Goal: Task Accomplishment & Management: Use online tool/utility

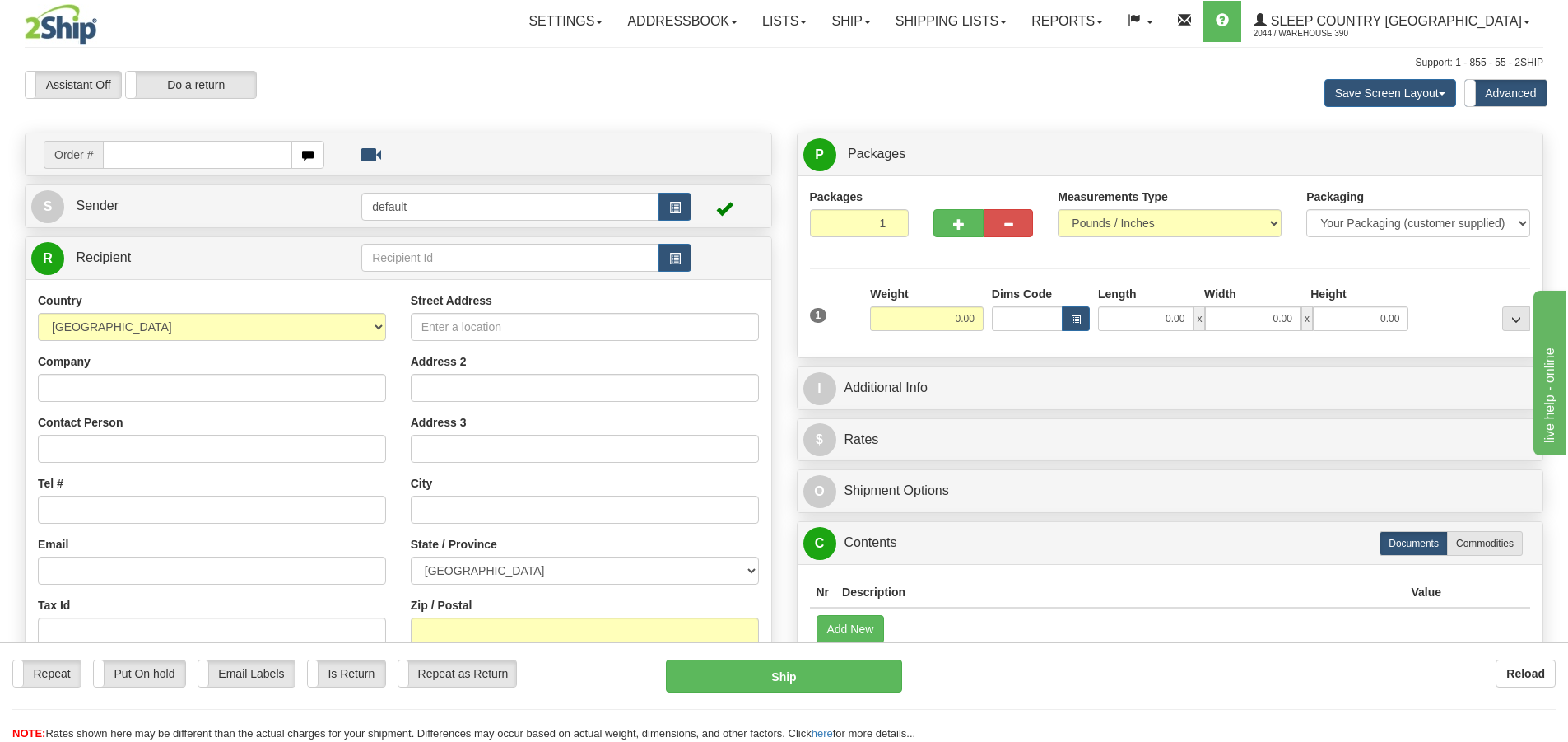
click at [195, 158] on input "text" at bounding box center [197, 154] width 189 height 28
click at [133, 160] on input "text" at bounding box center [197, 154] width 189 height 28
type input "9008I140419"
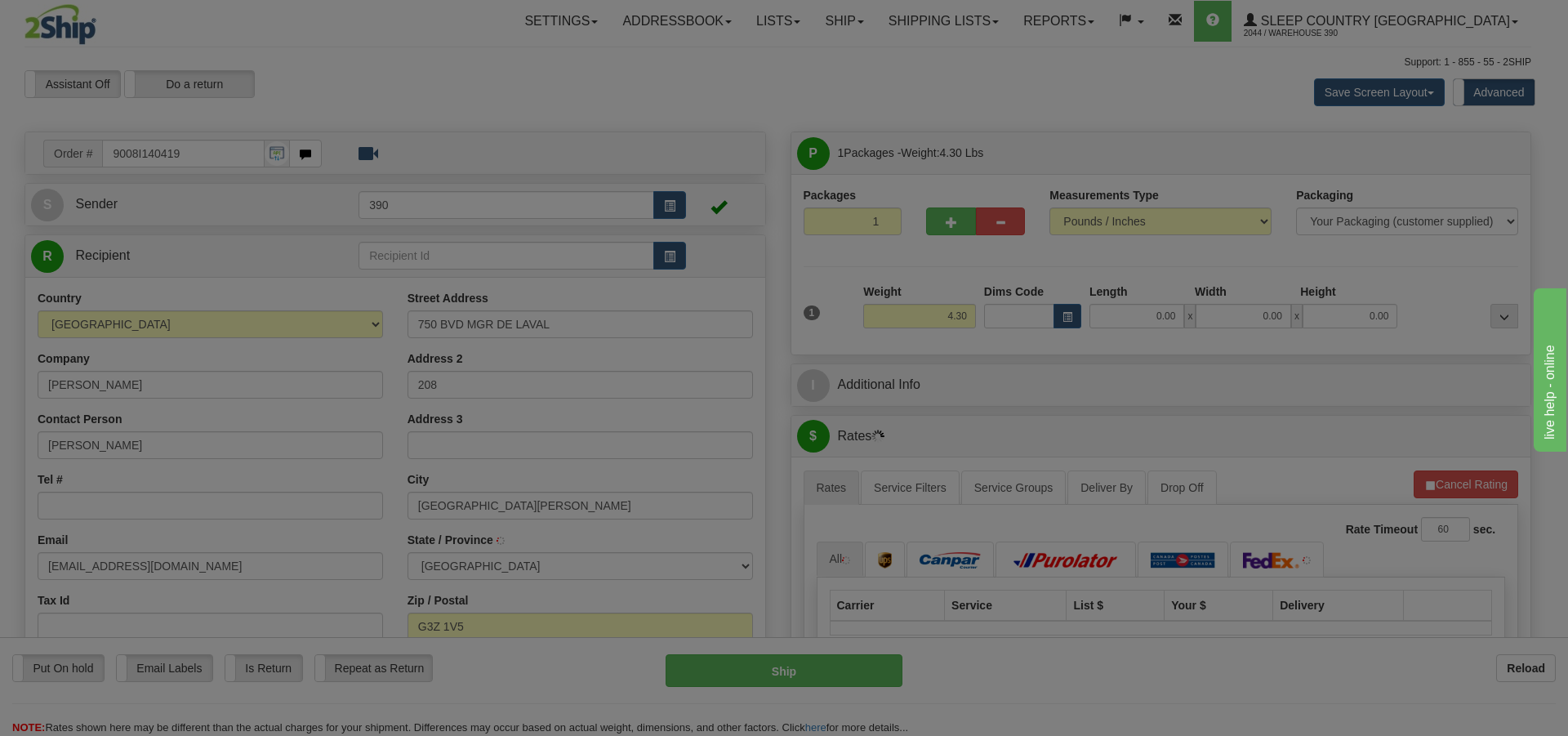
type input "BAIE-SAINT-PAUL"
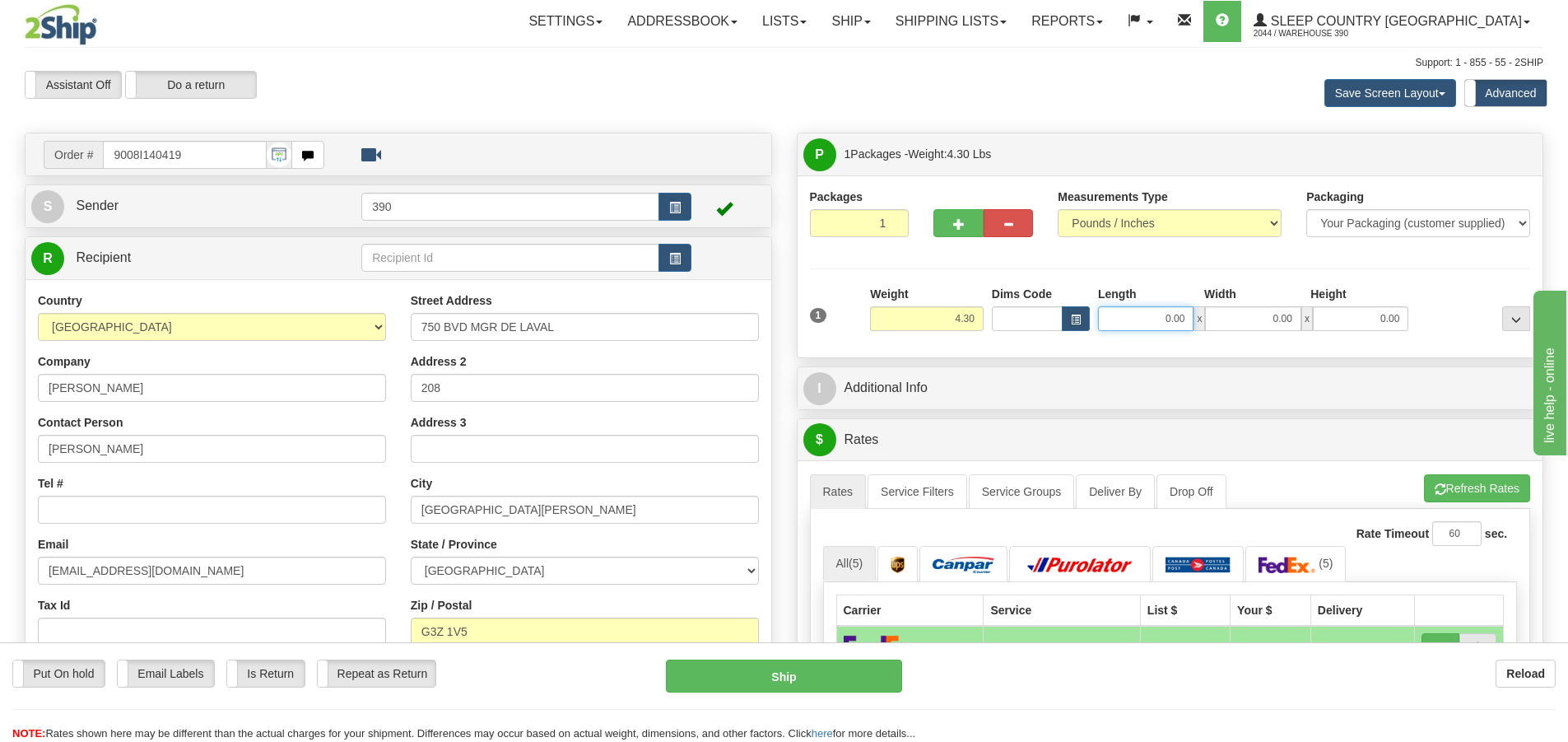
click at [1155, 314] on input "0.00" at bounding box center [1145, 318] width 95 height 24
type input "12.00"
click at [1261, 322] on input "0.00" at bounding box center [1252, 318] width 95 height 24
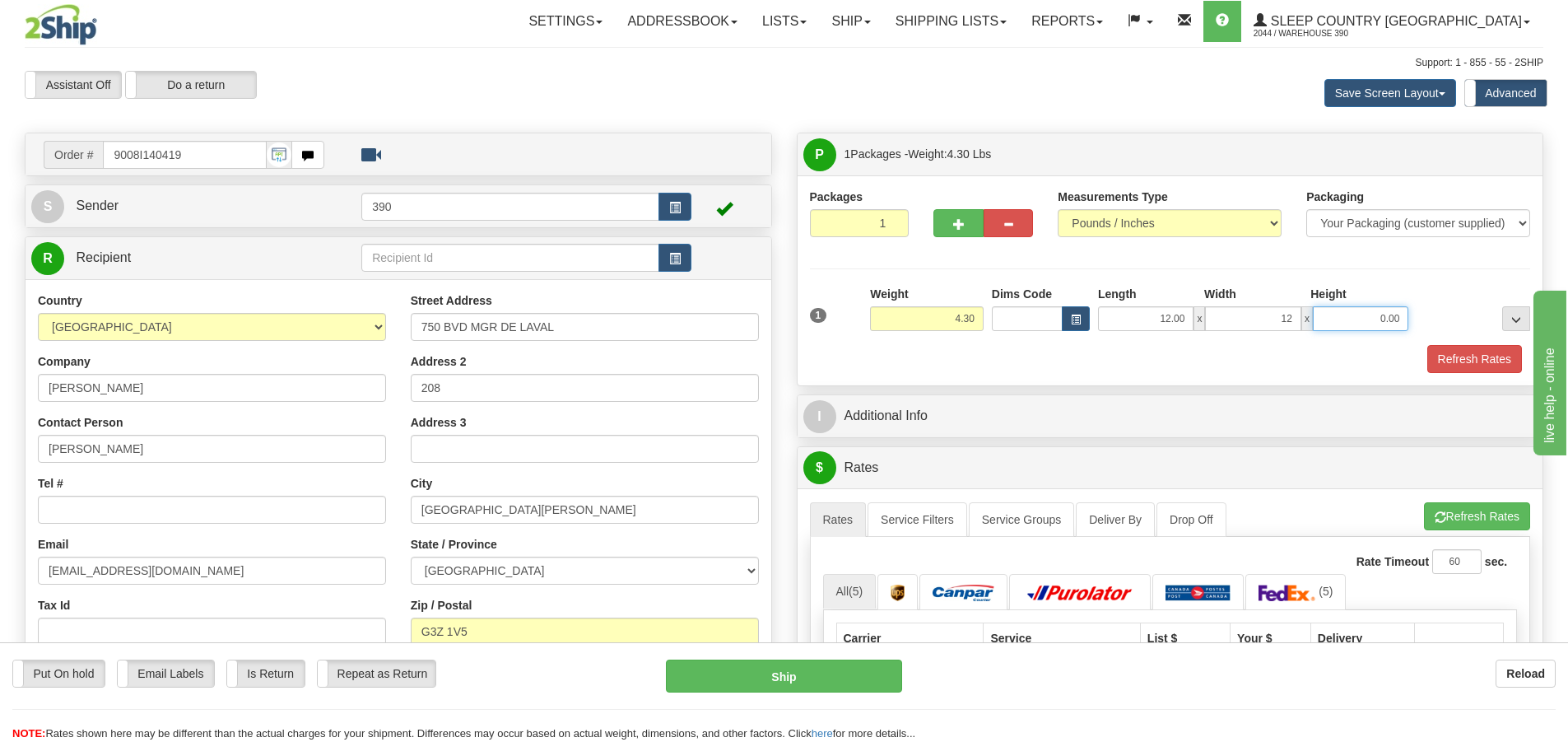
type input "12.00"
click at [1354, 321] on input "0.00" at bounding box center [1360, 318] width 95 height 24
type input "20.00"
click at [1469, 353] on button "Refresh Rates" at bounding box center [1475, 358] width 94 height 28
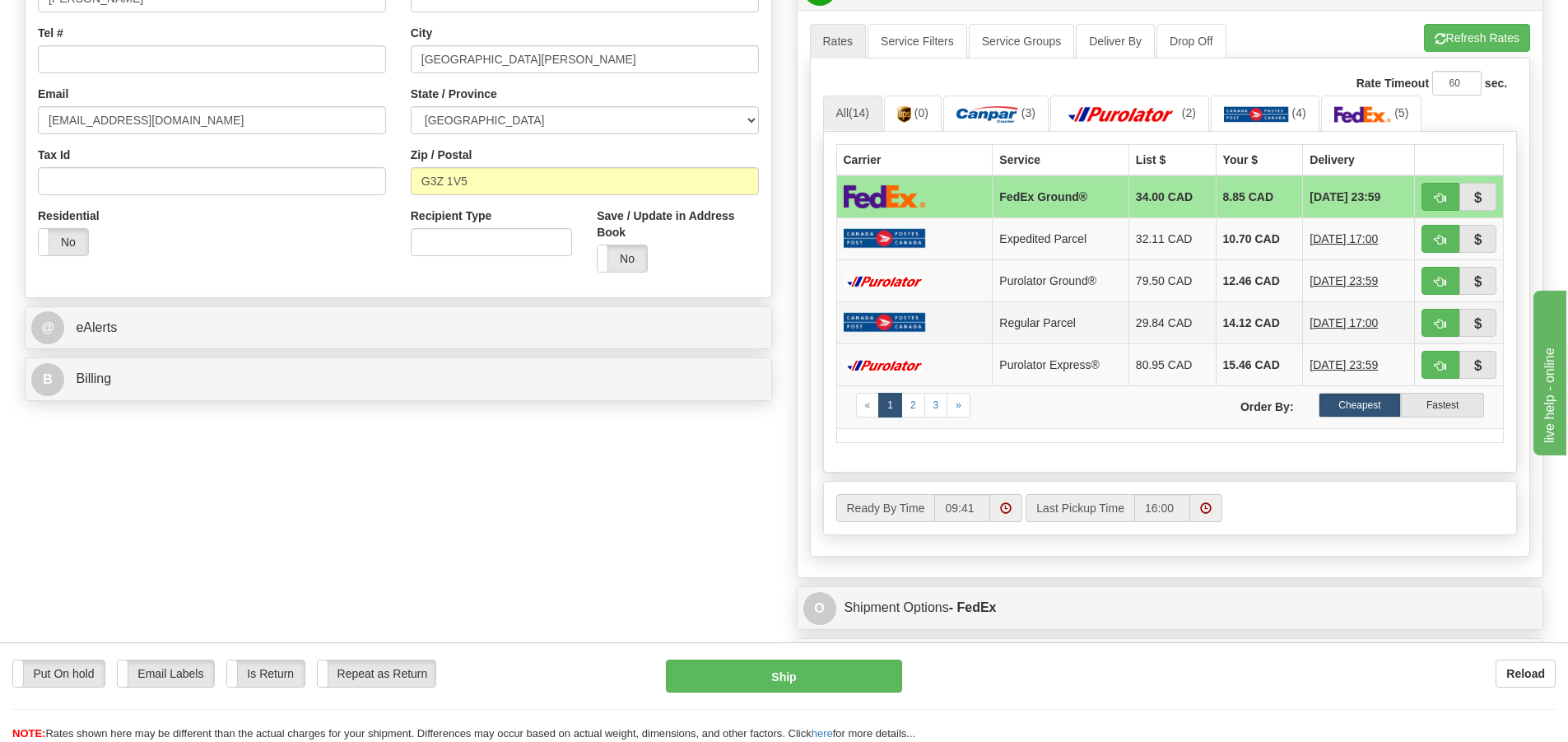
scroll to position [494, 0]
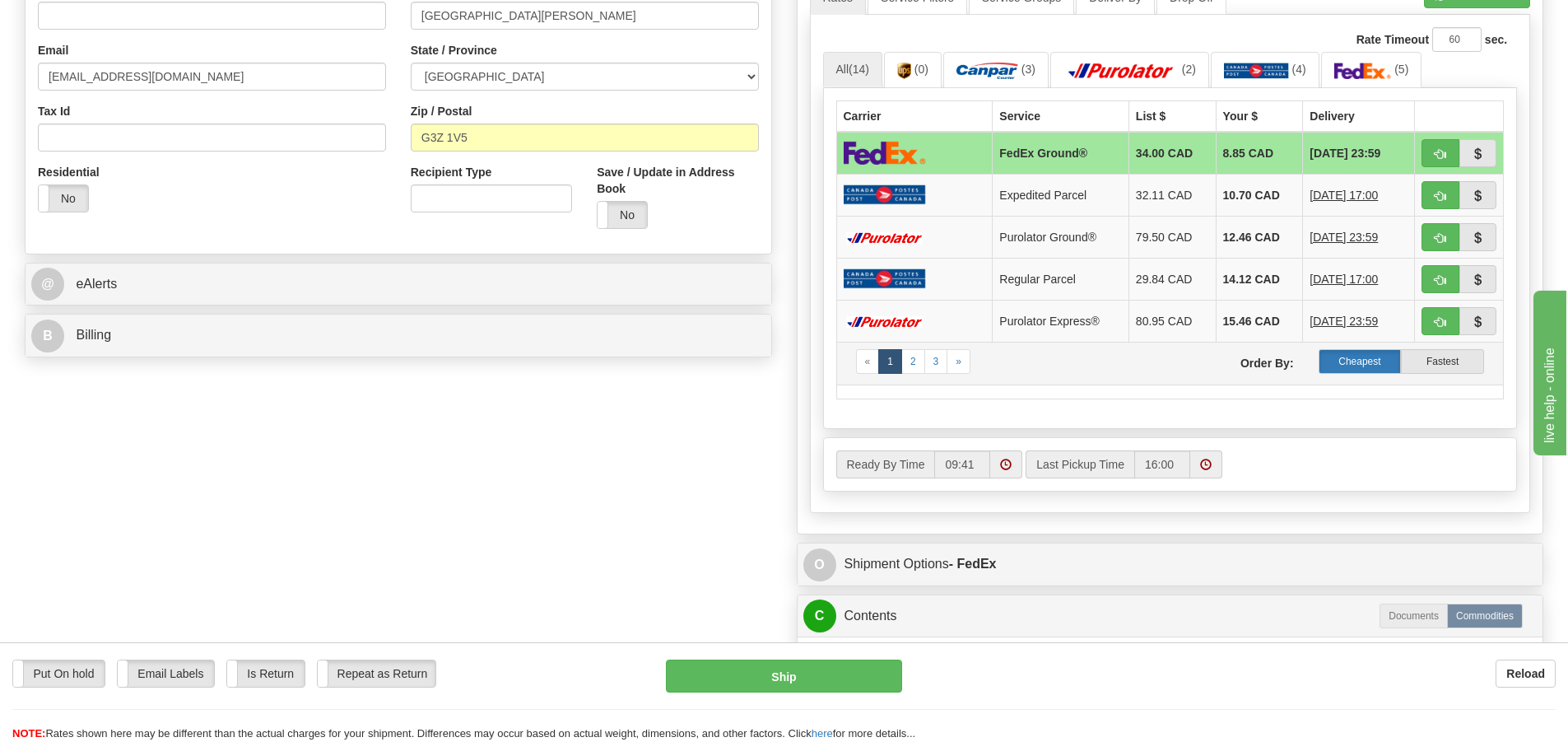
click at [1360, 360] on label "Cheapest" at bounding box center [1360, 360] width 83 height 24
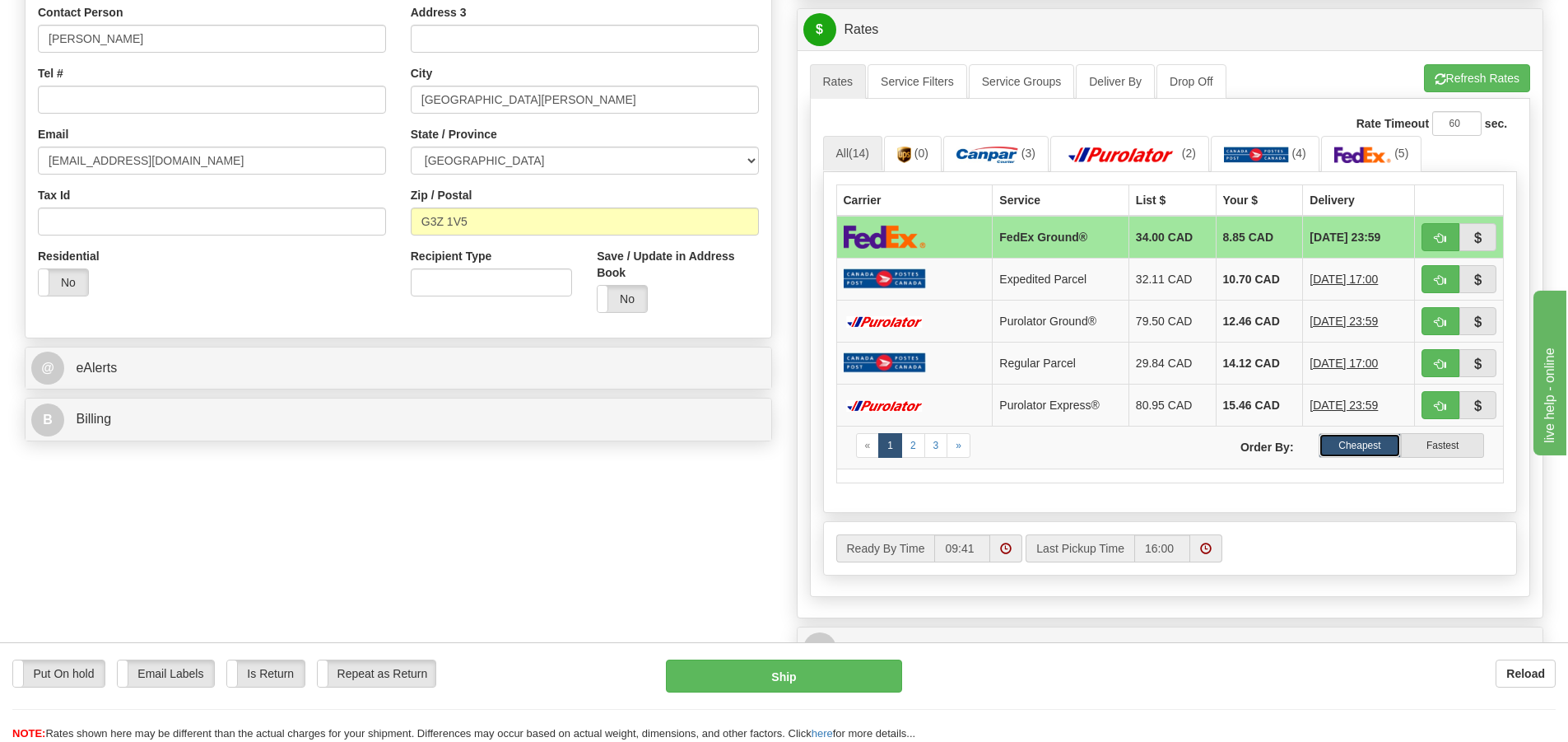
scroll to position [247, 0]
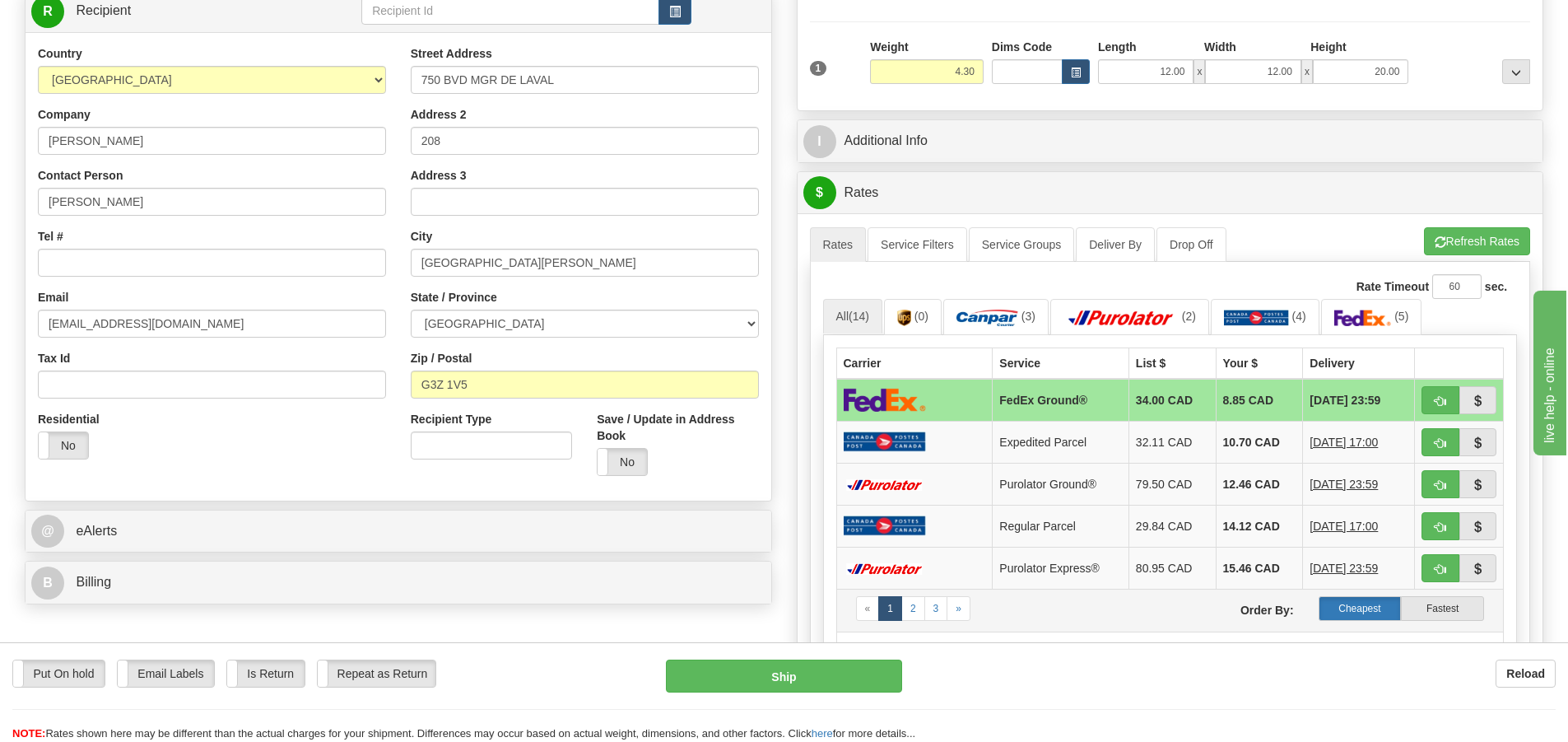
click at [1356, 599] on label "Cheapest" at bounding box center [1360, 608] width 83 height 24
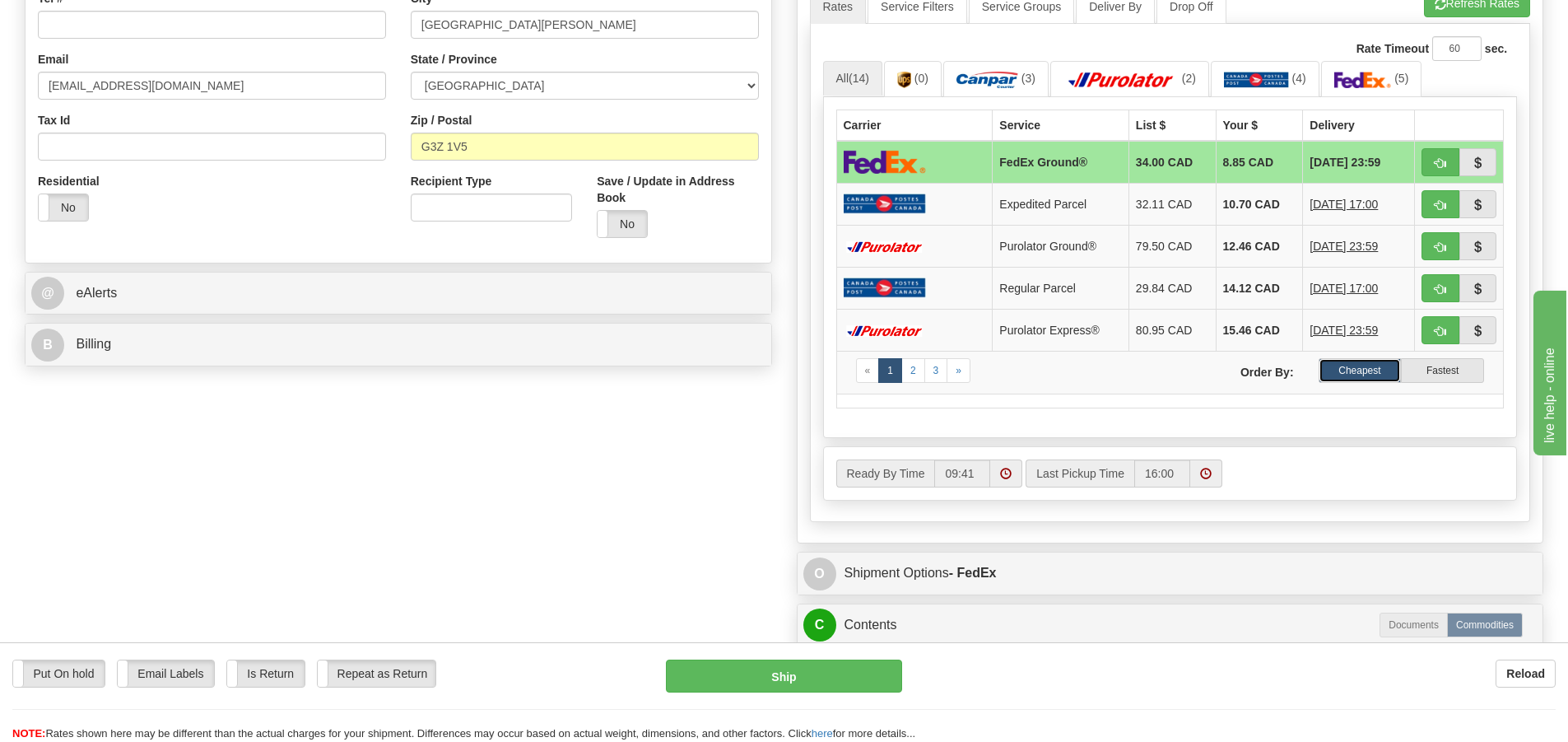
scroll to position [659, 0]
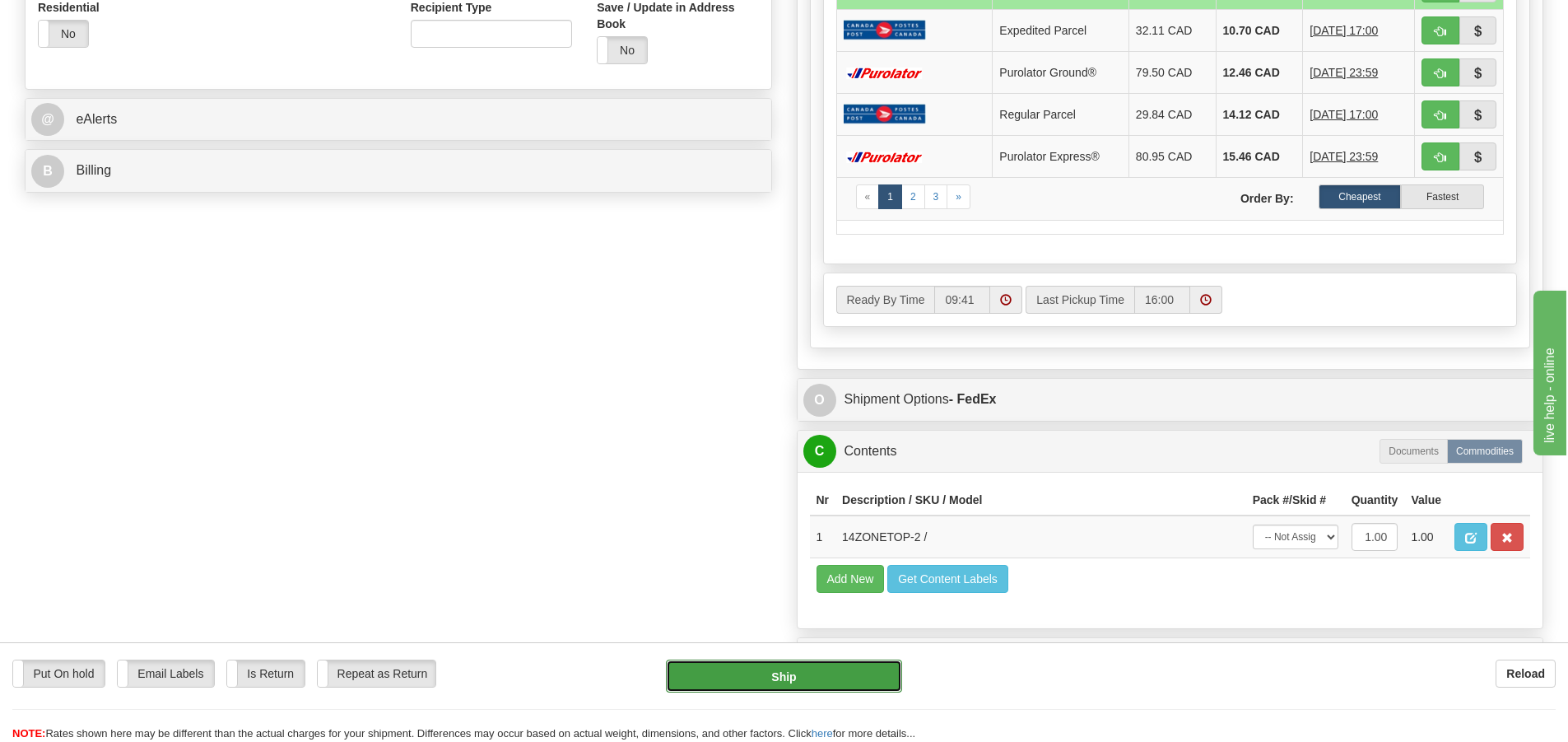
click at [772, 670] on button "Ship" at bounding box center [784, 675] width 236 height 33
type input "92"
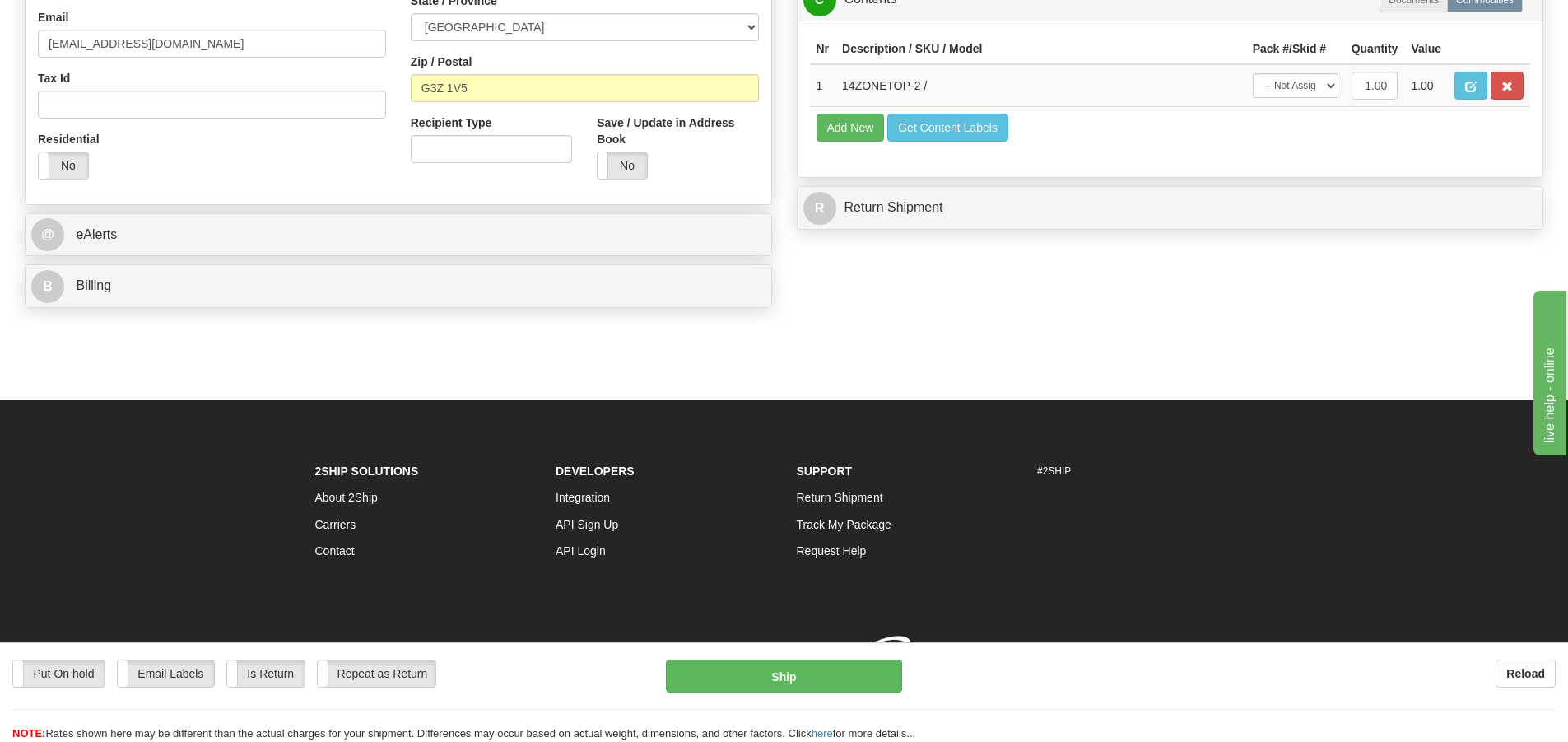
scroll to position [567, 0]
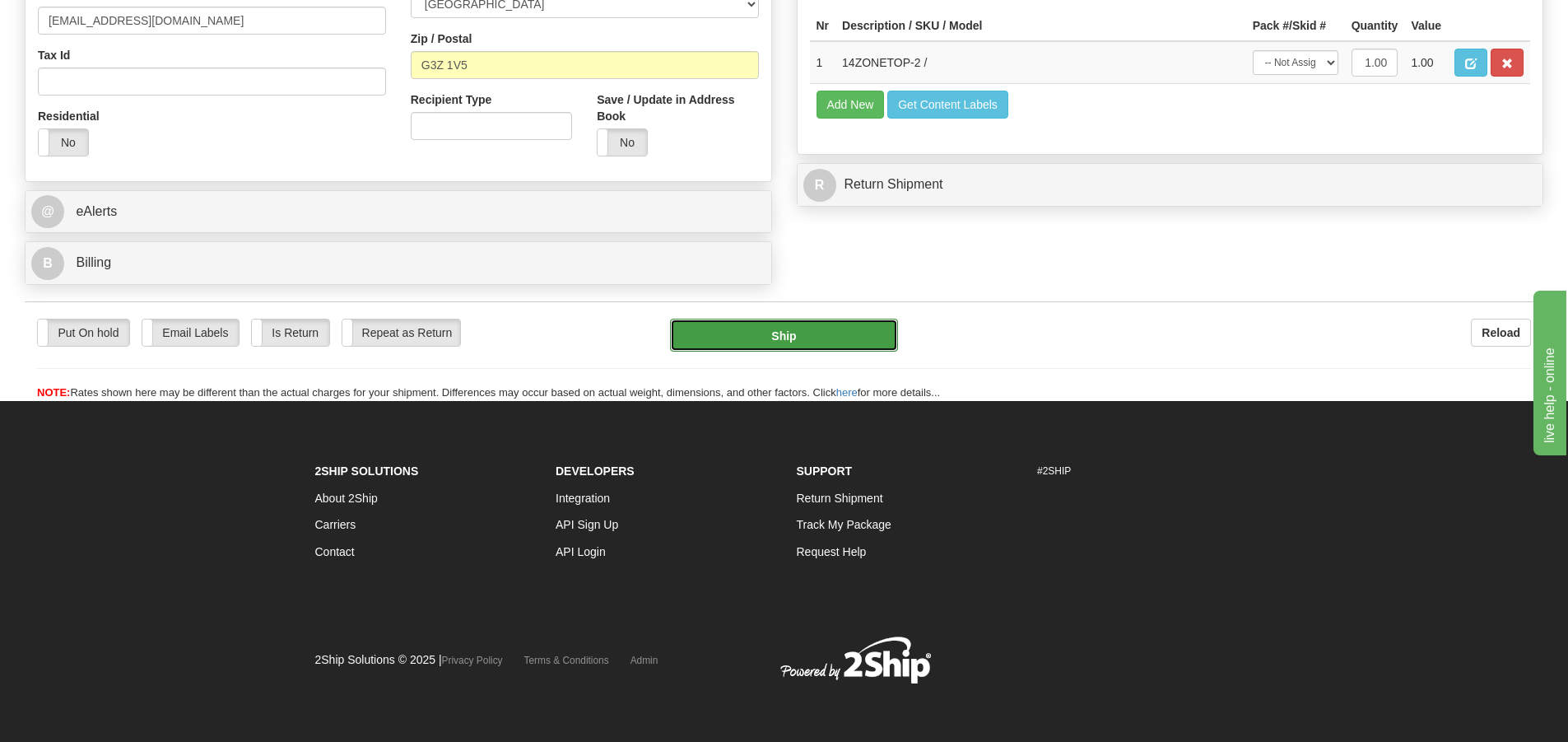
click at [785, 335] on button "Ship" at bounding box center [784, 334] width 228 height 33
click at [785, 334] on button "Ship" at bounding box center [784, 334] width 228 height 33
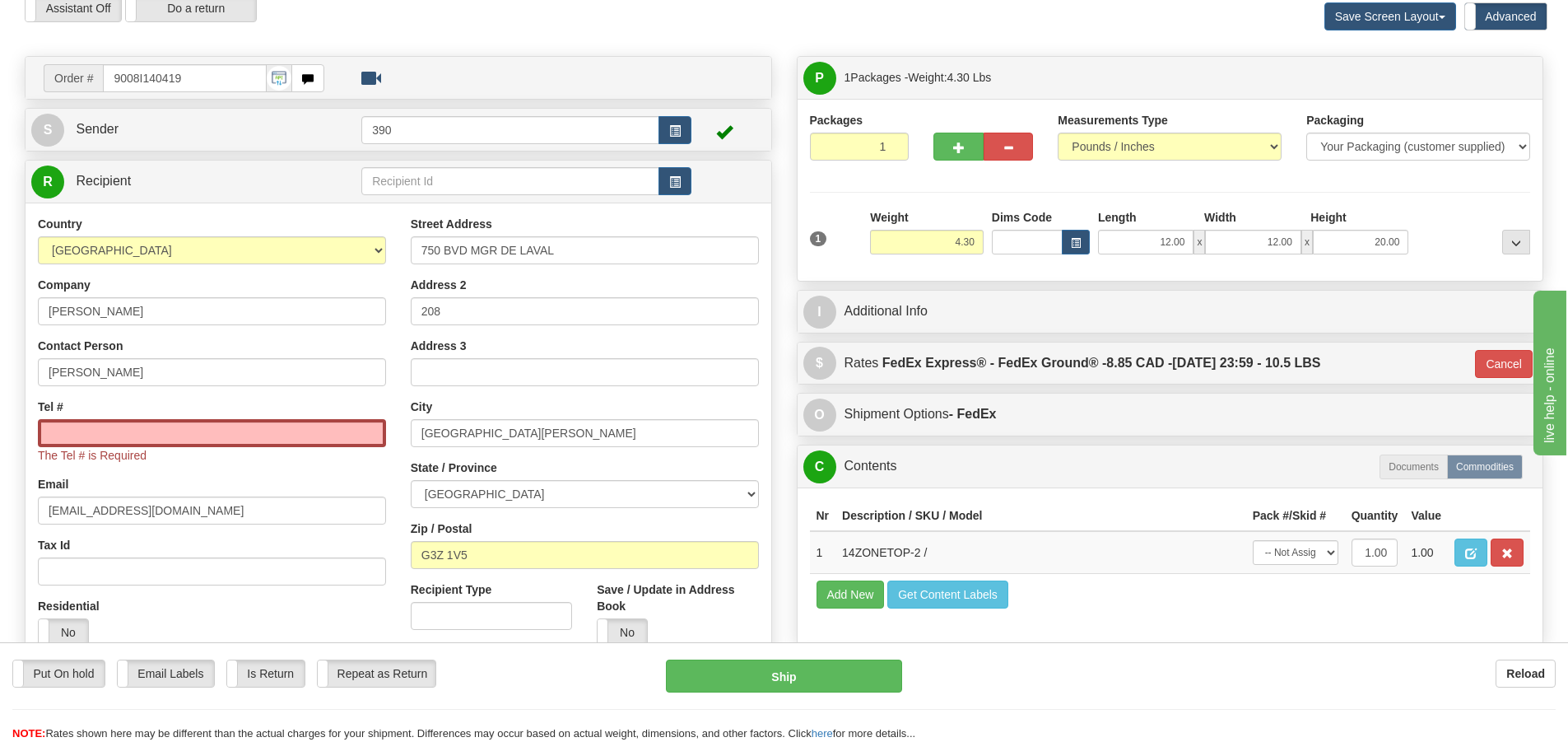
scroll to position [73, 0]
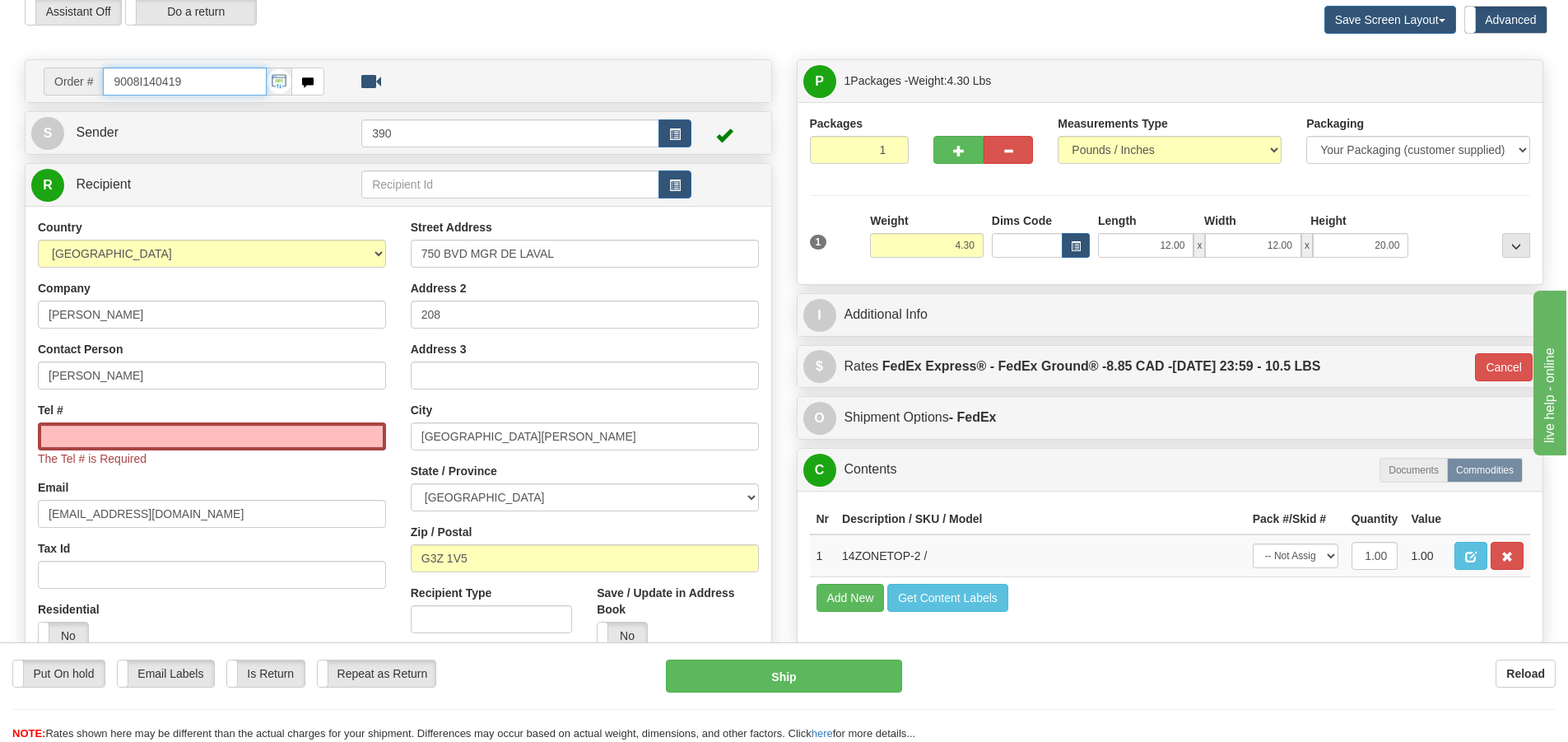
click at [213, 77] on input "9008I140419" at bounding box center [184, 81] width 163 height 28
drag, startPoint x: 208, startPoint y: 85, endPoint x: 56, endPoint y: 97, distance: 152.5
click at [57, 94] on div "Order # 9008I140419" at bounding box center [184, 81] width 280 height 28
click at [148, 430] on input "Tel #" at bounding box center [211, 435] width 348 height 28
paste input "438 404-1272"
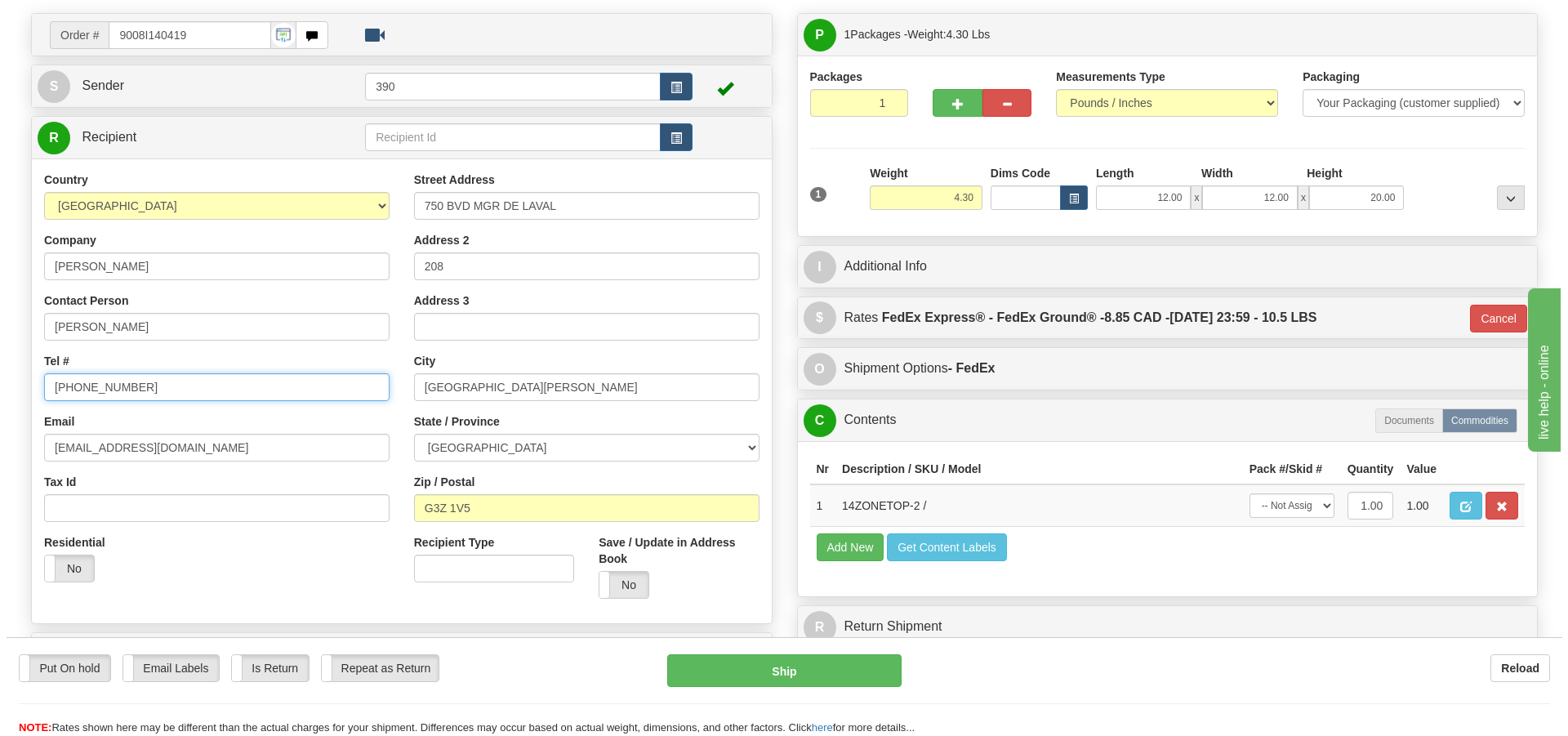
scroll to position [155, 0]
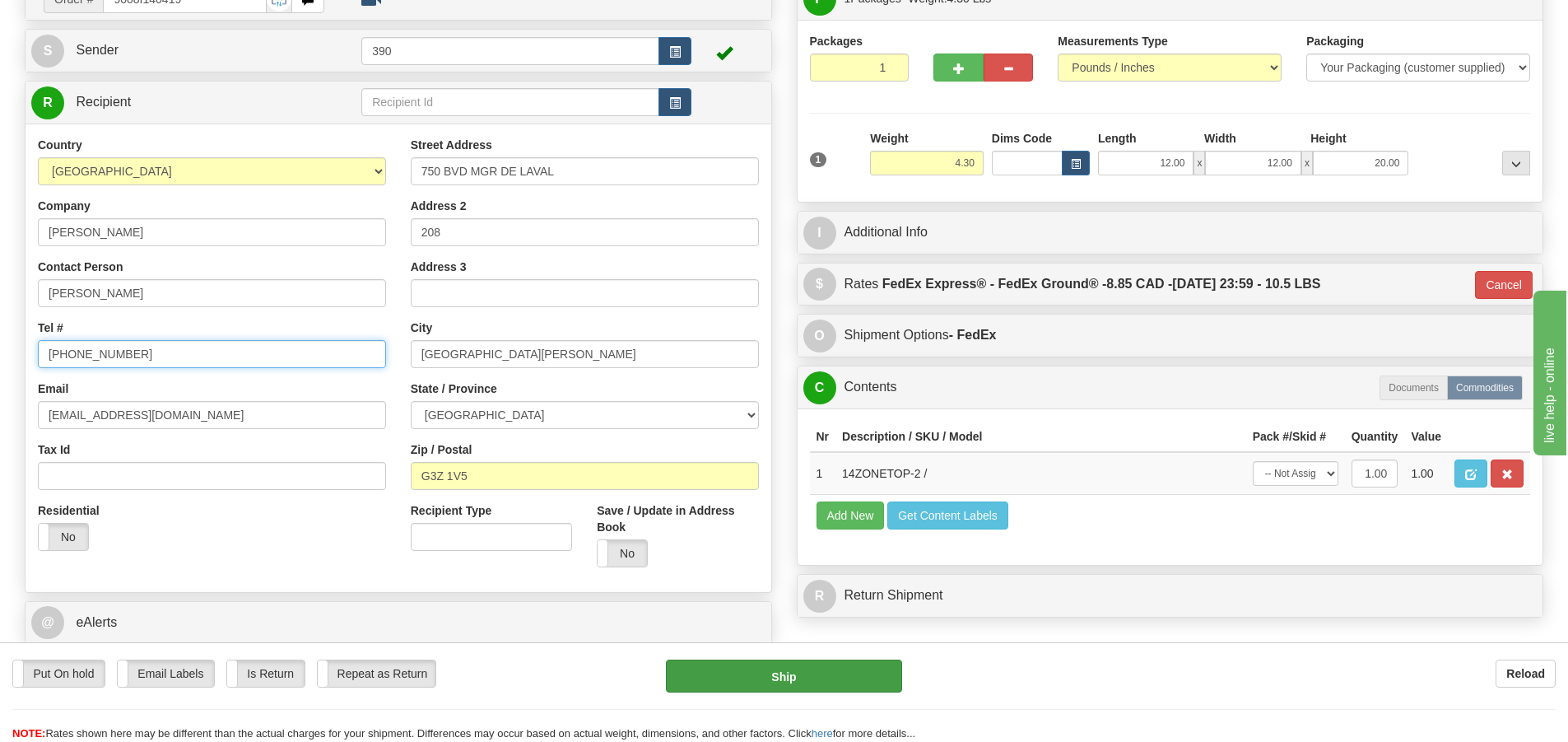
type input "438 404-1272"
click at [810, 675] on button "Ship" at bounding box center [784, 675] width 236 height 33
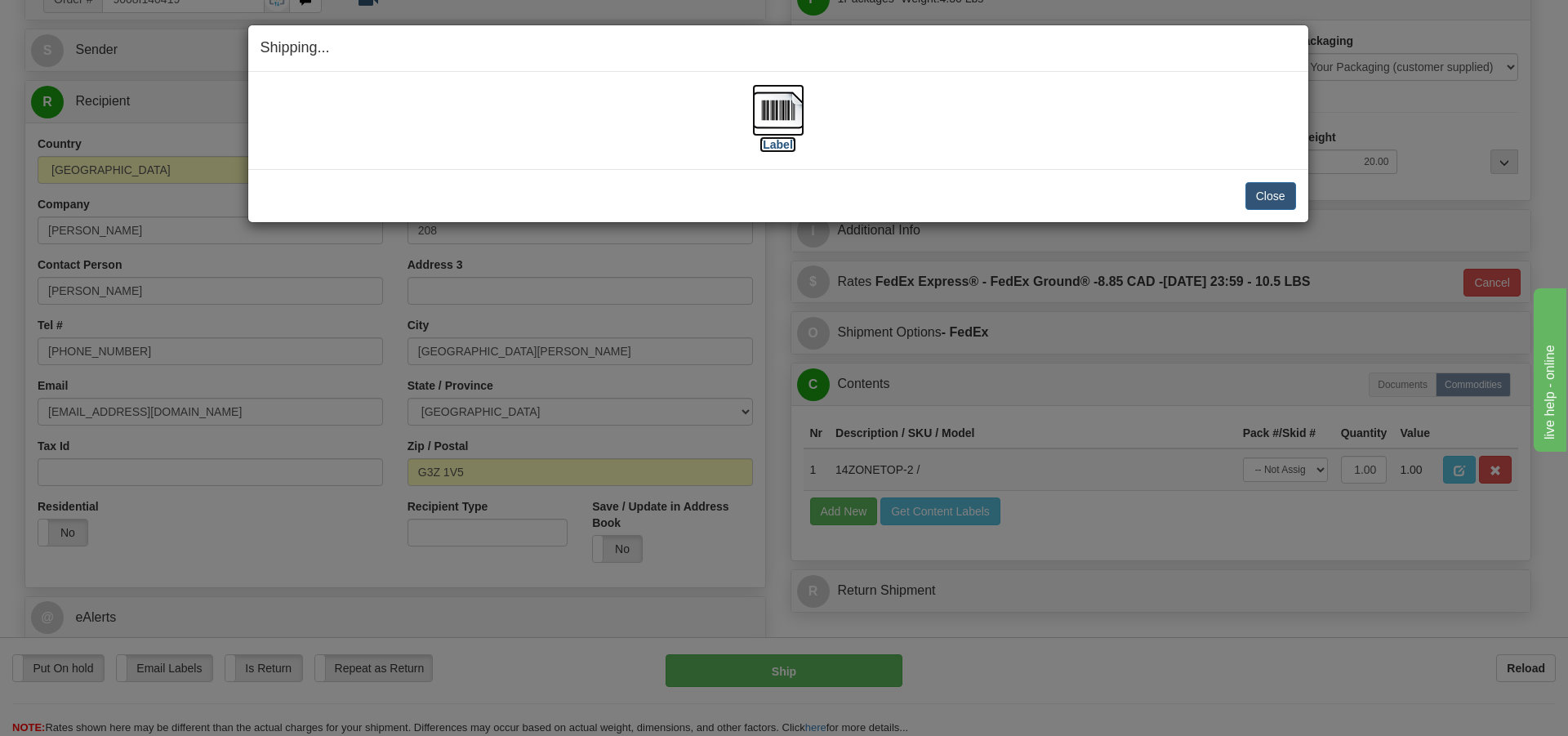
click at [778, 111] on img at bounding box center [778, 110] width 53 height 53
click at [1258, 193] on button "Close" at bounding box center [1270, 195] width 51 height 28
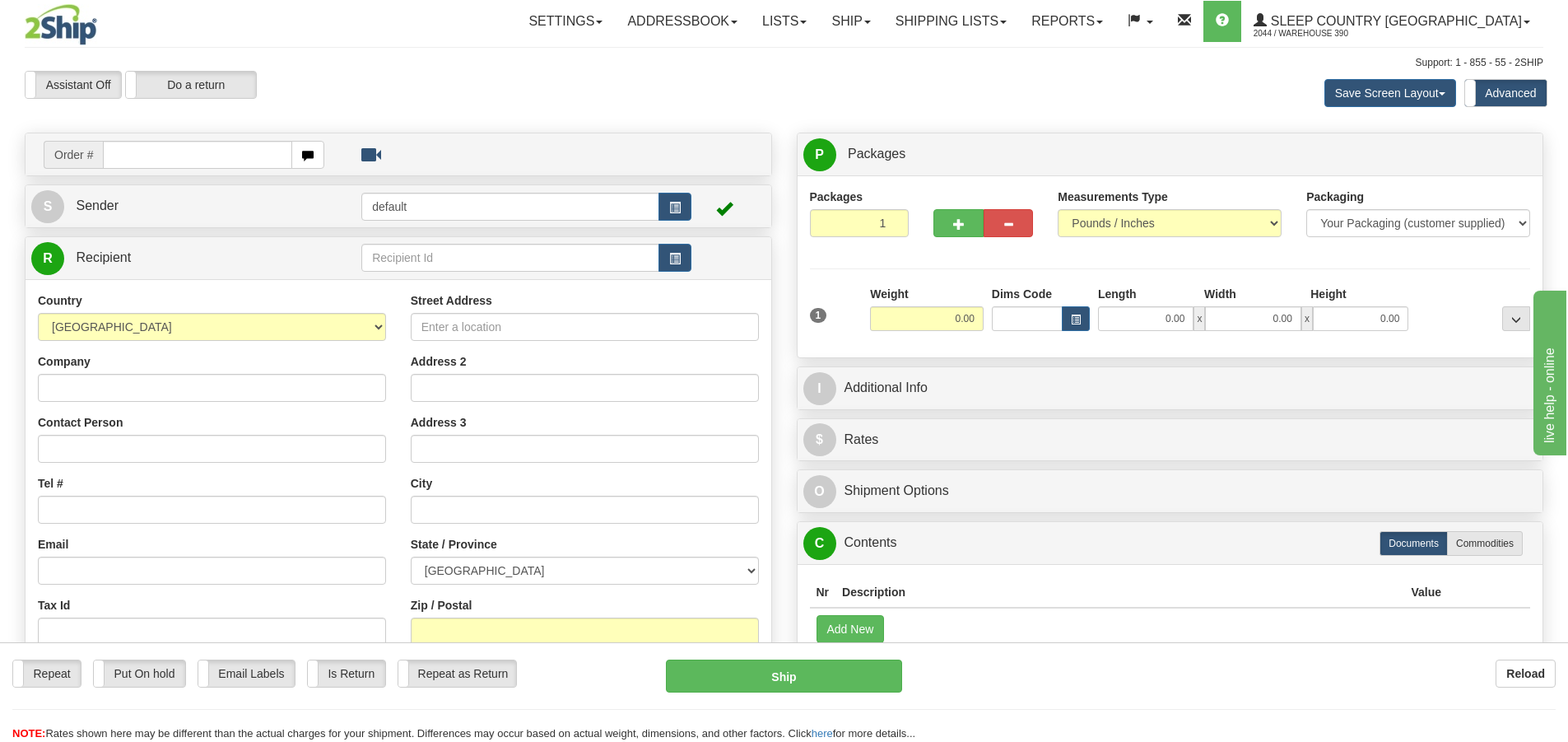
click at [225, 157] on input "text" at bounding box center [197, 154] width 189 height 28
type input "9008I139797"
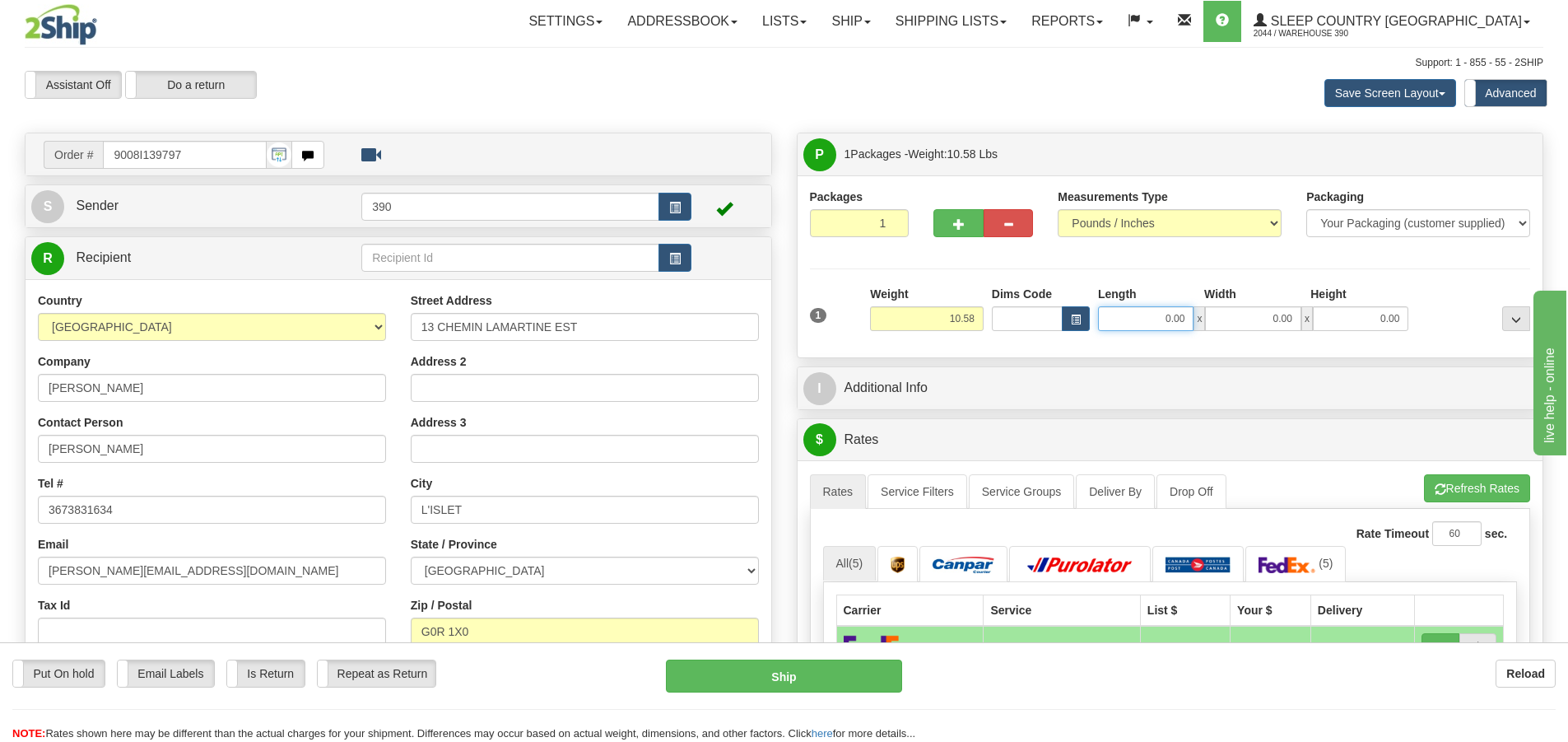
click at [1171, 321] on input "0.00" at bounding box center [1145, 318] width 95 height 24
type input "8.00"
click at [1249, 324] on input "0.00" at bounding box center [1252, 318] width 95 height 24
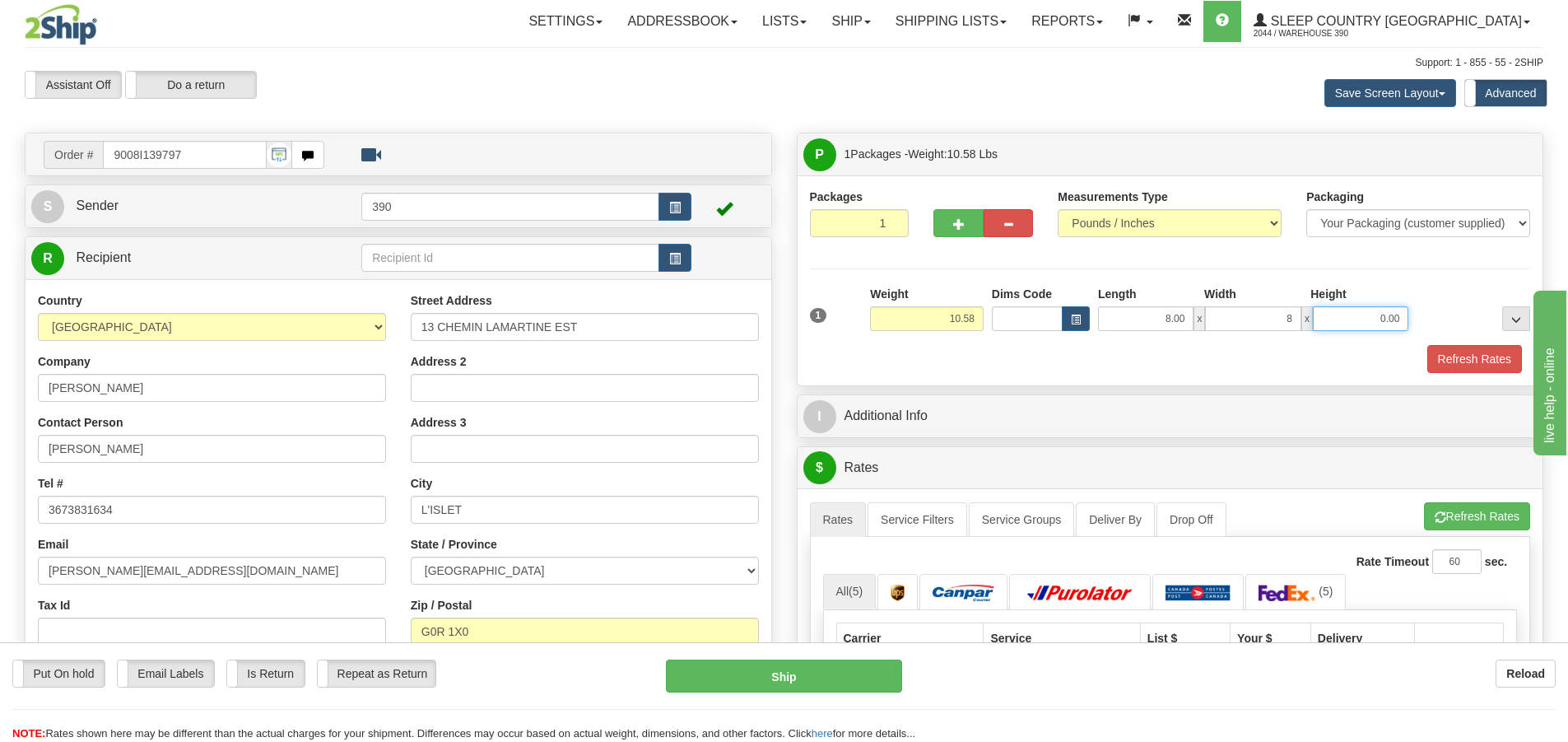
type input "8.00"
click at [1381, 313] on input "0.00" at bounding box center [1360, 318] width 95 height 24
type input "18.00"
click at [1485, 359] on button "Refresh Rates" at bounding box center [1475, 358] width 94 height 28
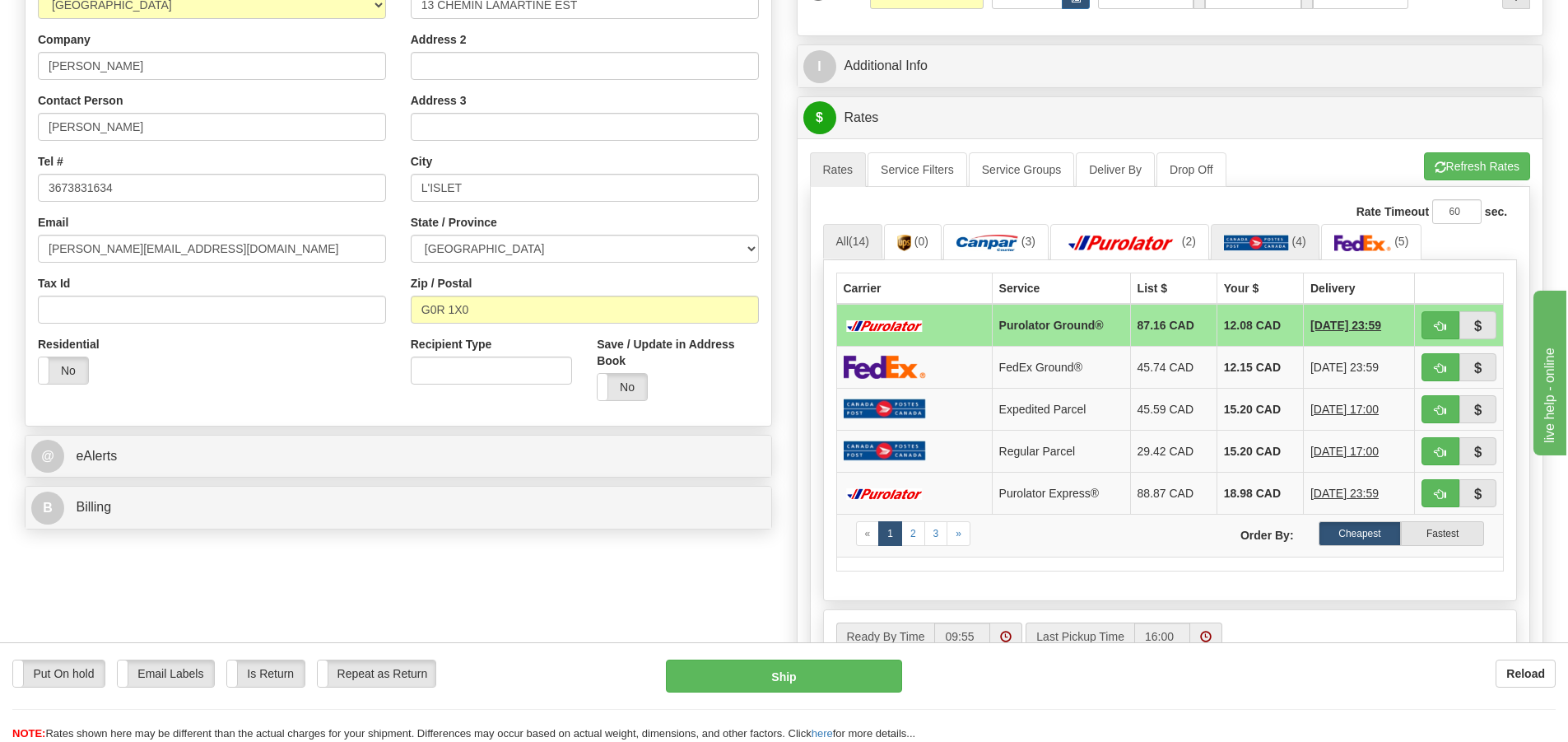
scroll to position [329, 0]
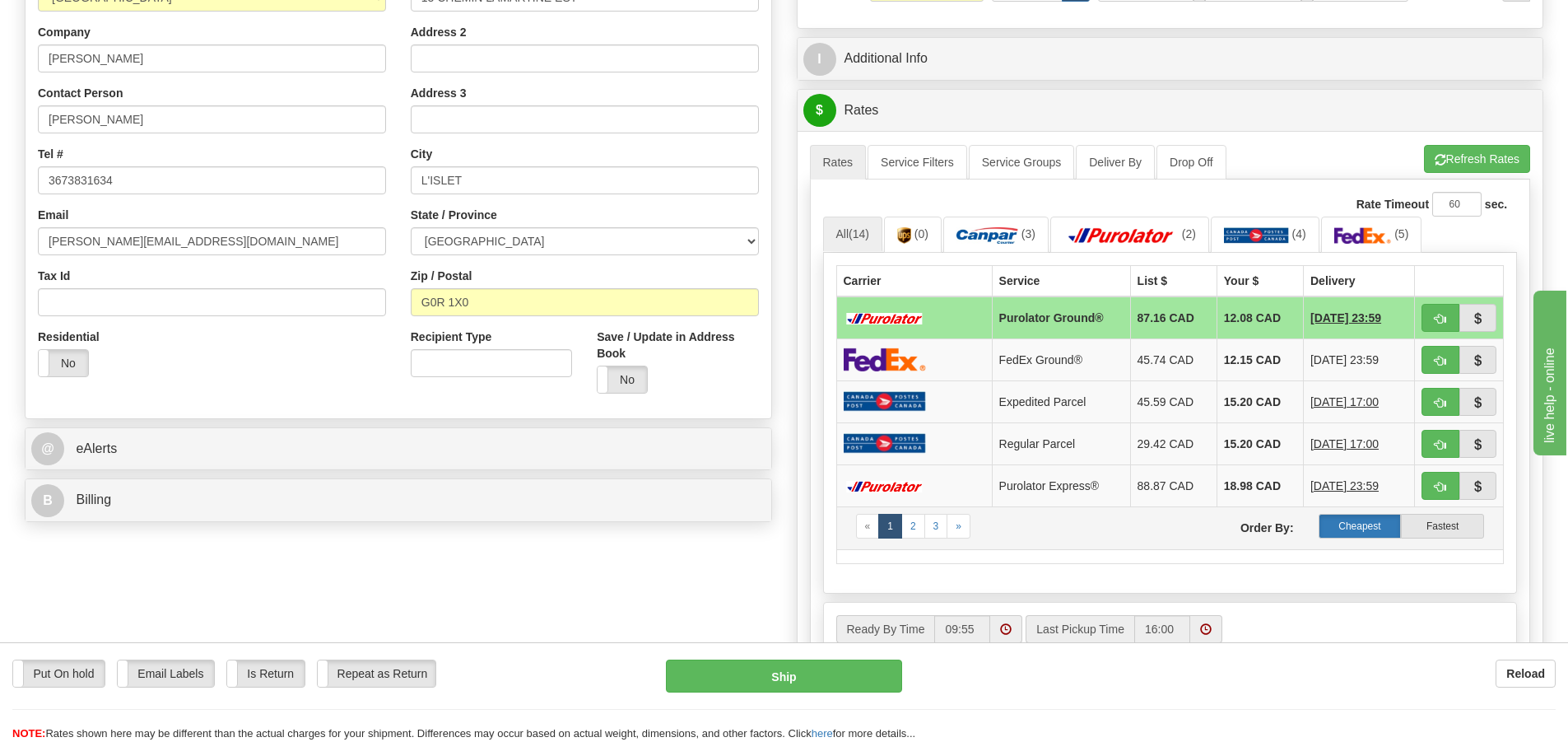
click at [1366, 525] on label "Cheapest" at bounding box center [1360, 526] width 83 height 24
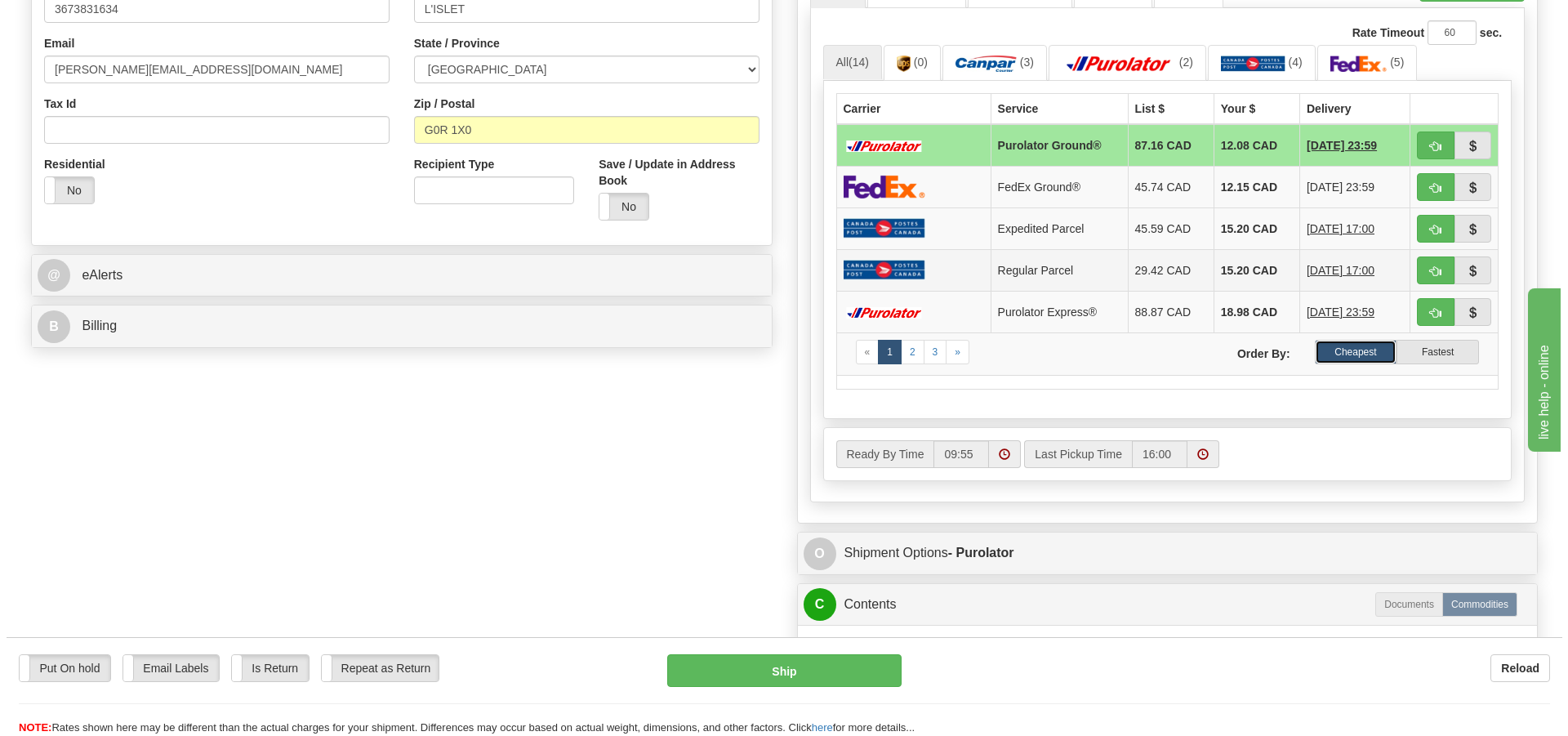
scroll to position [735, 0]
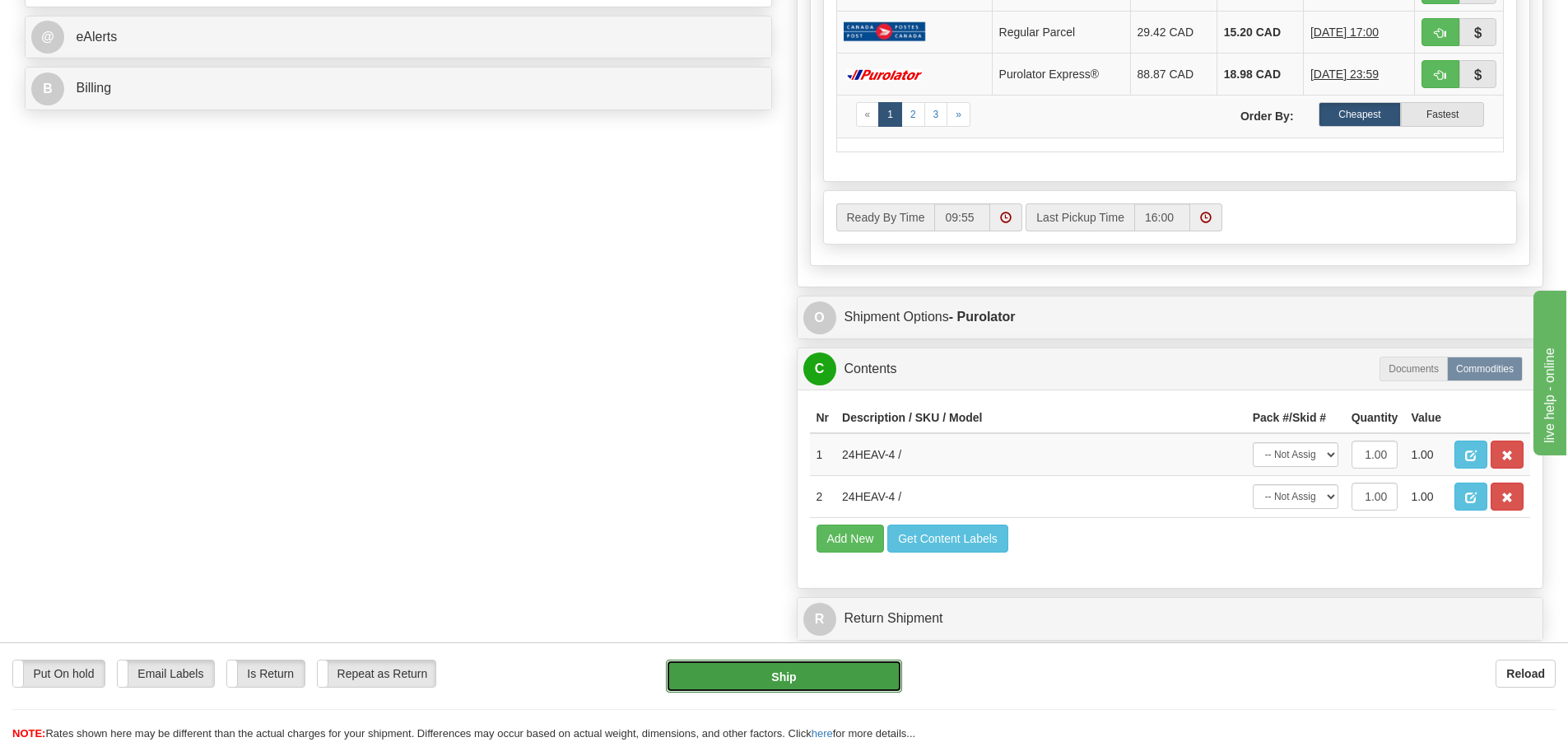
click at [823, 670] on button "Ship" at bounding box center [784, 675] width 236 height 33
type input "260"
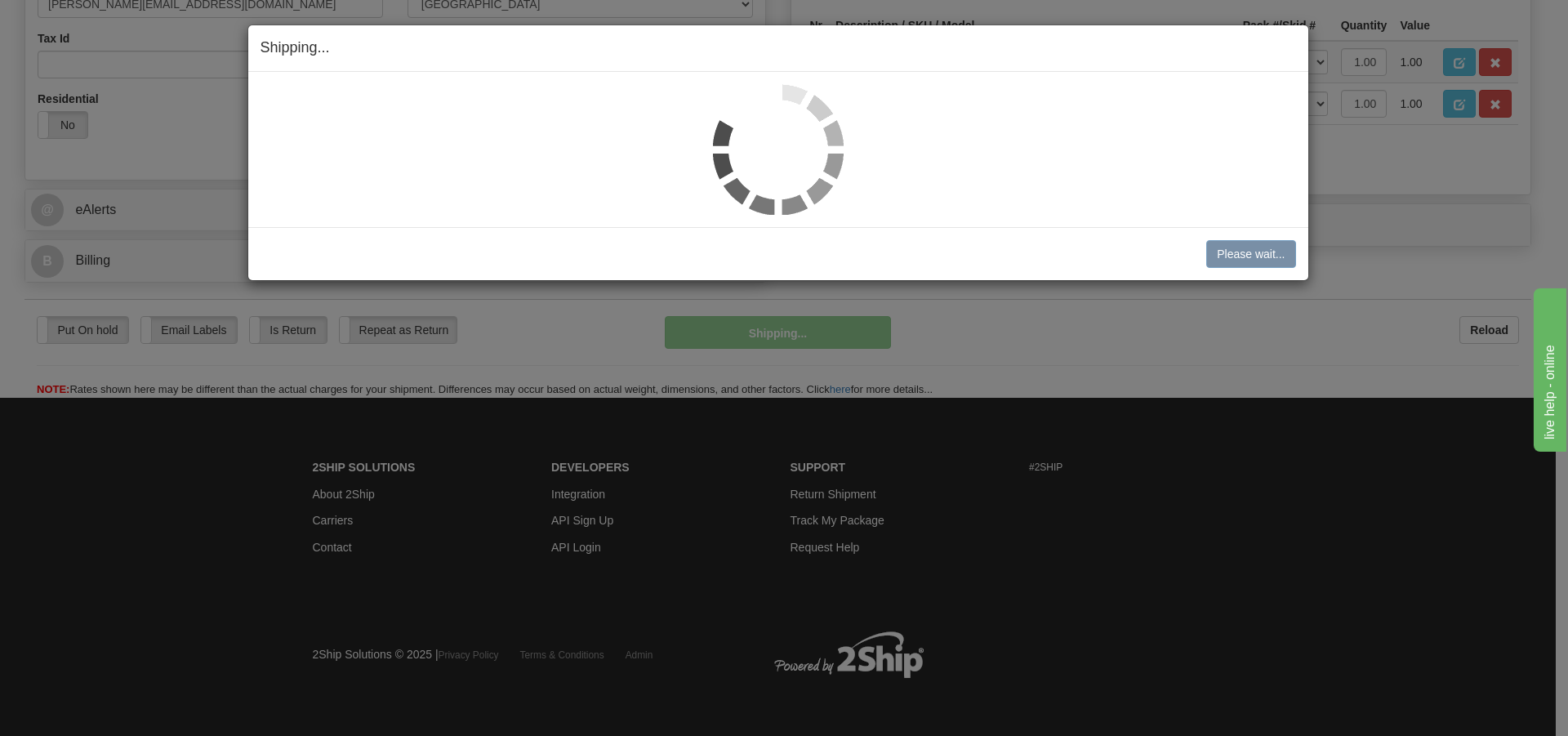
scroll to position [562, 0]
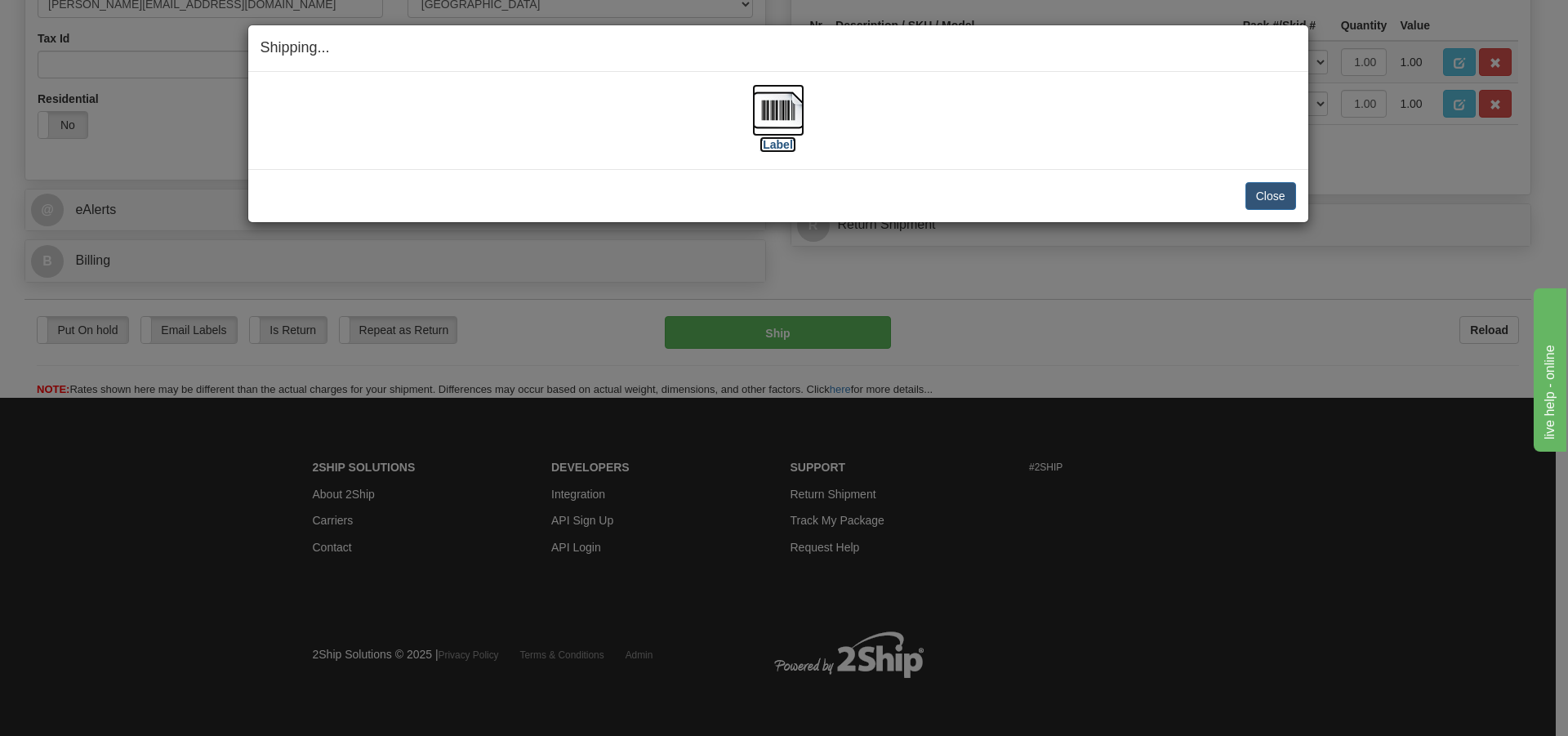
click at [787, 109] on img at bounding box center [778, 110] width 53 height 53
click at [1285, 192] on button "Close" at bounding box center [1270, 195] width 51 height 28
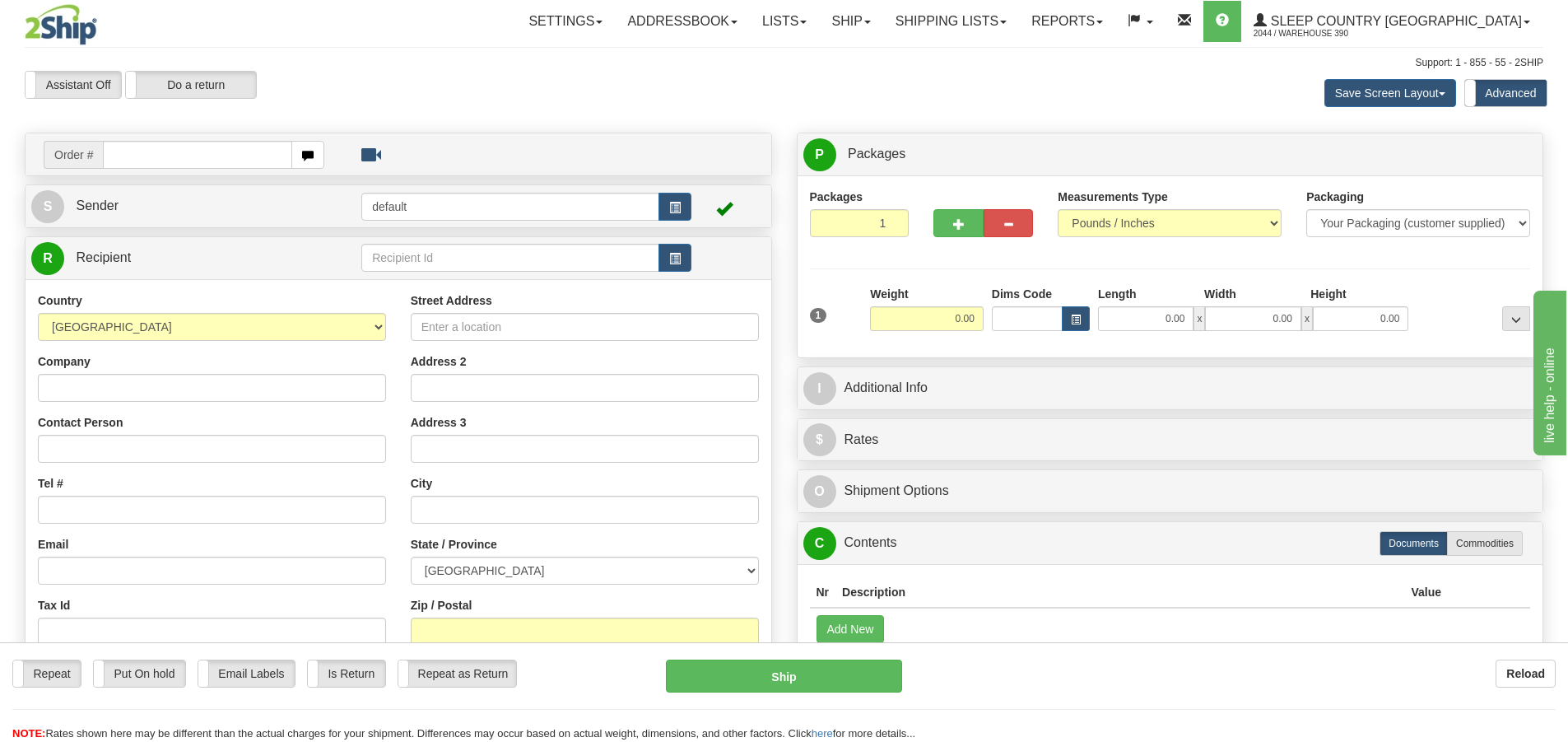
click at [141, 160] on input "text" at bounding box center [197, 154] width 189 height 28
type input "9002I139533"
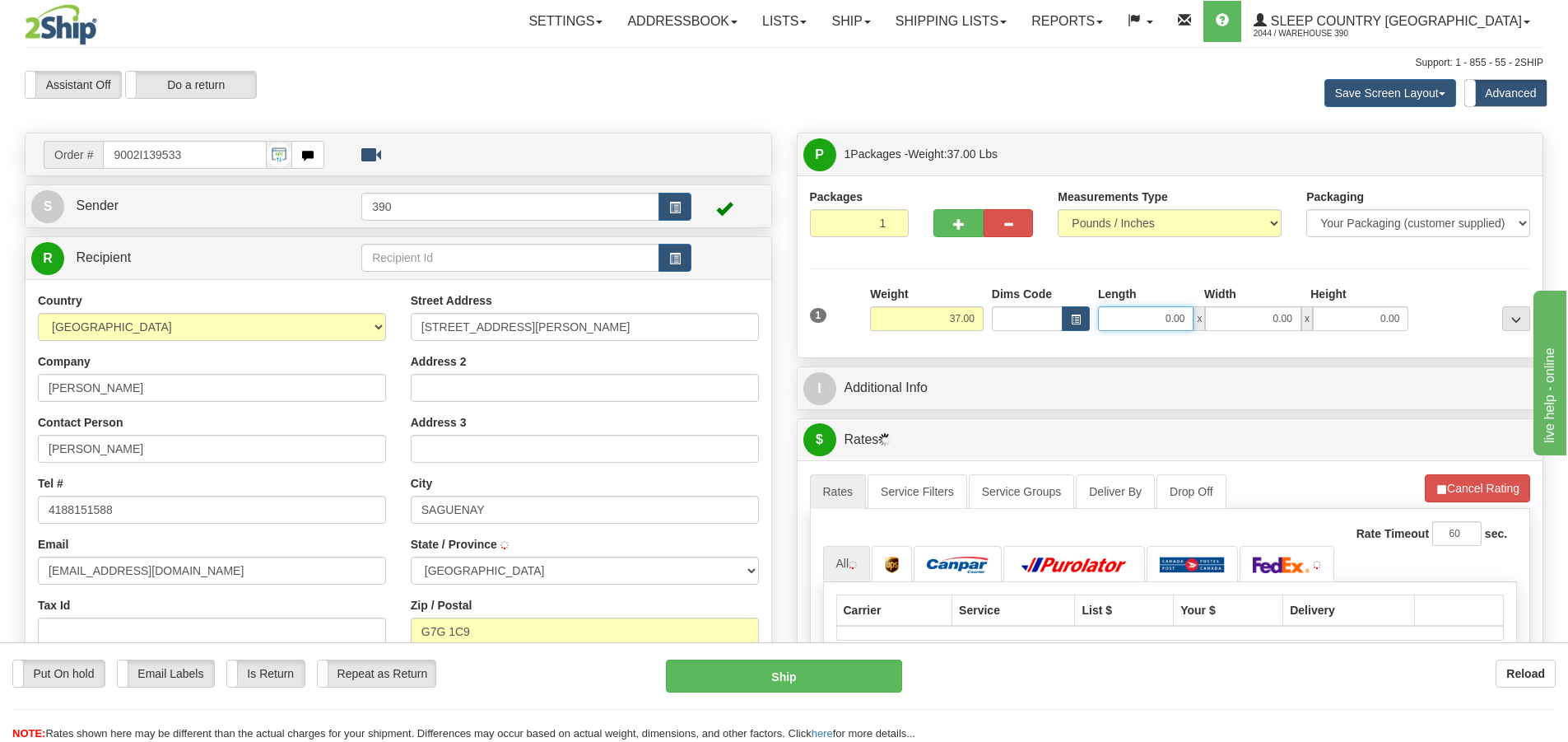
click at [1162, 323] on input "0.00" at bounding box center [1145, 318] width 95 height 24
type input "CHICOUTIMI"
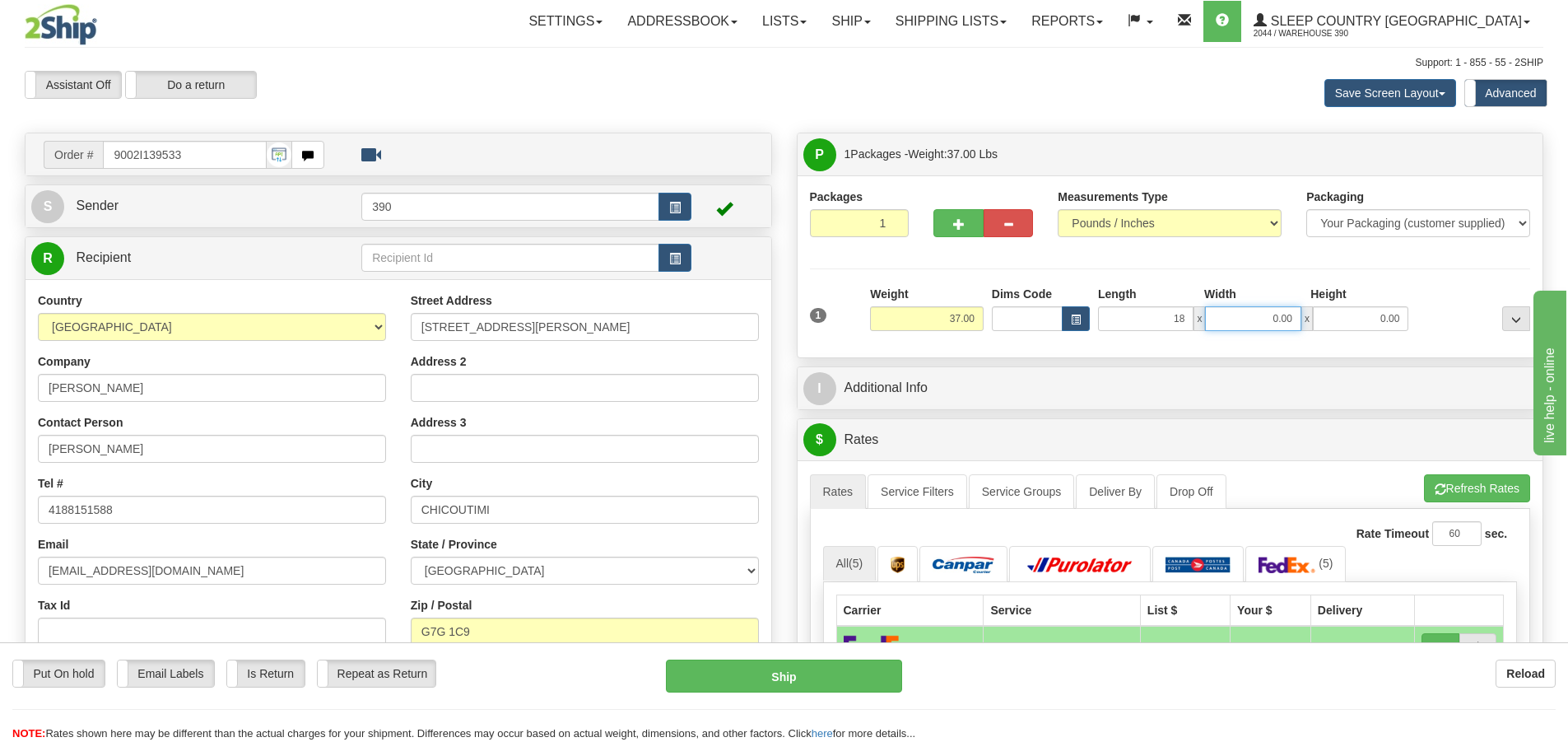
type input "18.00"
click at [1240, 318] on input "0.00" at bounding box center [1252, 318] width 95 height 24
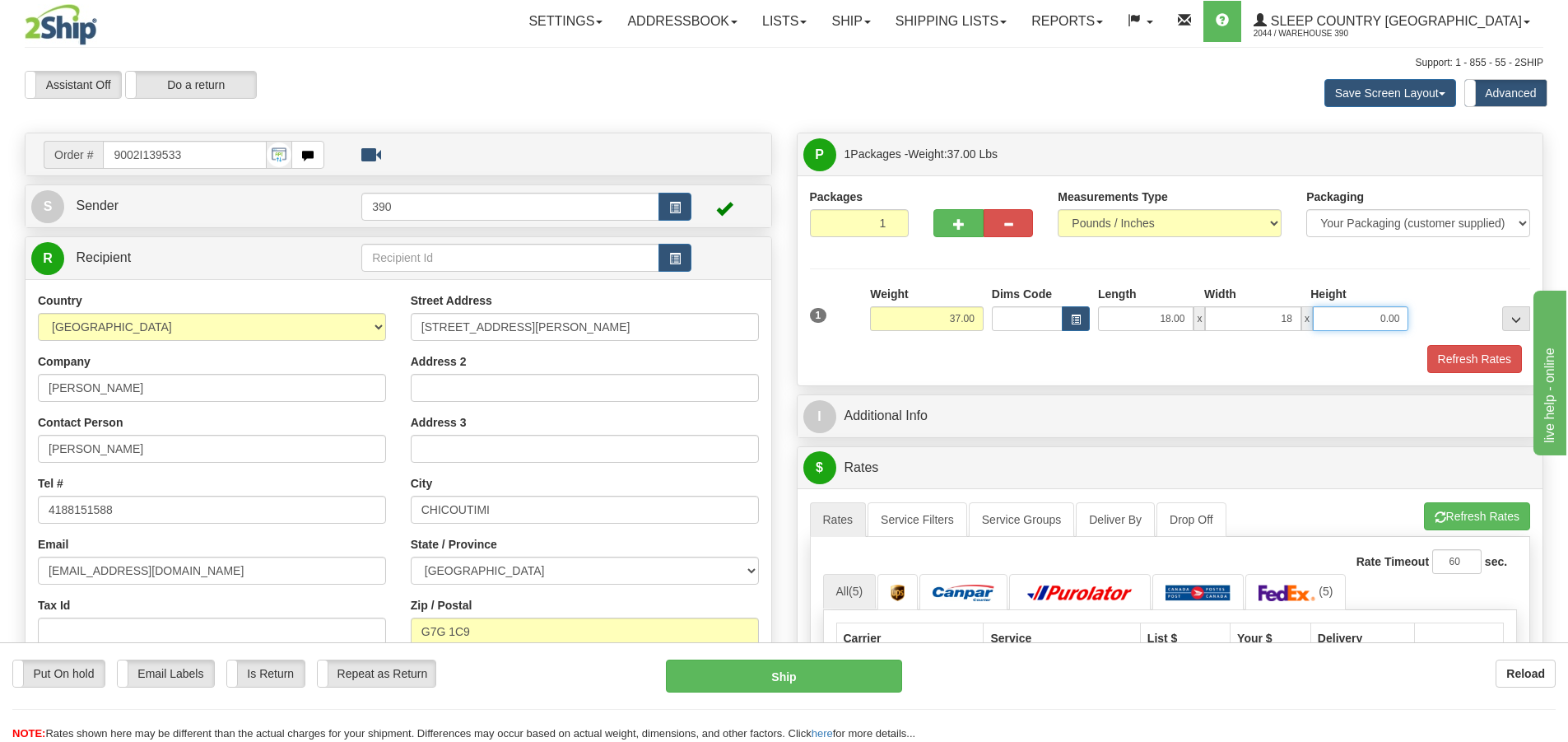
type input "18.00"
click at [1359, 312] on input "0.00" at bounding box center [1360, 318] width 95 height 24
type input "40.00"
click at [1478, 360] on button "Refresh Rates" at bounding box center [1475, 358] width 94 height 28
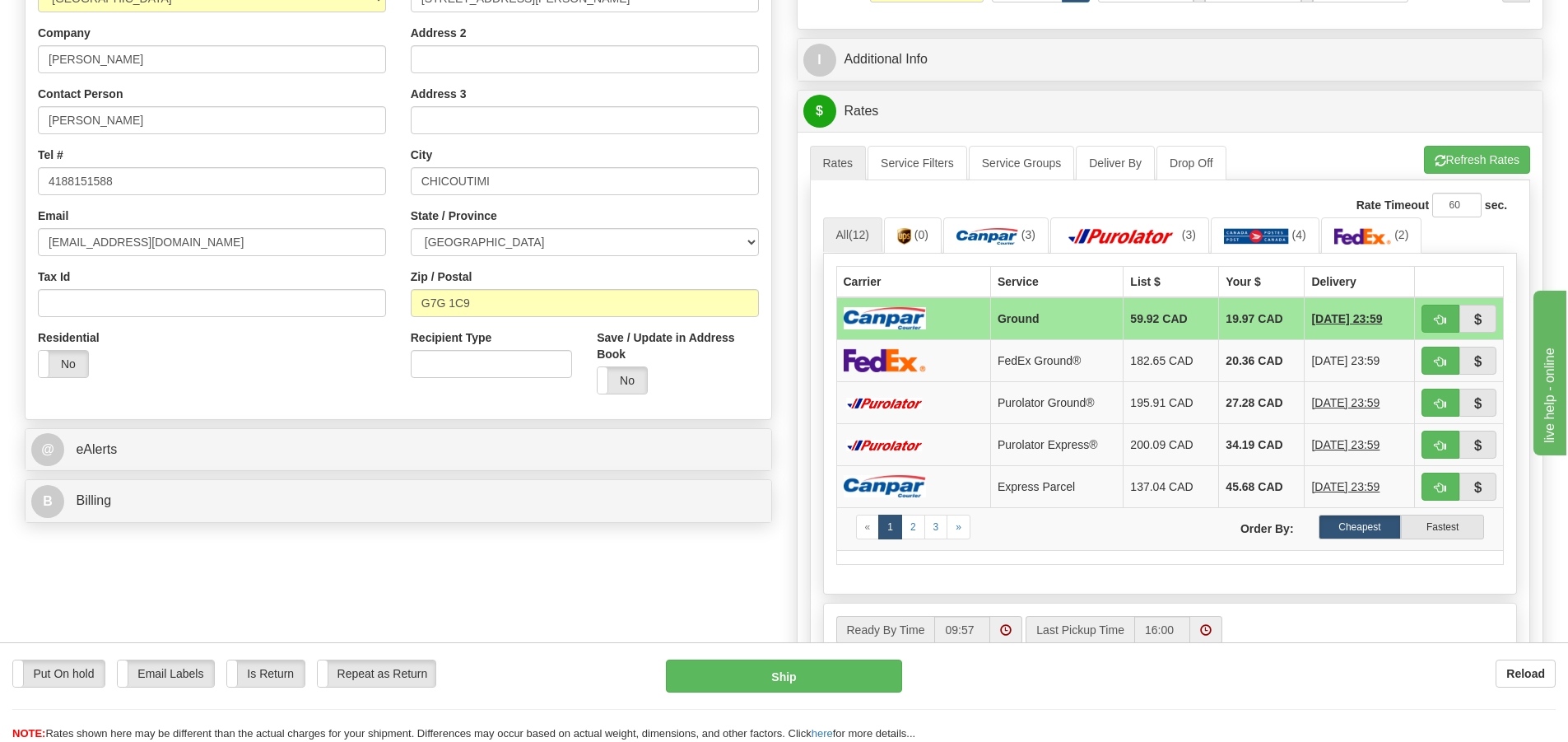
scroll to position [412, 0]
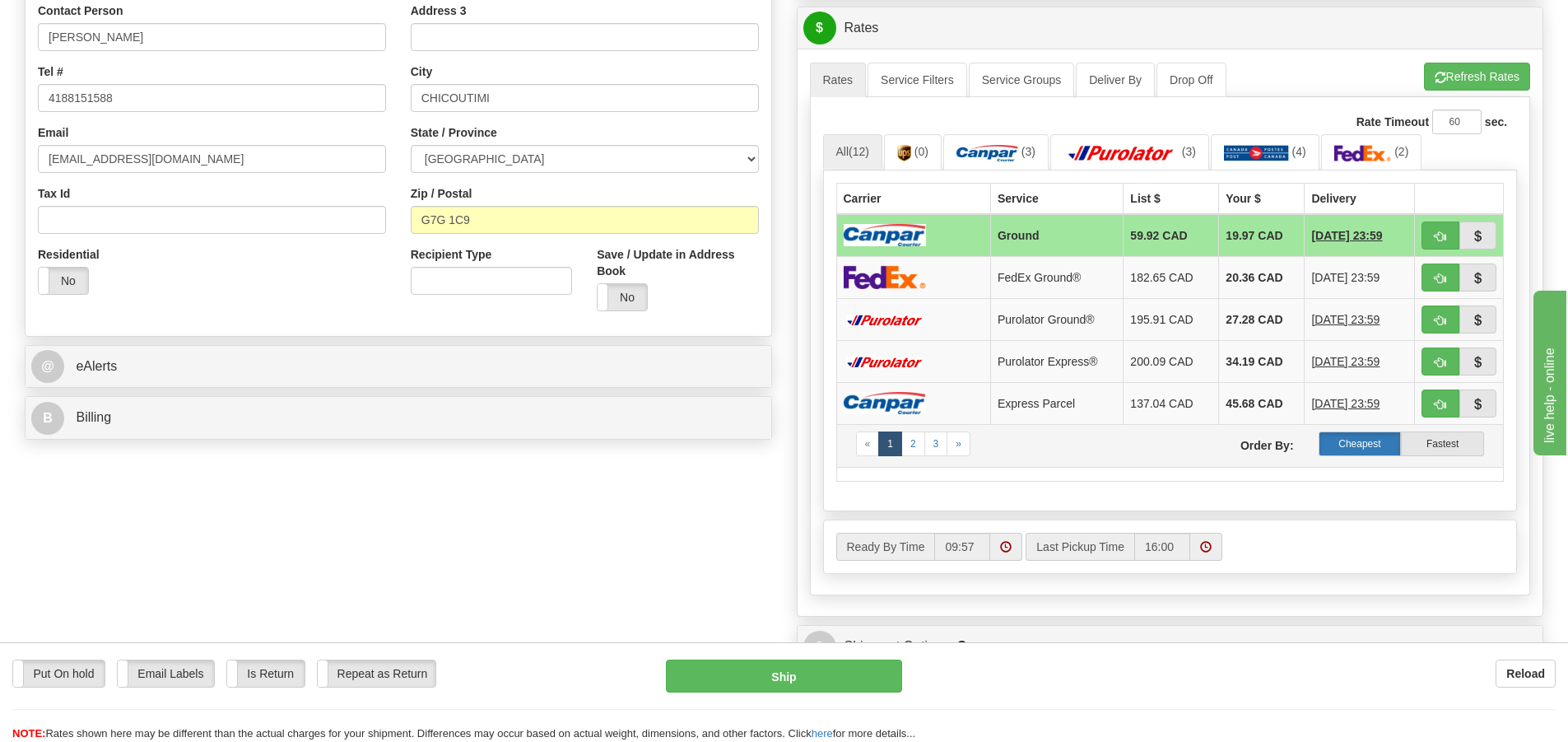
click at [1350, 443] on label "Cheapest" at bounding box center [1360, 443] width 83 height 24
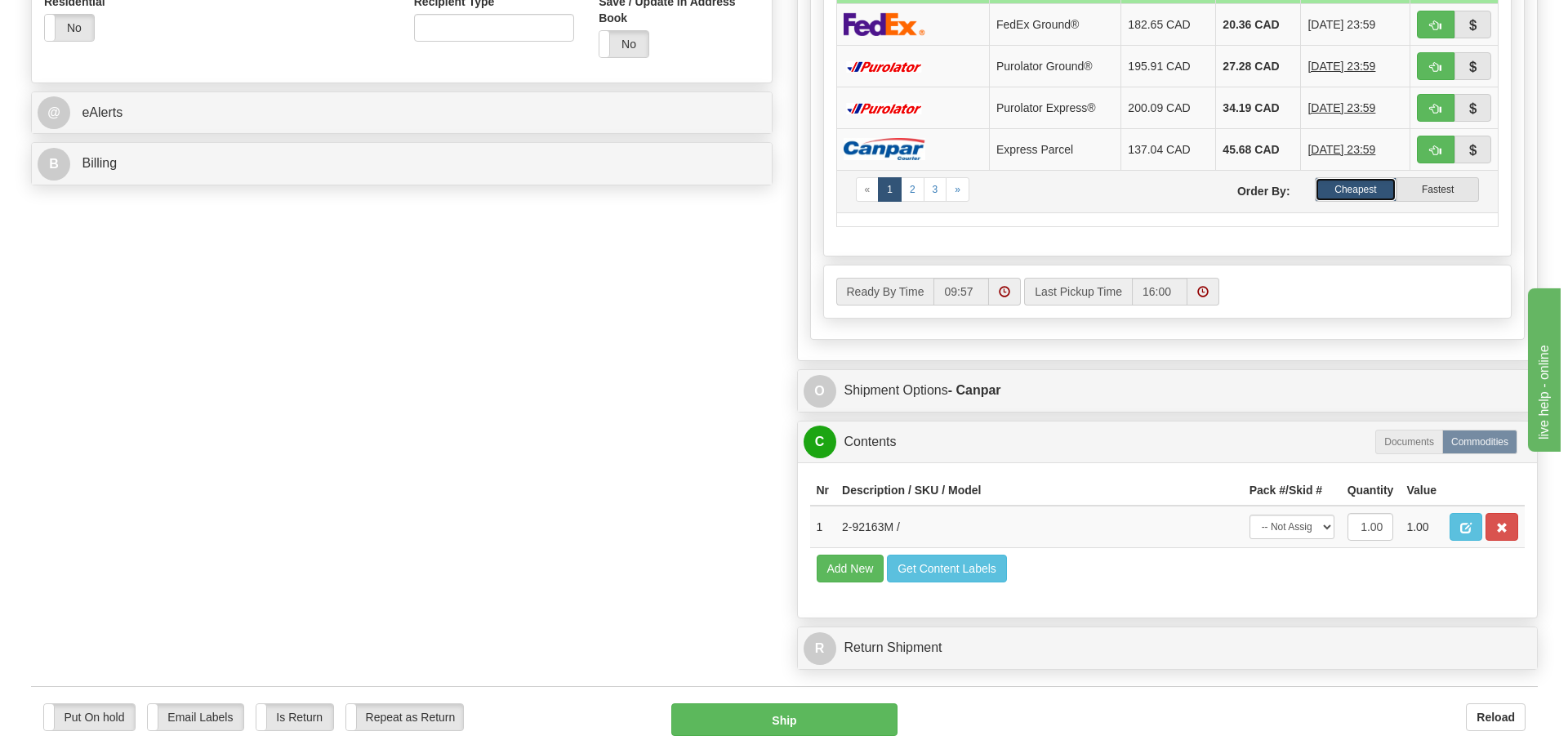
scroll to position [816, 0]
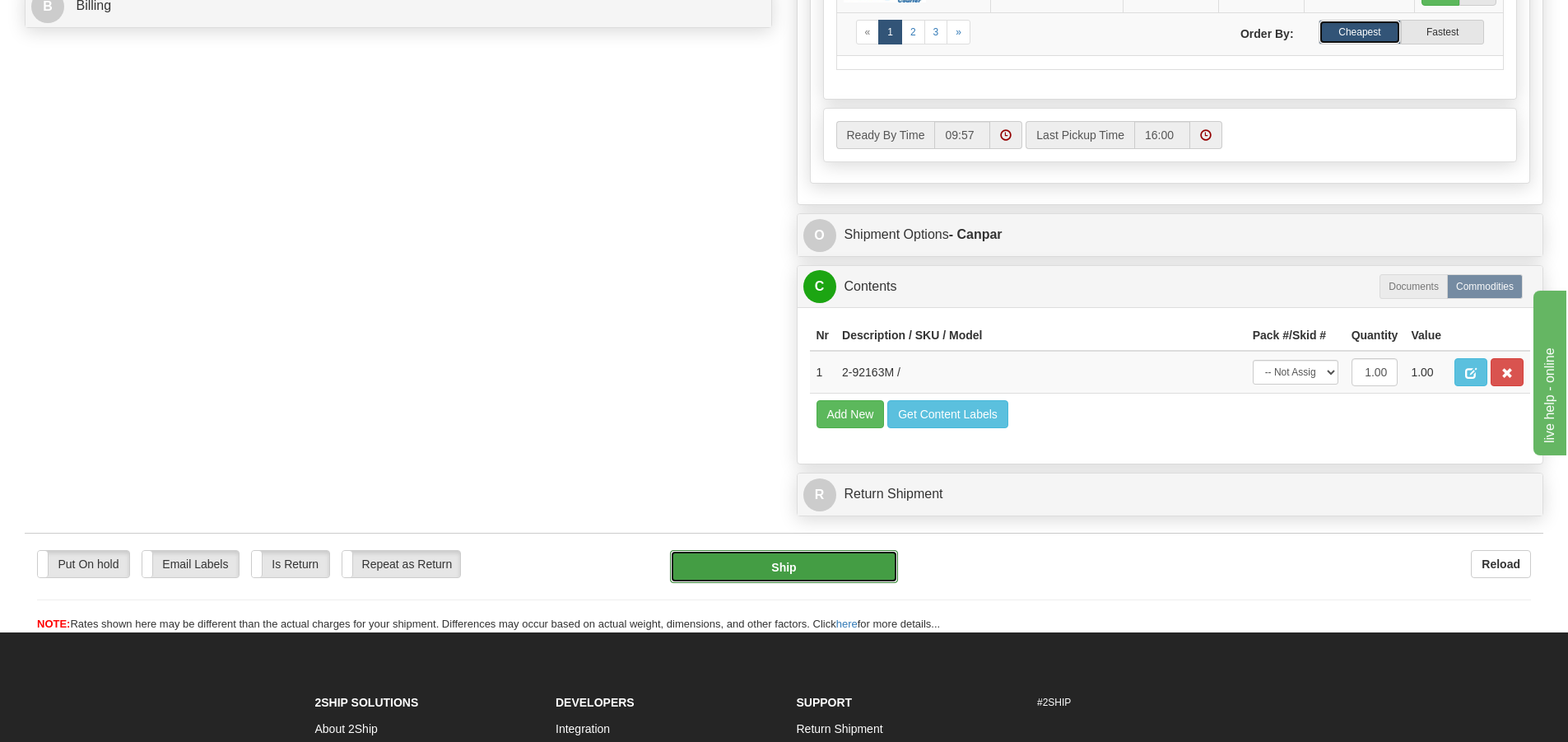
click at [776, 569] on button "Ship" at bounding box center [784, 566] width 228 height 33
type input "1"
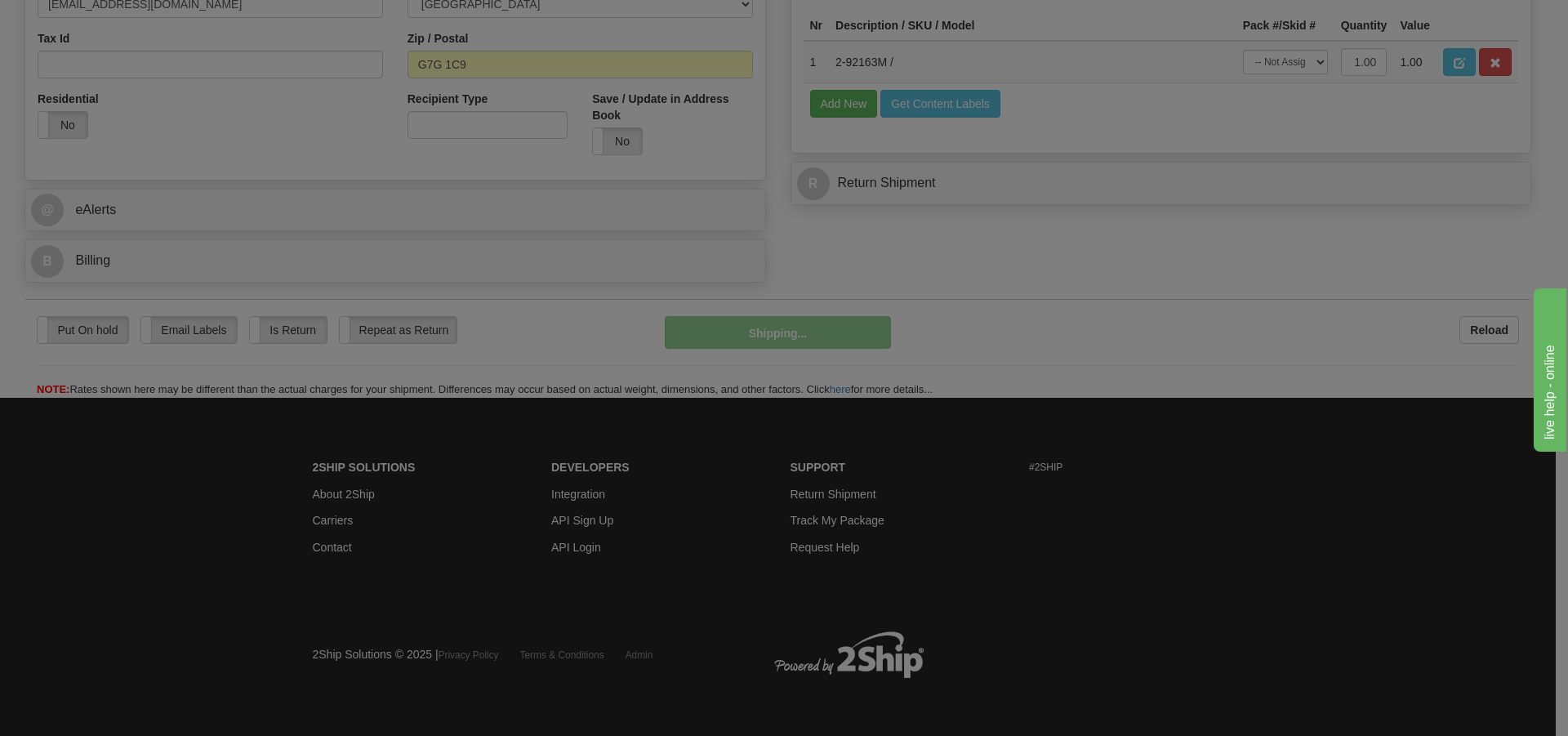
scroll to position [562, 0]
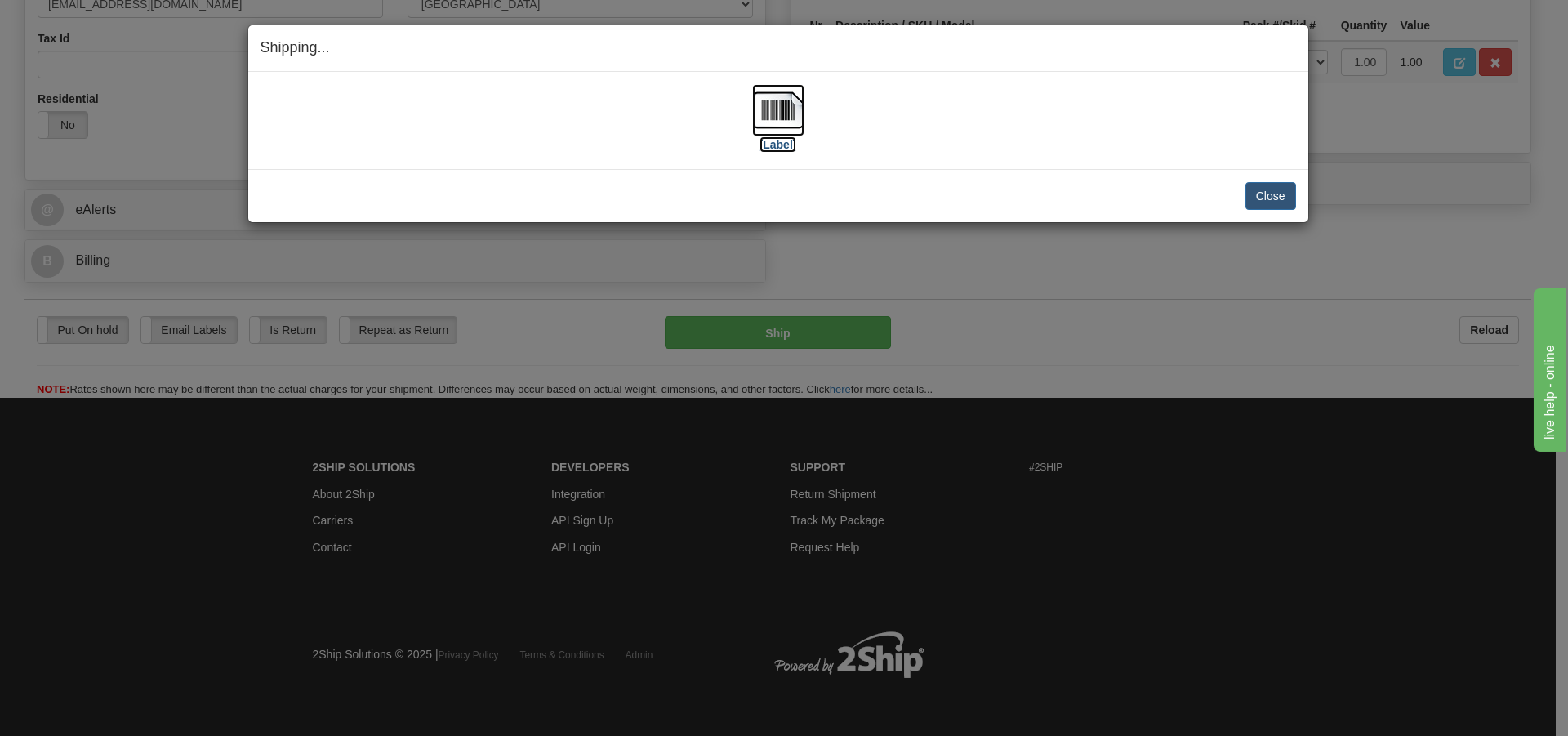
click at [786, 113] on img at bounding box center [778, 110] width 53 height 53
click at [1270, 195] on button "Close" at bounding box center [1270, 195] width 51 height 28
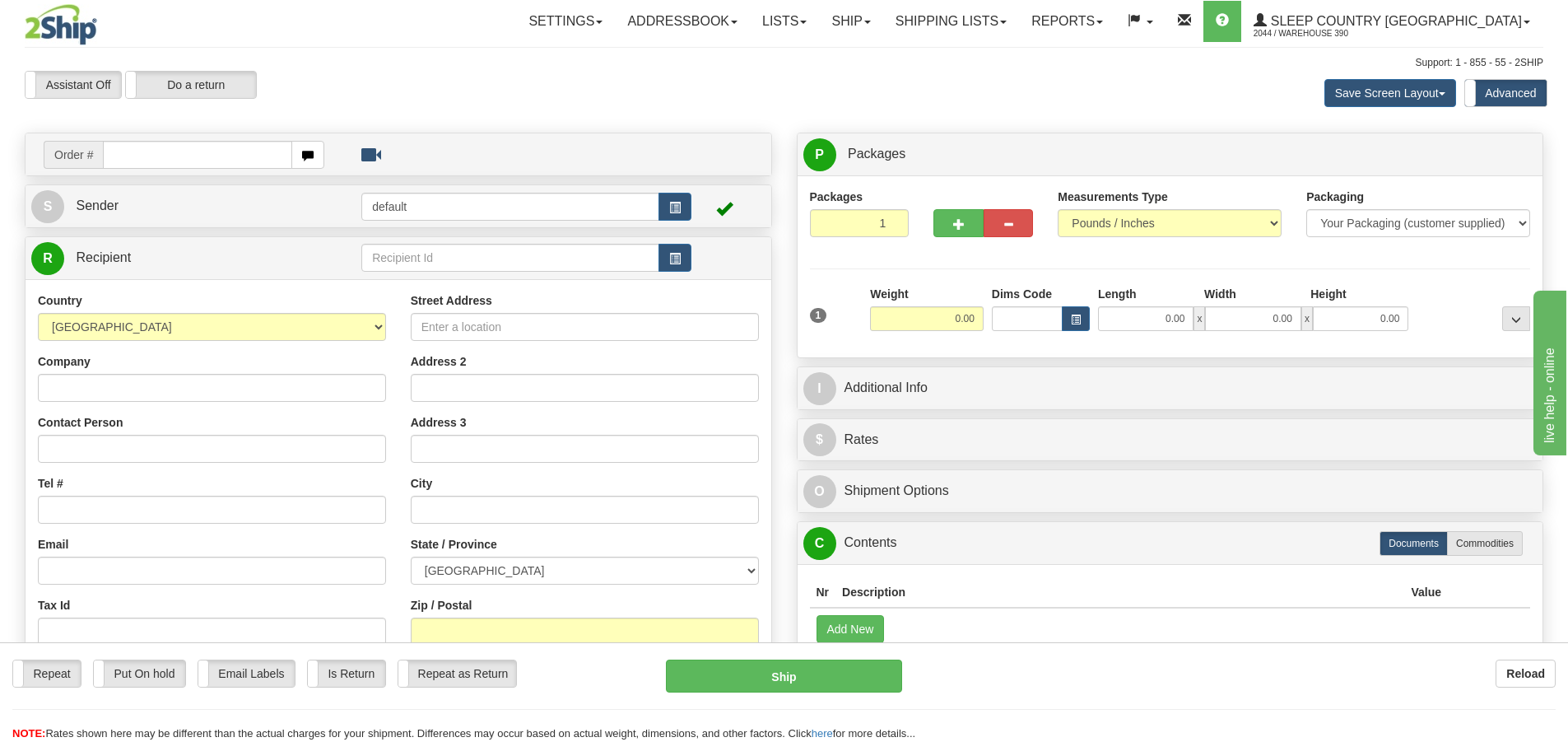
click at [211, 153] on input "text" at bounding box center [197, 154] width 189 height 28
type input "9002I140888"
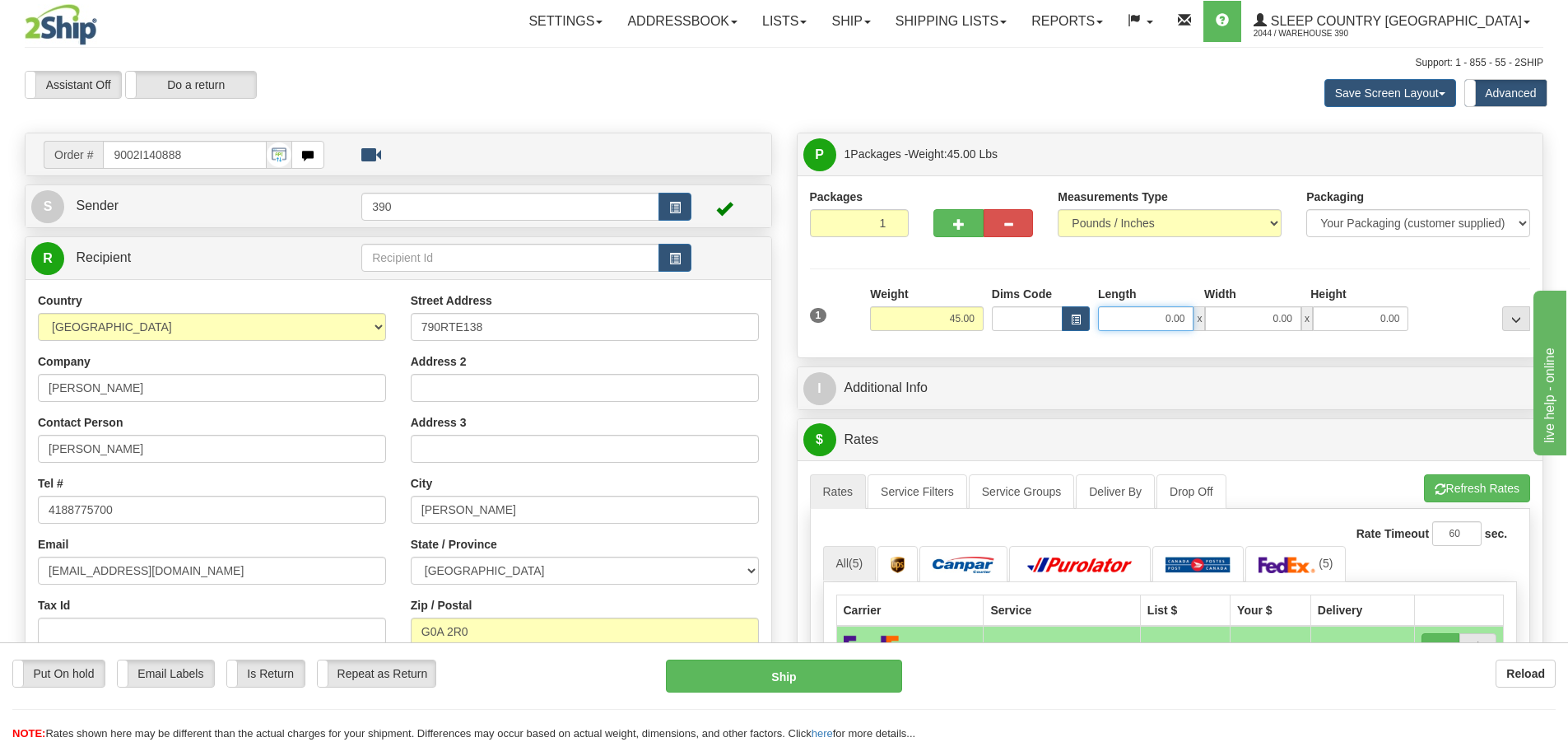
click at [1158, 320] on input "0.00" at bounding box center [1145, 318] width 95 height 24
type input "20.00"
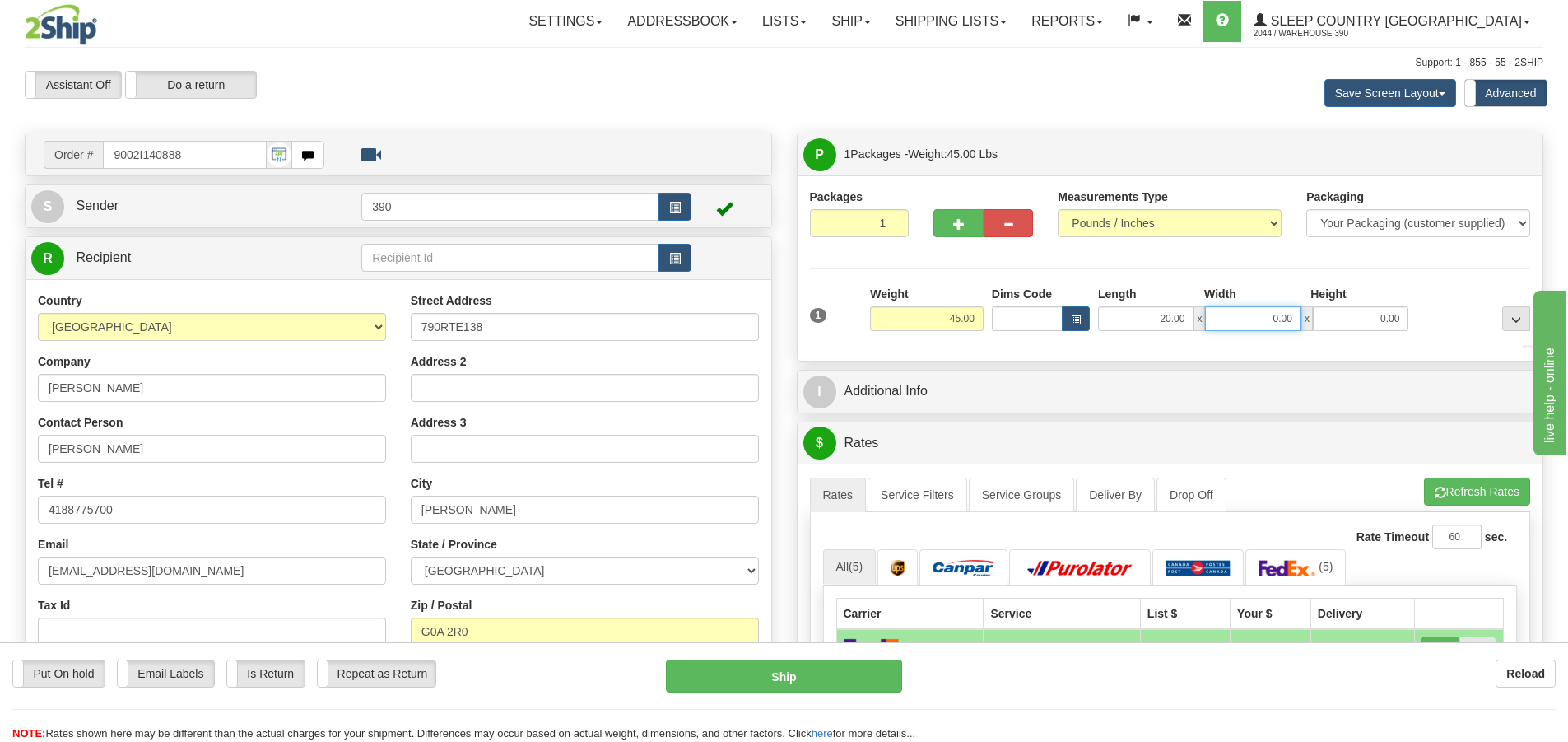
click at [1269, 326] on input "0.00" at bounding box center [1252, 318] width 95 height 24
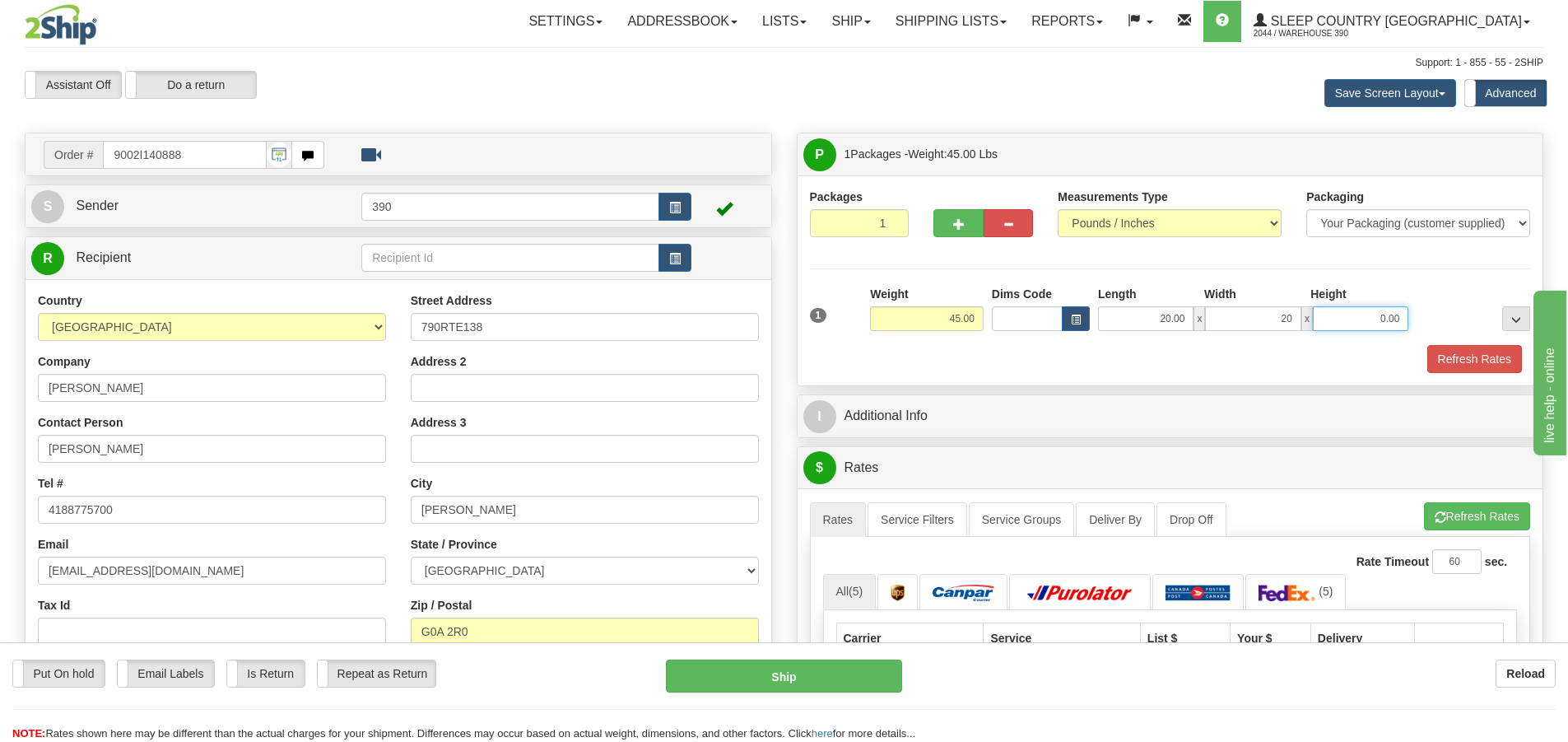
type input "20.00"
click at [1384, 318] on input "0.00" at bounding box center [1360, 318] width 95 height 24
type input "40.00"
click at [1469, 360] on button "Refresh Rates" at bounding box center [1475, 358] width 94 height 28
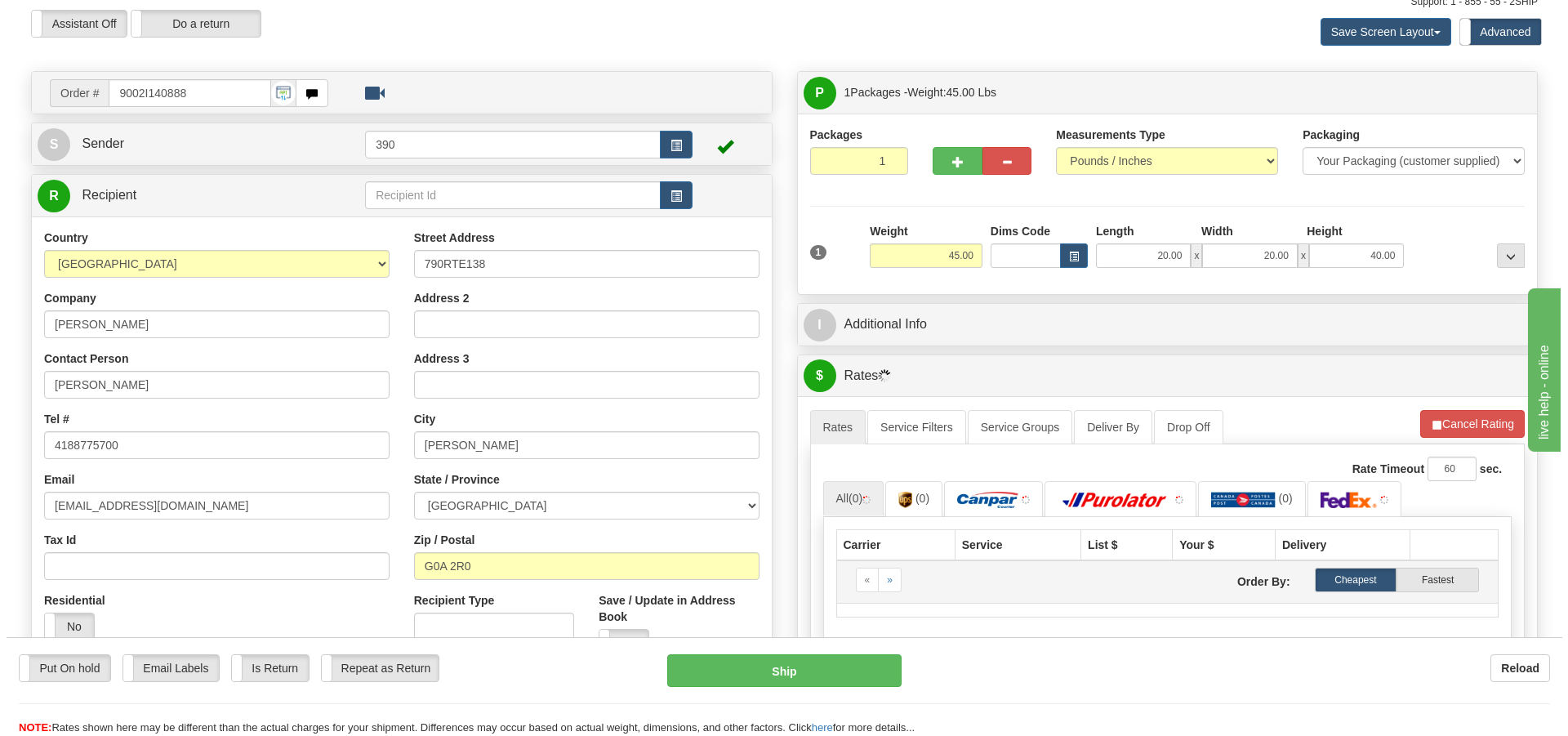
scroll to position [327, 0]
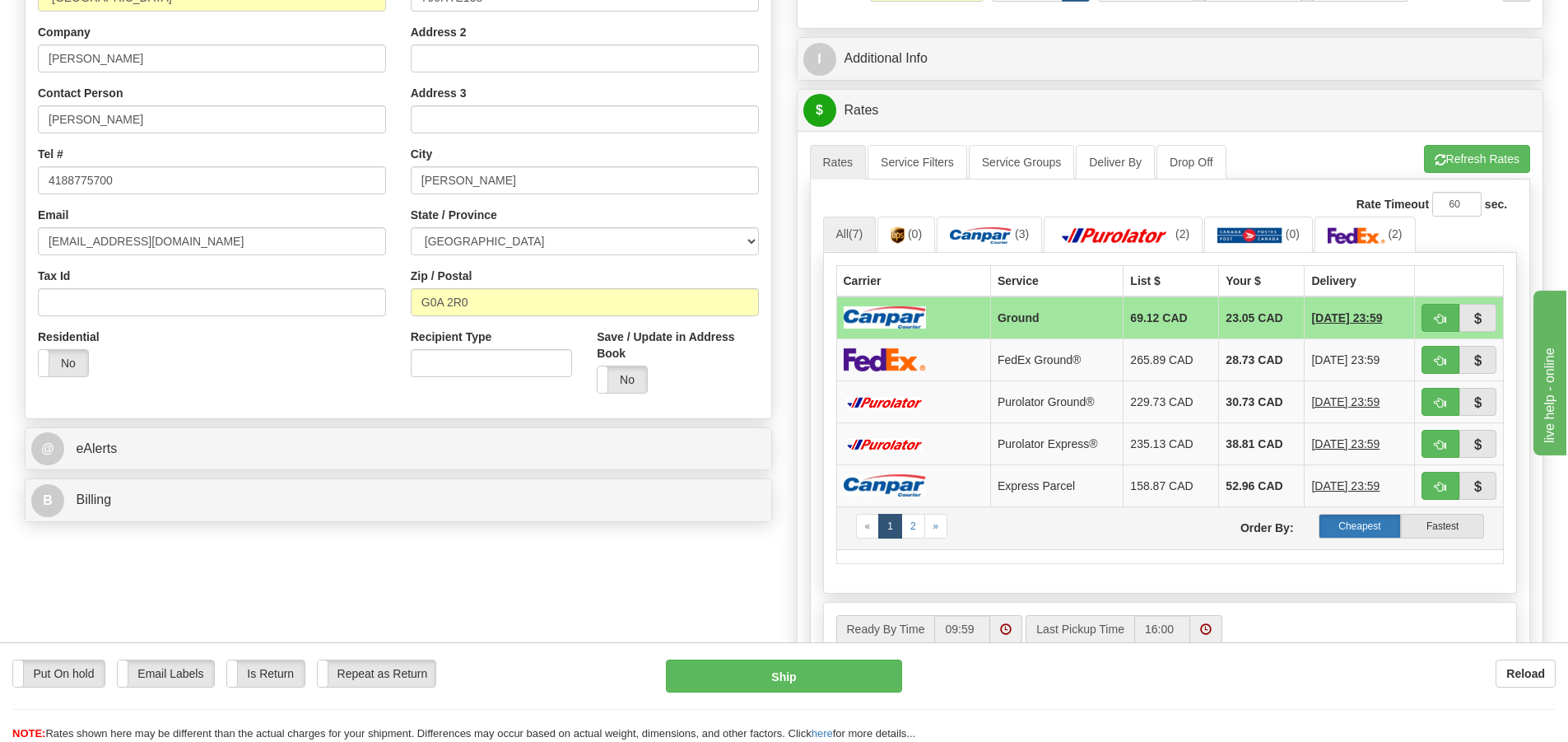
click at [1359, 525] on label "Cheapest" at bounding box center [1360, 526] width 83 height 24
click at [808, 670] on button "Ship" at bounding box center [784, 675] width 236 height 33
type input "1"
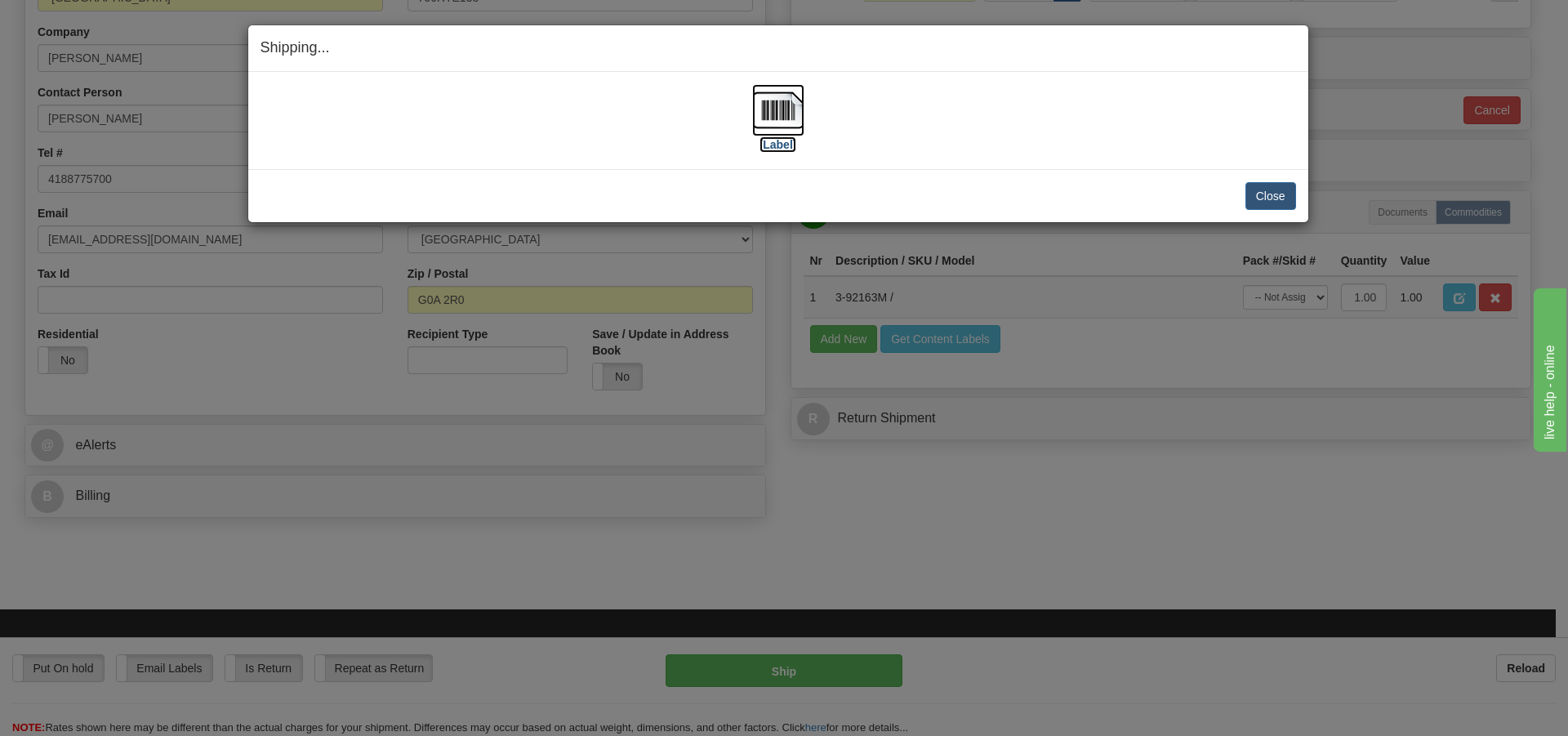
click at [769, 112] on img at bounding box center [778, 110] width 53 height 53
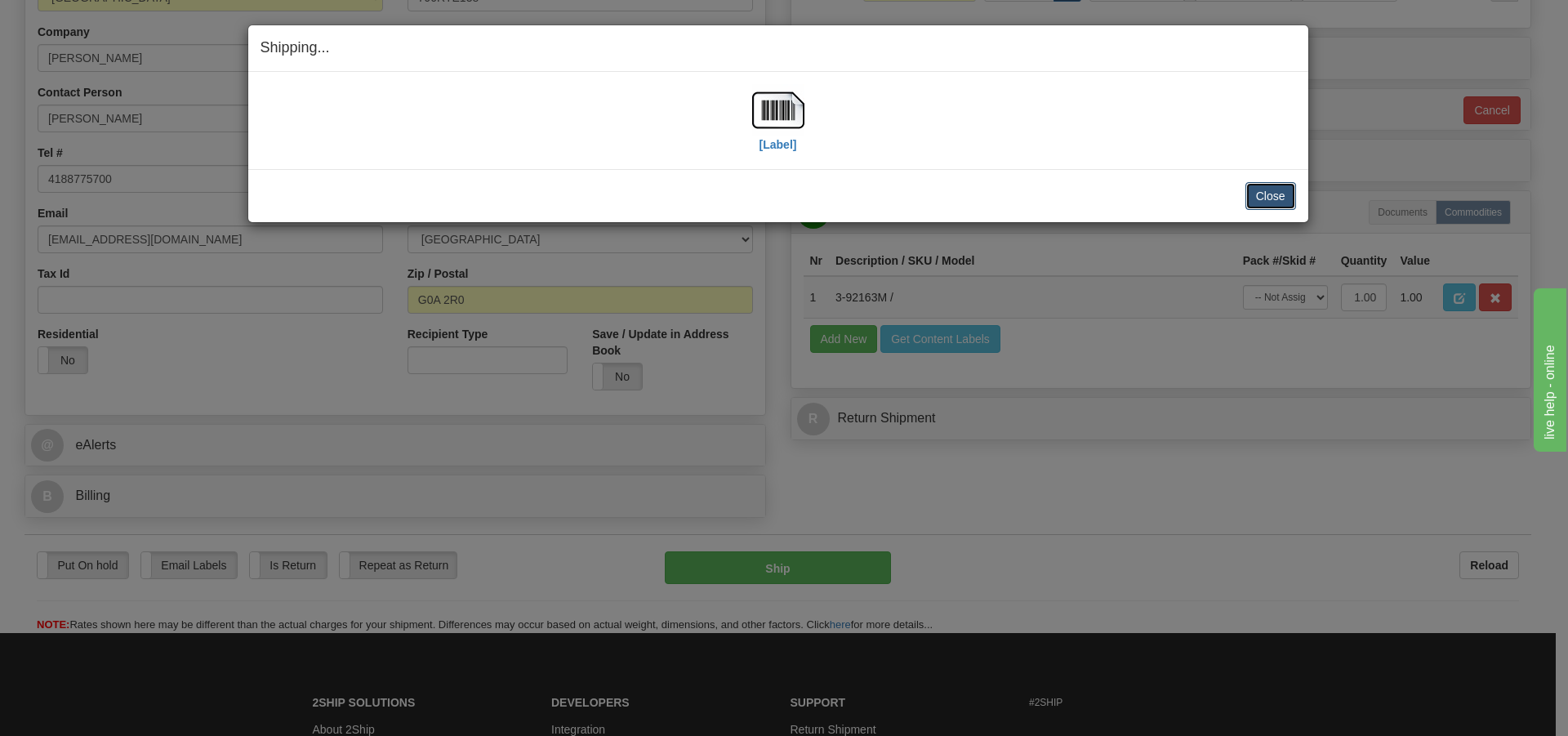
click at [1277, 189] on button "Close" at bounding box center [1270, 195] width 51 height 28
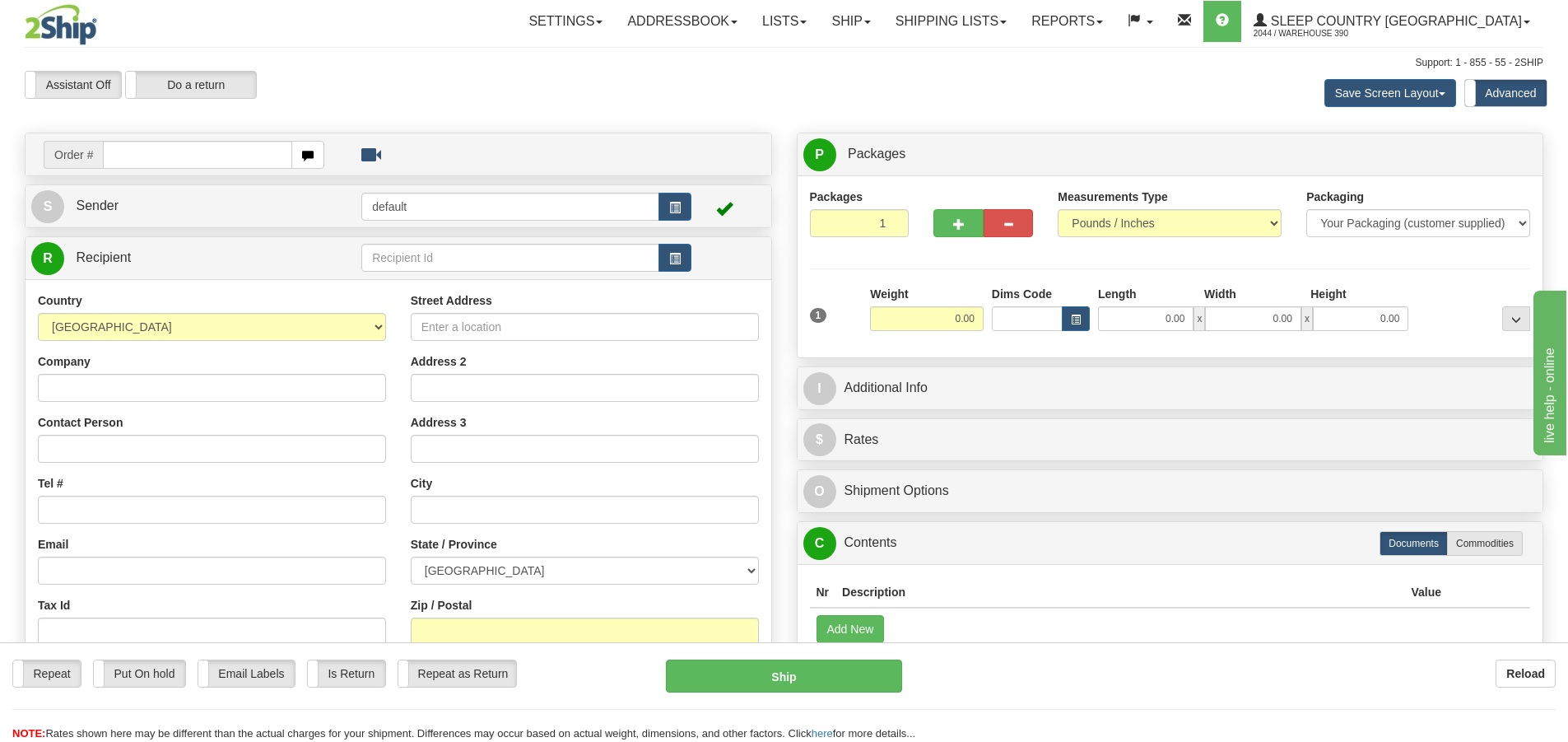
click at [232, 154] on input "text" at bounding box center [197, 154] width 189 height 28
type input "9002I141305"
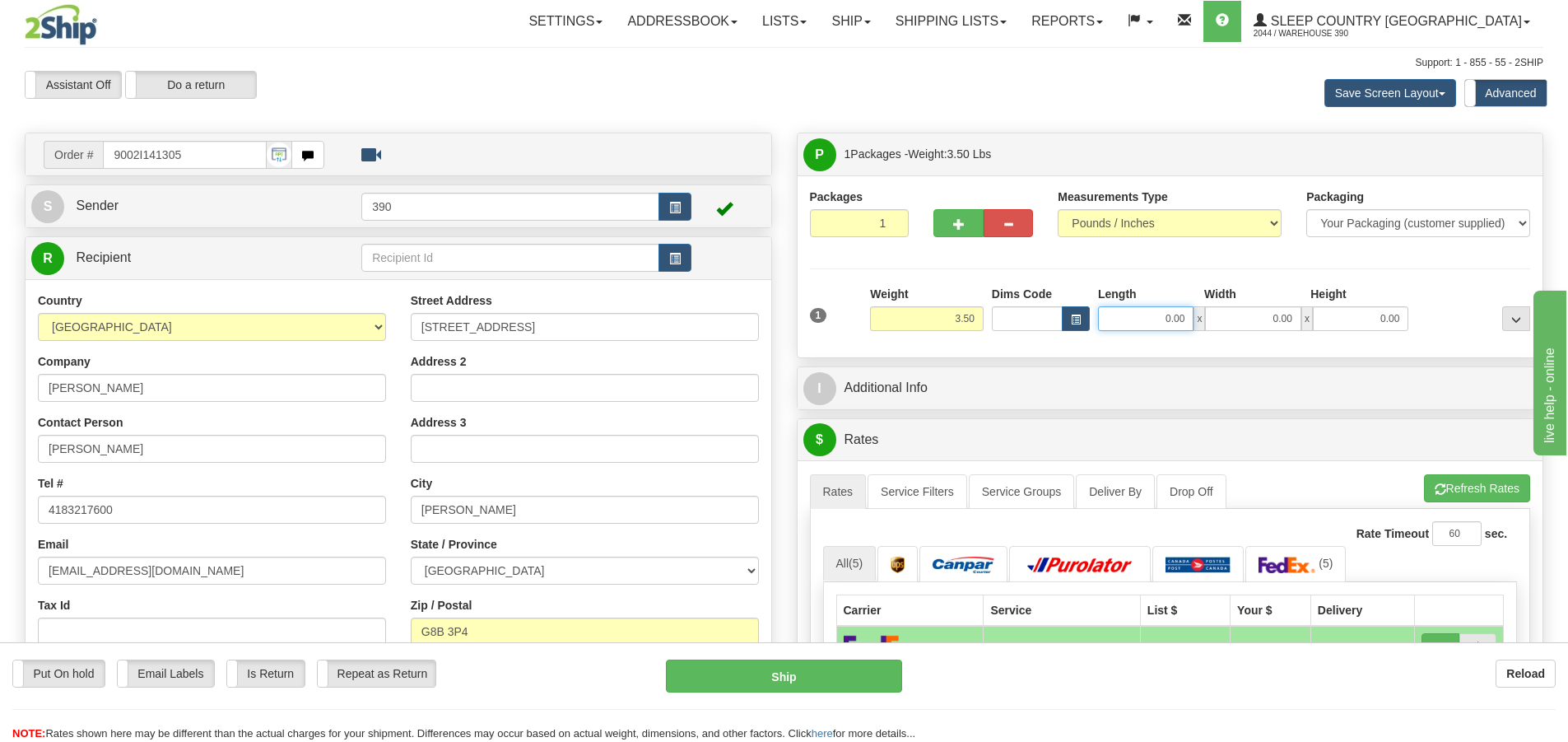
click at [1176, 312] on input "0.00" at bounding box center [1145, 318] width 95 height 24
type input "12.00"
click at [1235, 307] on input "0.00" at bounding box center [1252, 318] width 95 height 24
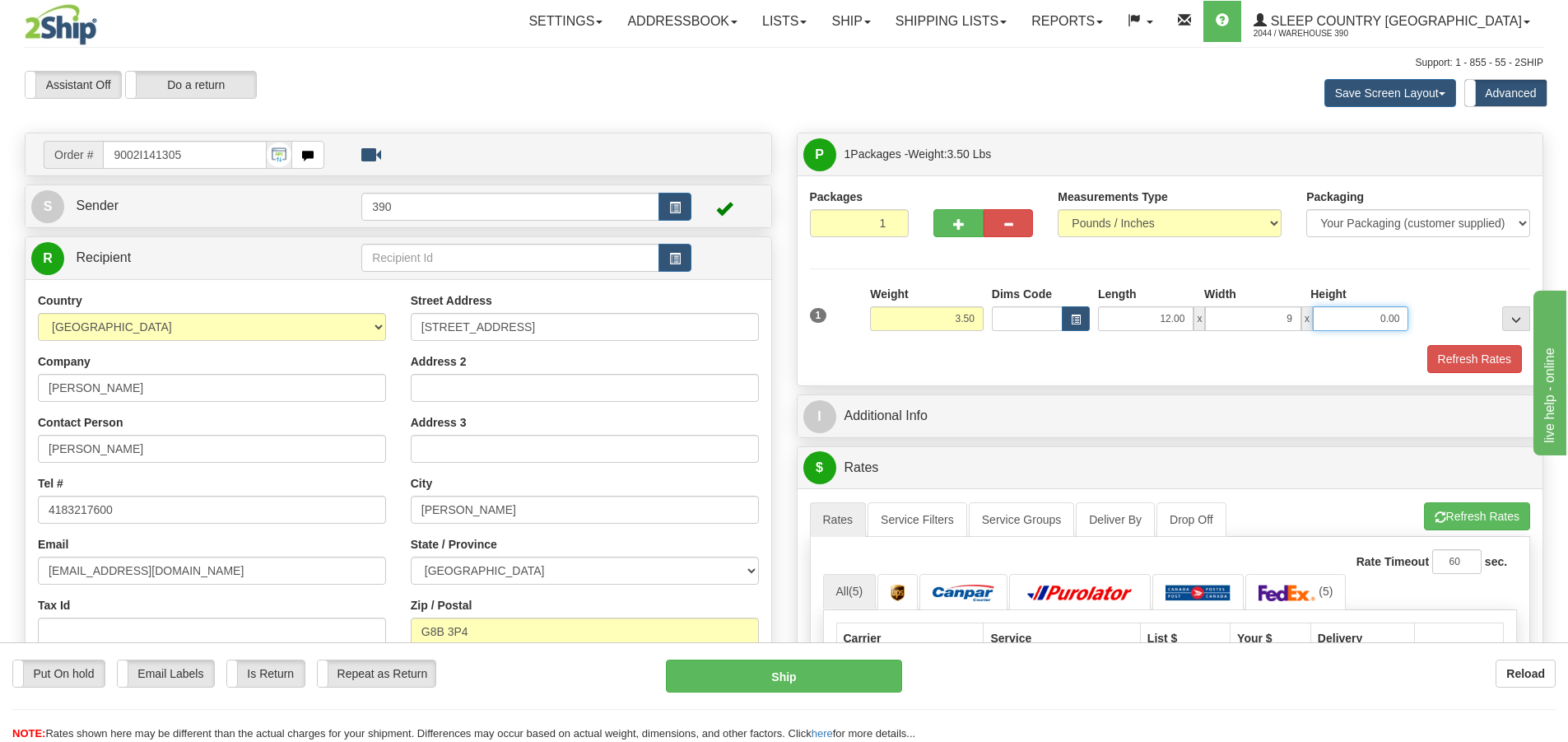
type input "9.00"
click at [1391, 326] on input "0.00" at bounding box center [1360, 318] width 95 height 24
type input "3.00"
click at [1484, 359] on button "Refresh Rates" at bounding box center [1475, 358] width 94 height 28
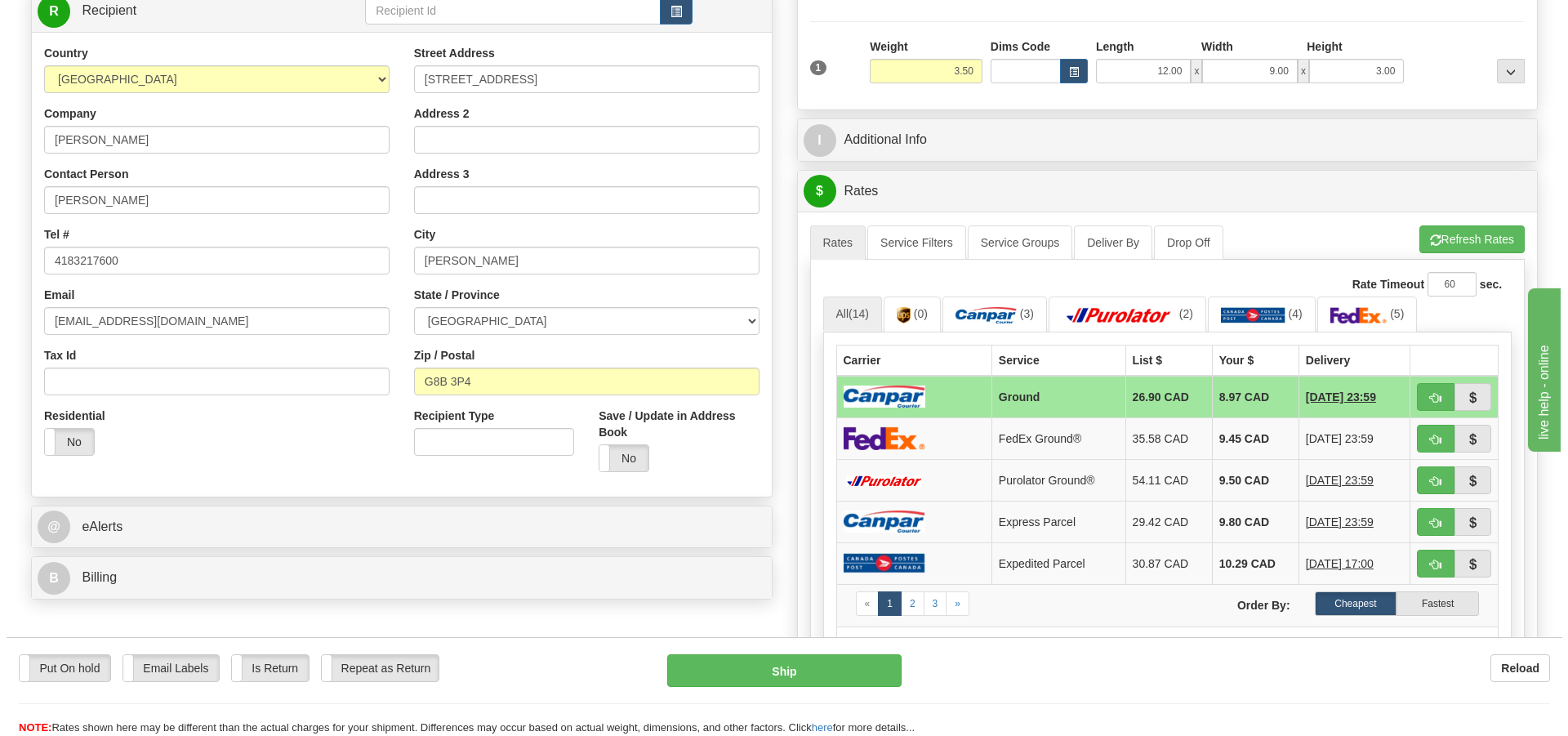
scroll to position [327, 0]
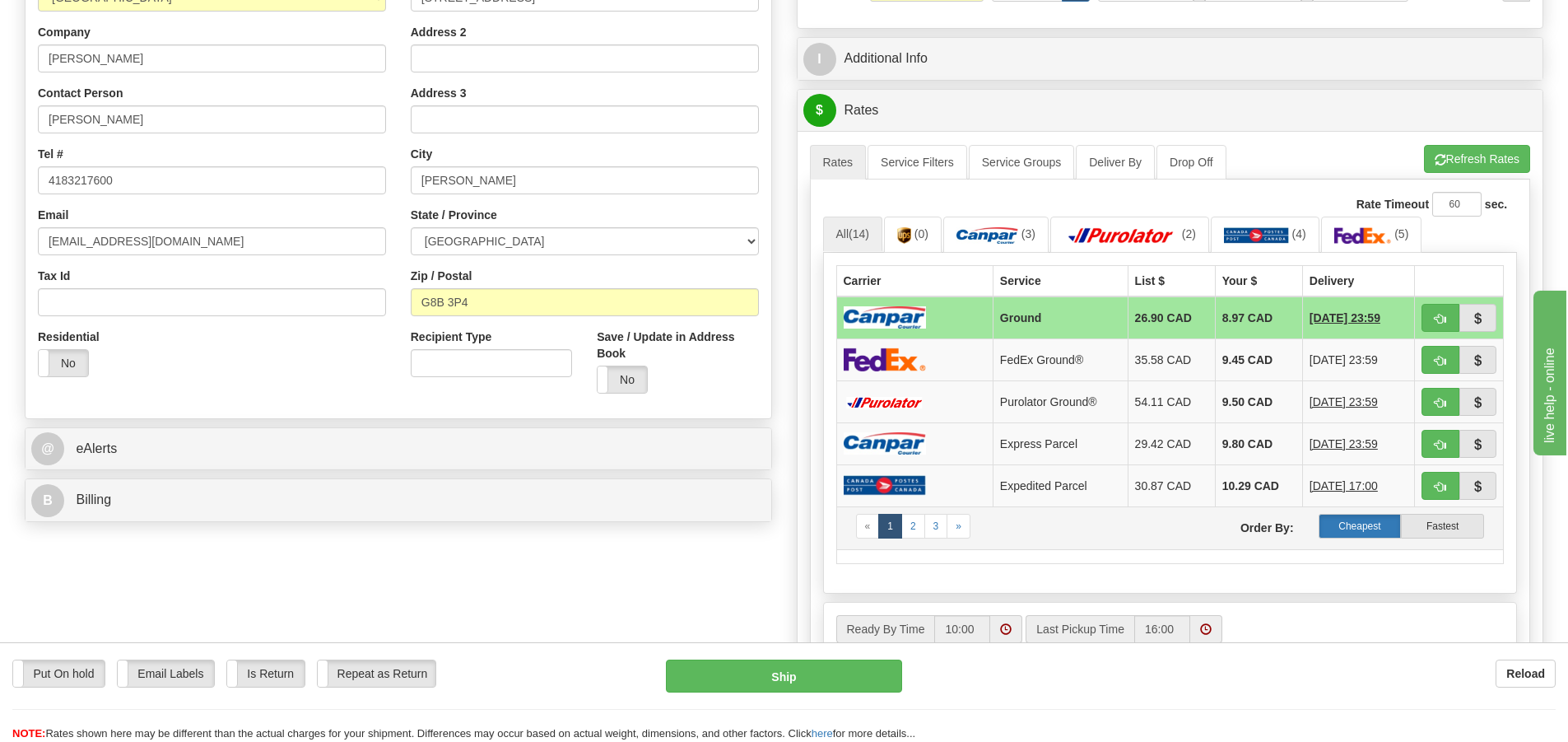
click at [1370, 526] on label "Cheapest" at bounding box center [1360, 526] width 83 height 24
click at [808, 675] on button "Ship" at bounding box center [784, 675] width 236 height 33
type input "1"
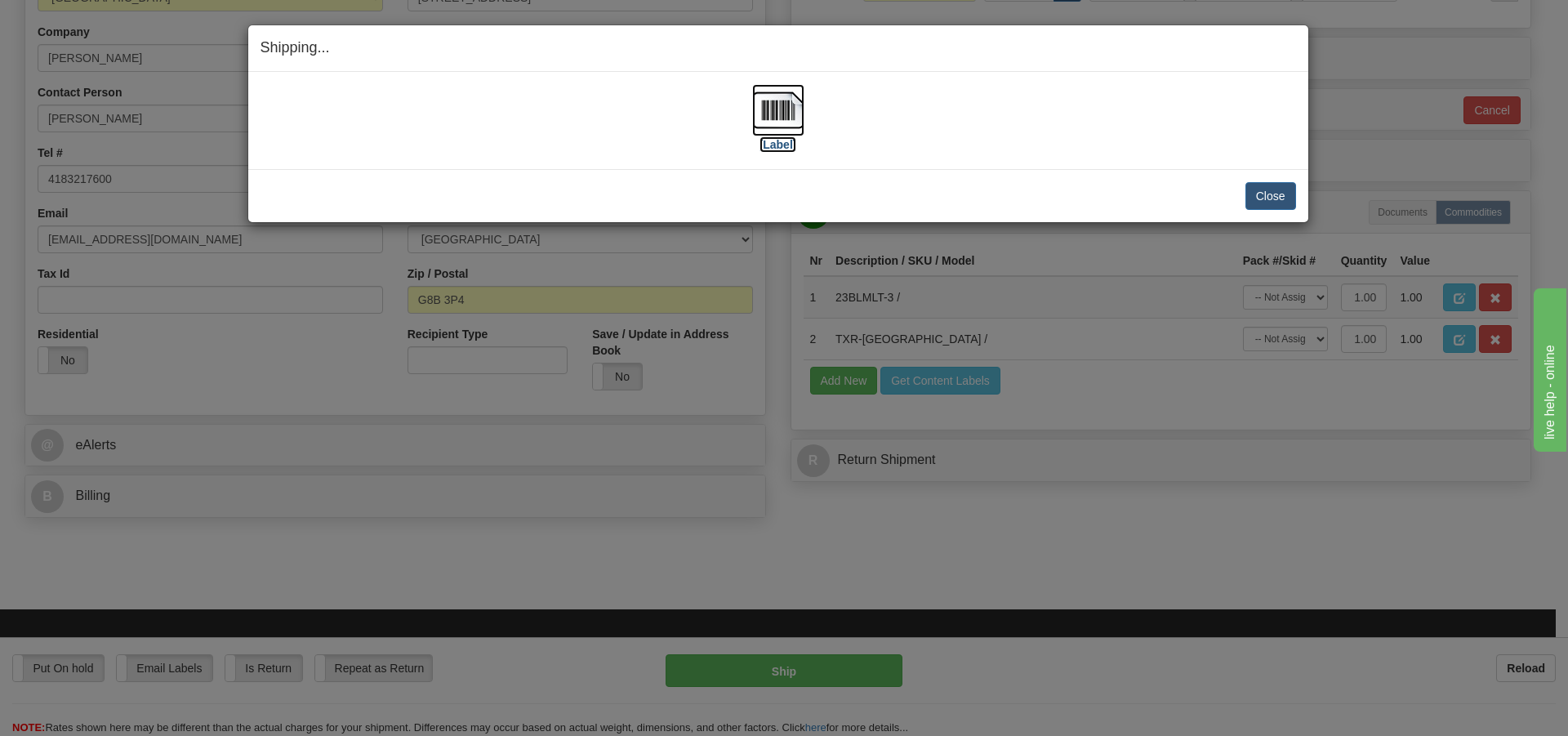
click at [776, 106] on img at bounding box center [778, 110] width 53 height 53
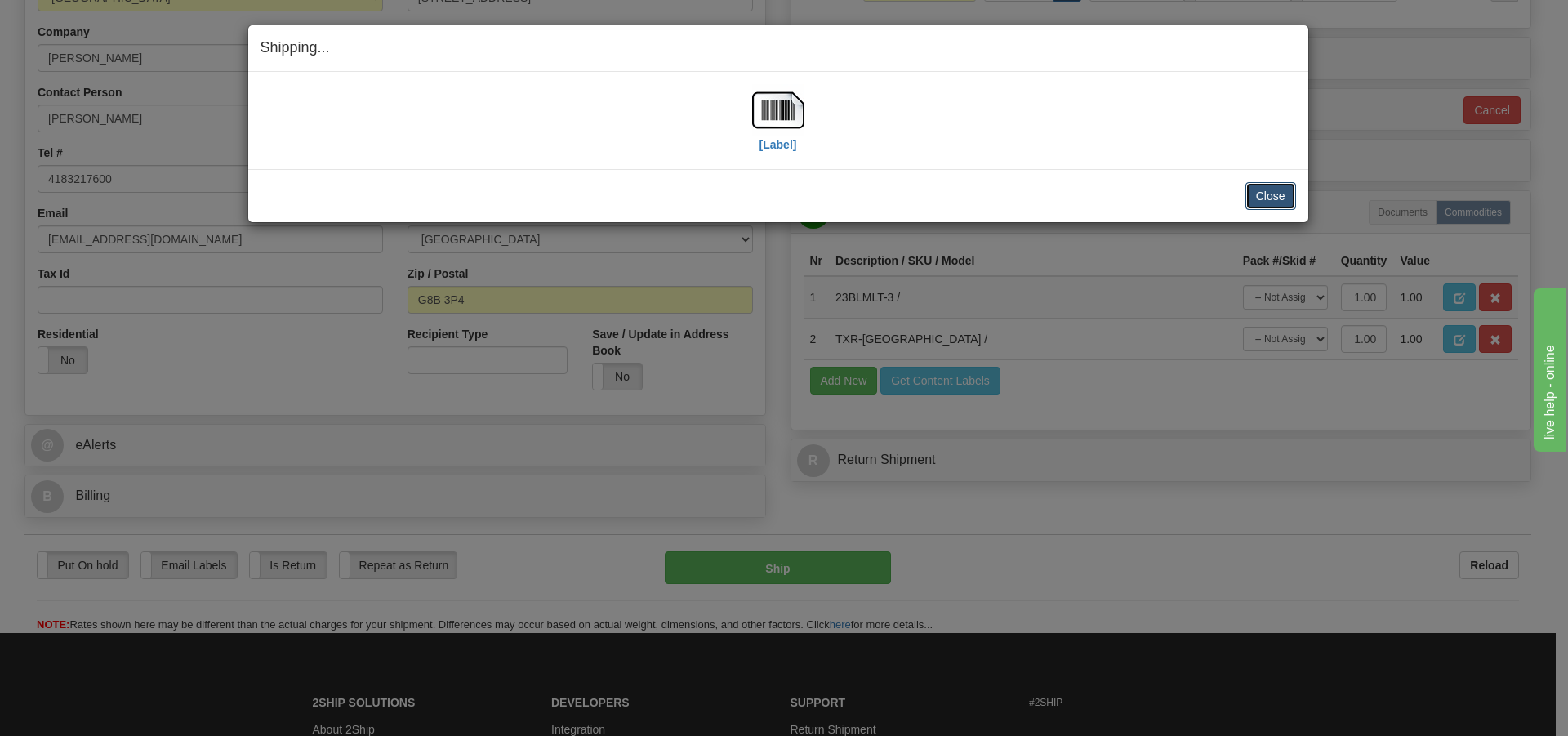
click at [1272, 194] on button "Close" at bounding box center [1270, 195] width 51 height 28
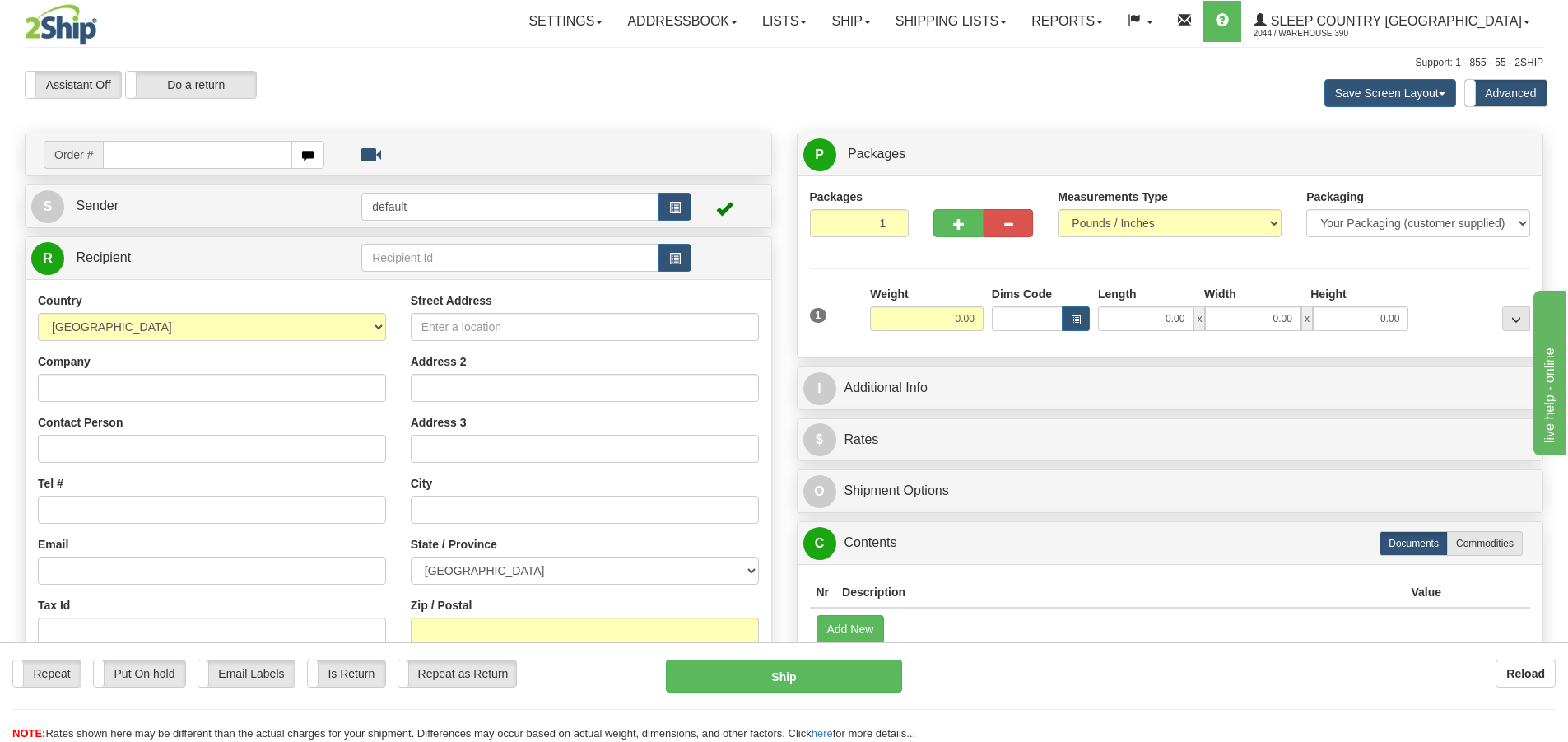
click at [161, 159] on input "text" at bounding box center [197, 154] width 189 height 28
type input "9002I141588"
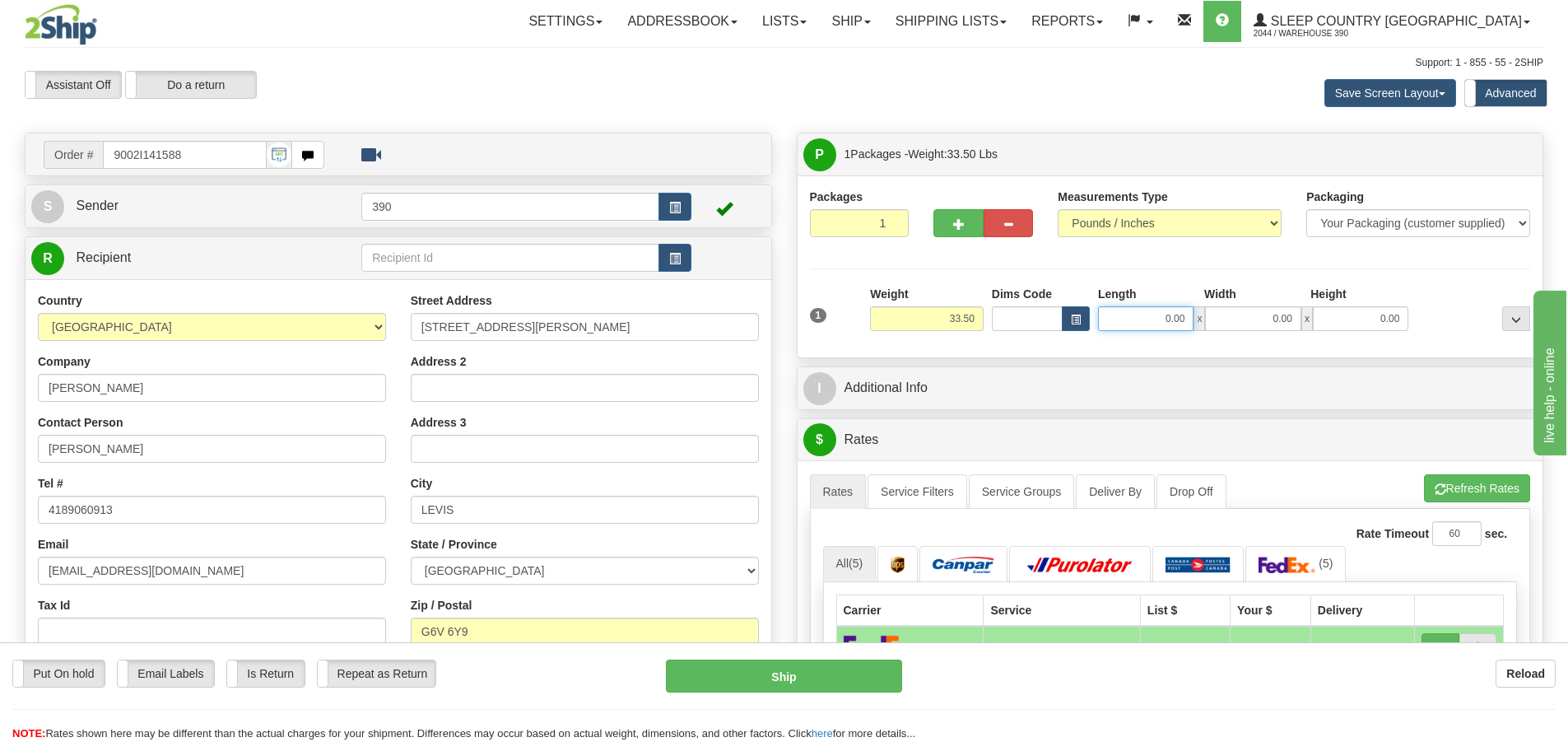
click at [1161, 313] on input "0.00" at bounding box center [1145, 318] width 95 height 24
type input "18.00"
click at [1261, 318] on input "0.00" at bounding box center [1252, 318] width 95 height 24
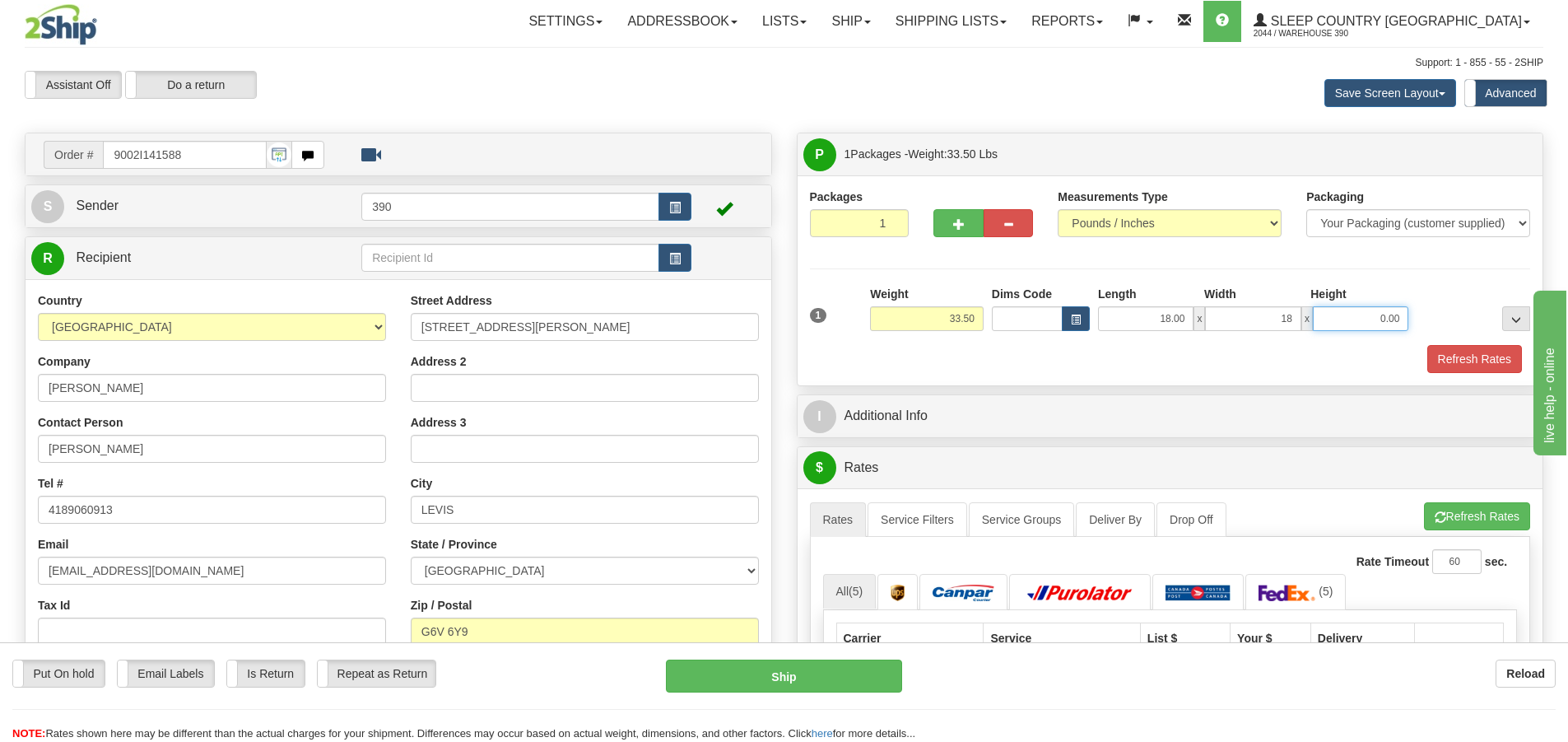
type input "18.00"
click at [1395, 324] on input "0.00" at bounding box center [1360, 318] width 95 height 24
type input "40.00"
click at [1499, 359] on button "Refresh Rates" at bounding box center [1475, 358] width 94 height 28
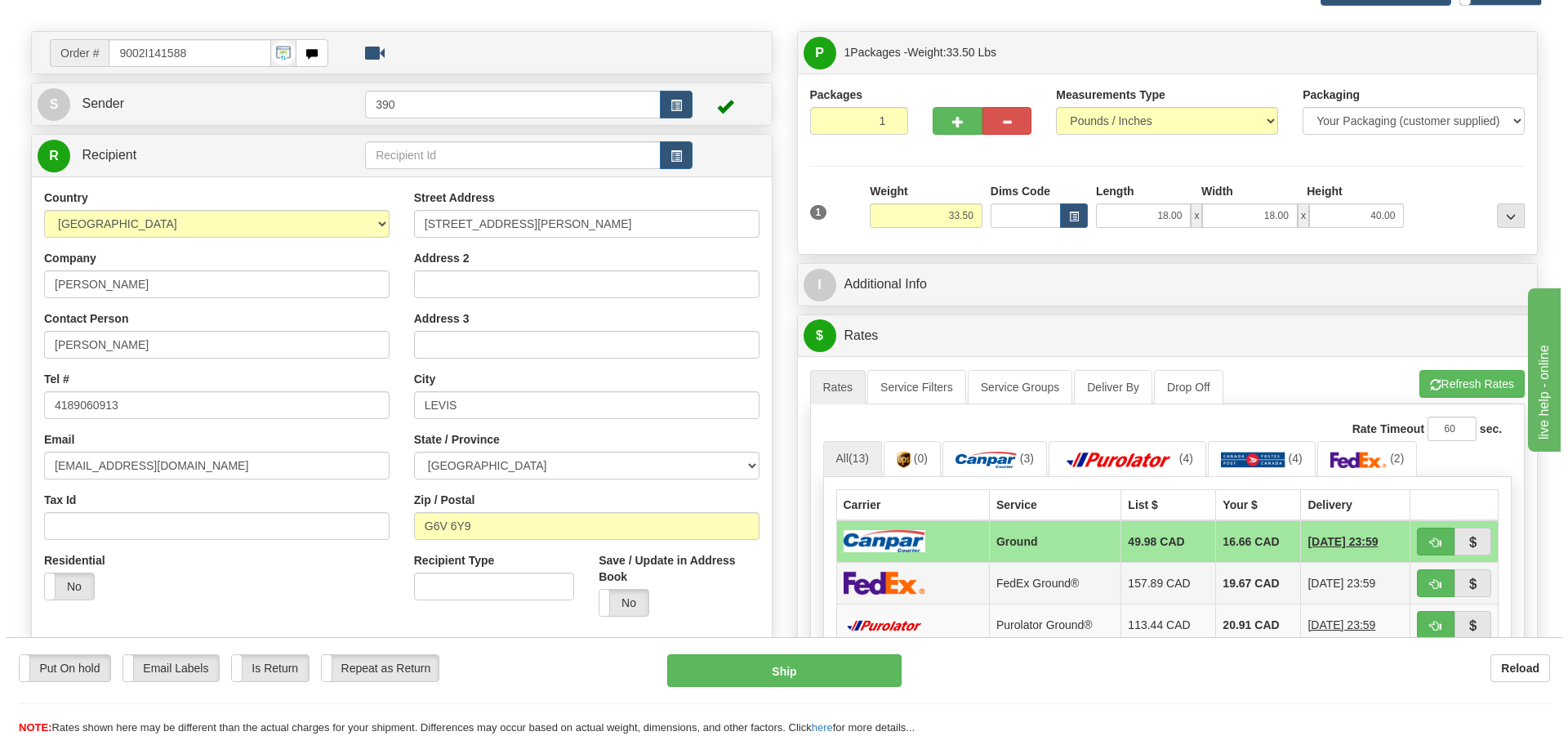
scroll to position [327, 0]
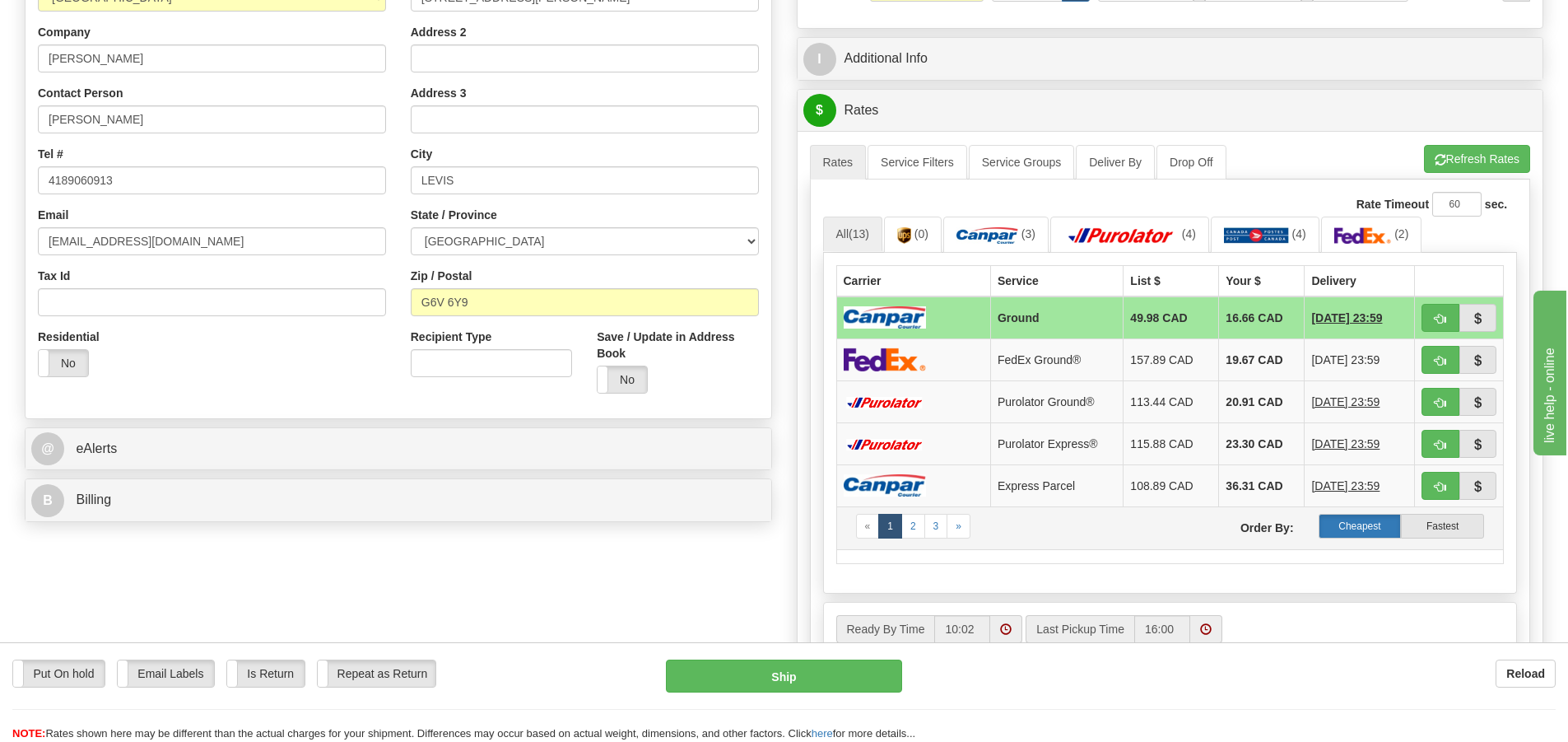
click at [1351, 527] on label "Cheapest" at bounding box center [1360, 526] width 83 height 24
click at [804, 679] on button "Ship" at bounding box center [784, 675] width 236 height 33
type input "1"
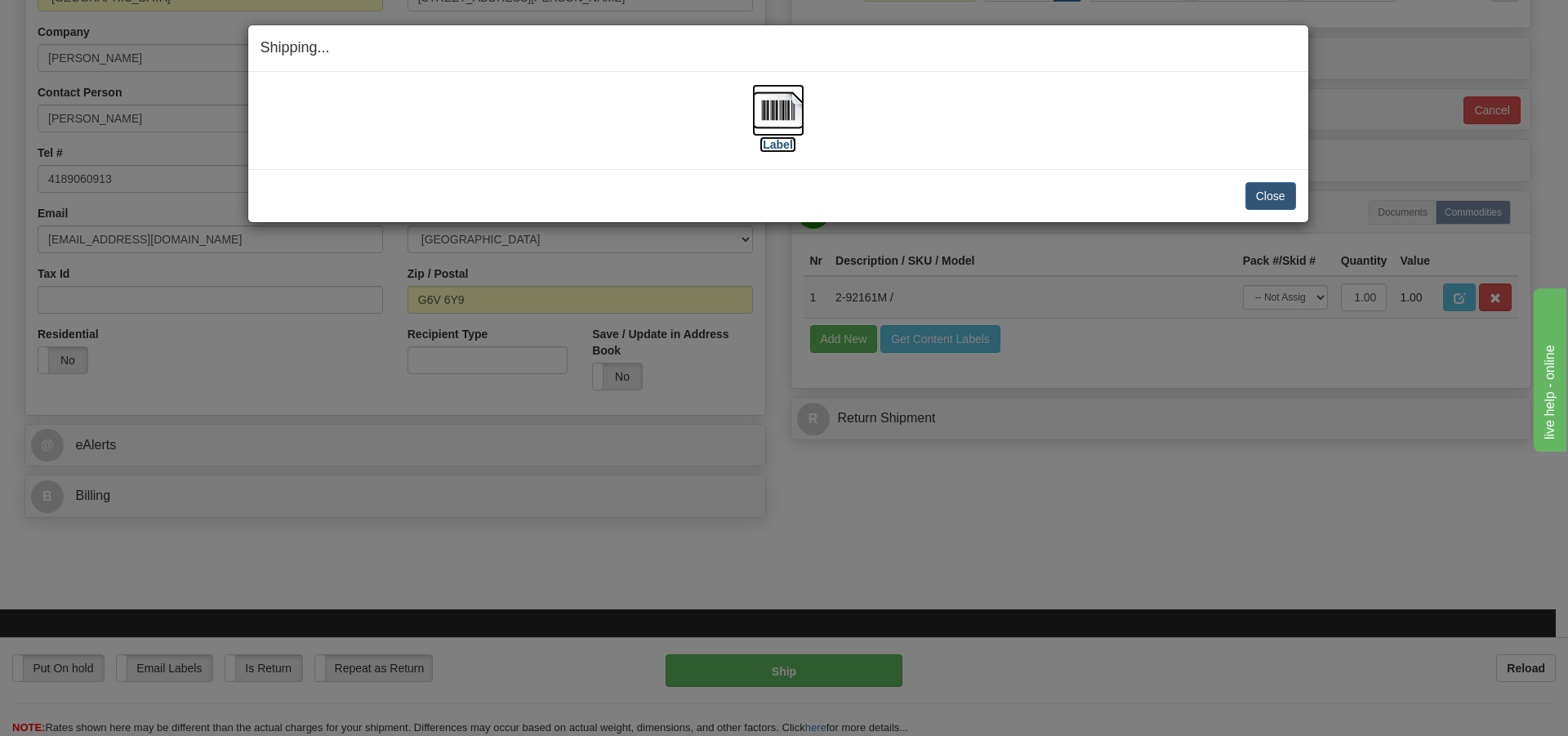
click at [781, 108] on img at bounding box center [778, 110] width 53 height 53
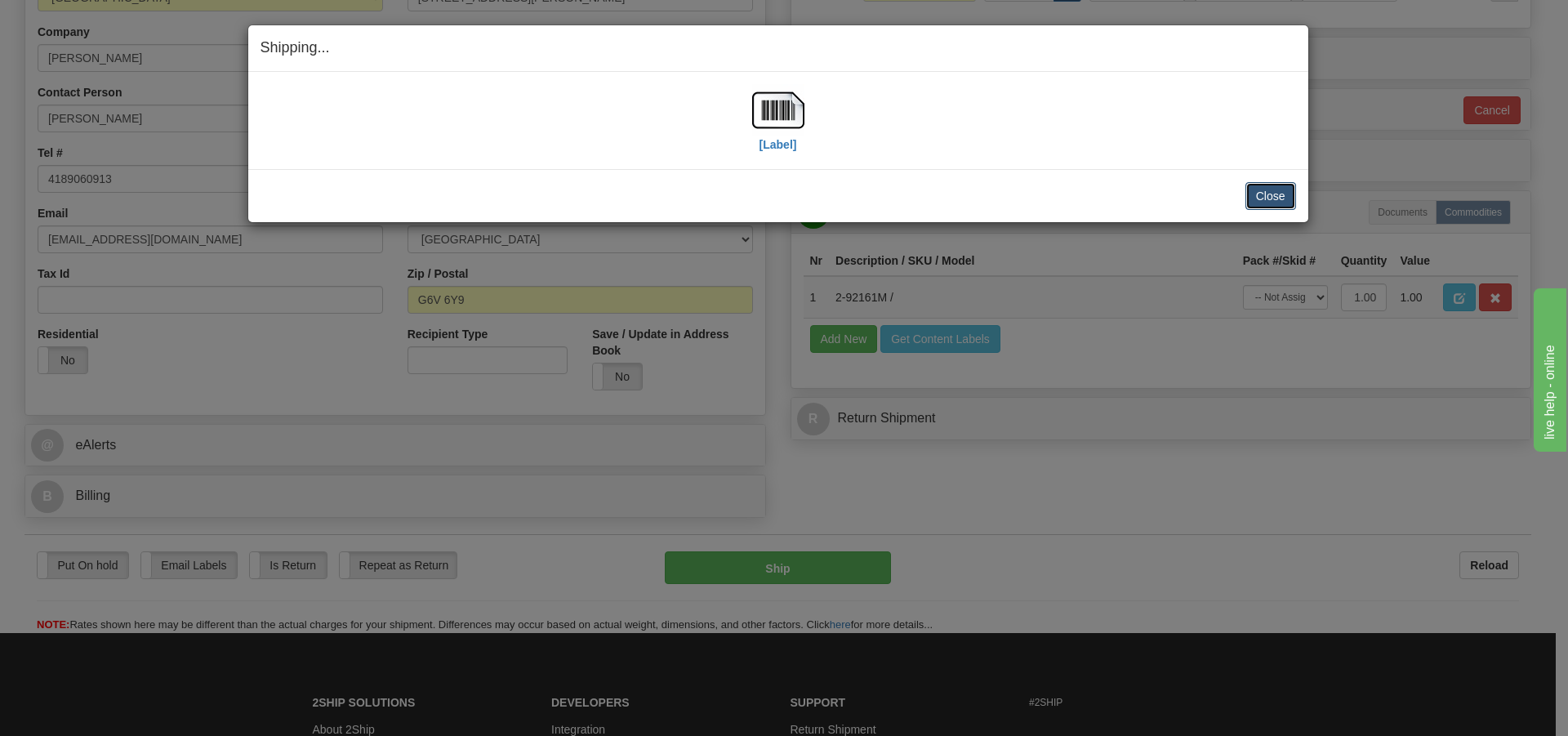
click at [1274, 197] on button "Close" at bounding box center [1270, 195] width 51 height 28
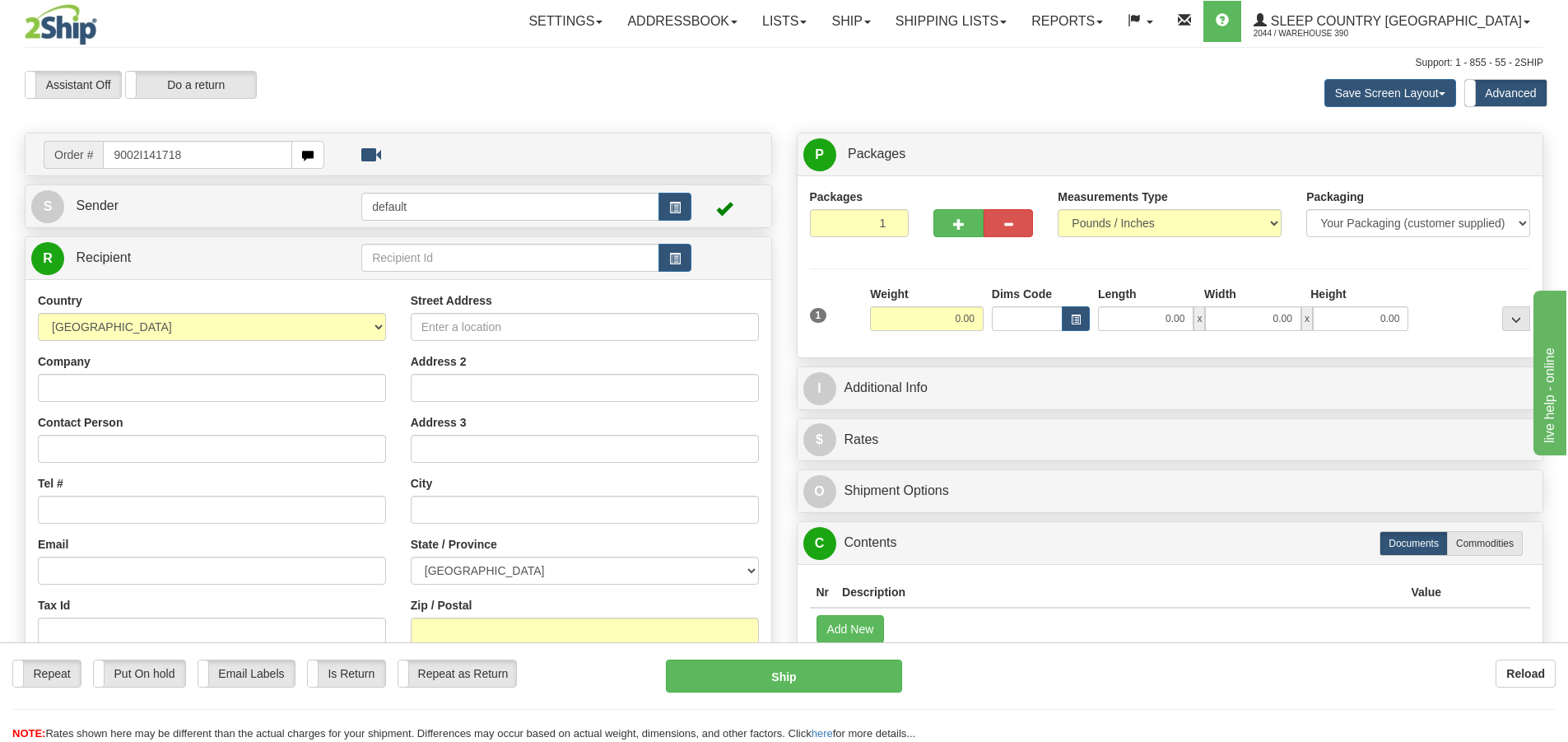
type input "9002I141718"
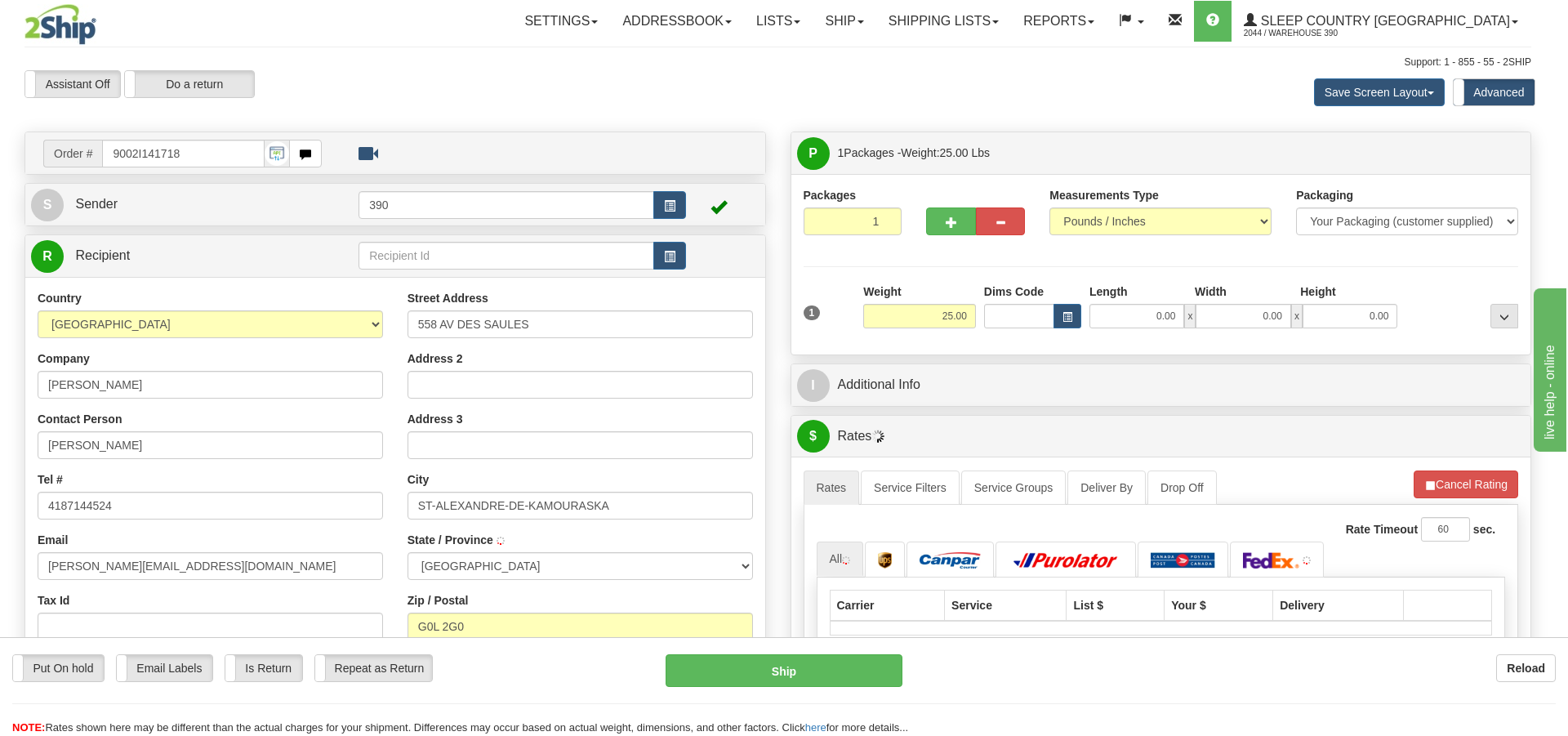
type input "SAINT-ALEXANDRE-DE-KAMOURASKA"
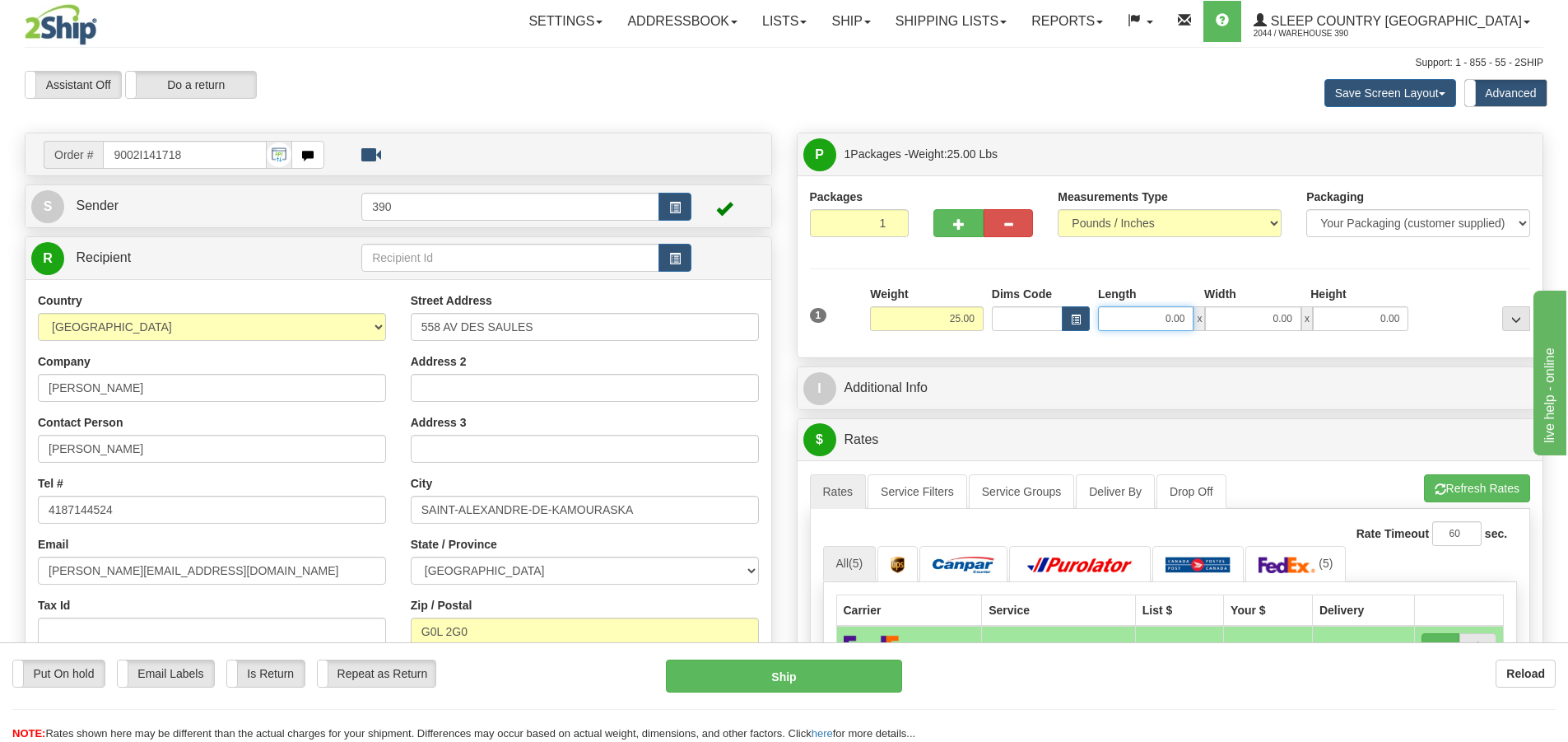
click at [1165, 322] on input "0.00" at bounding box center [1145, 318] width 95 height 24
type input "15.00"
click at [1248, 323] on input "0.00" at bounding box center [1252, 318] width 95 height 24
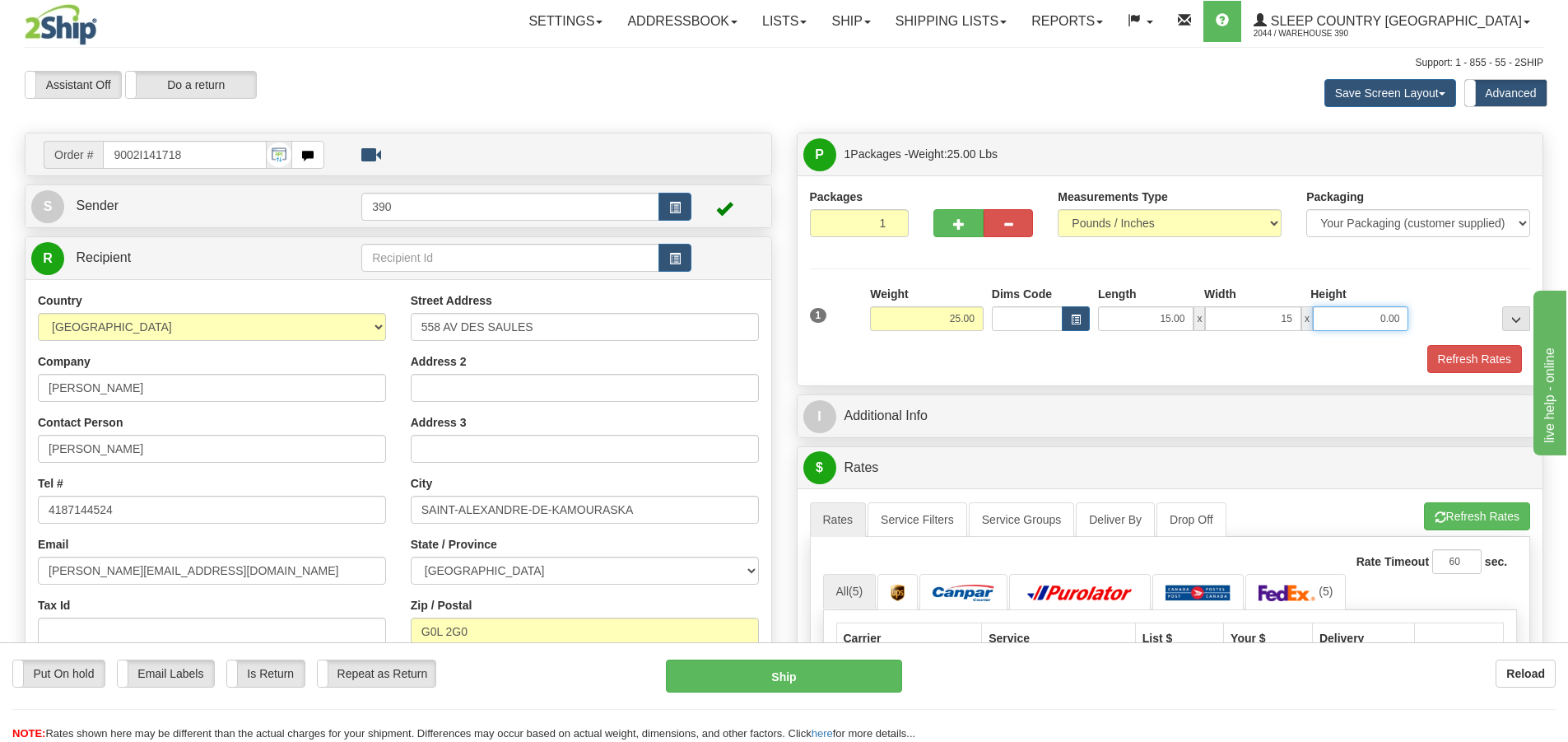
type input "15.00"
click at [1379, 317] on input "0.00" at bounding box center [1360, 318] width 95 height 24
type input "40.00"
click at [1469, 362] on button "Refresh Rates" at bounding box center [1475, 358] width 94 height 28
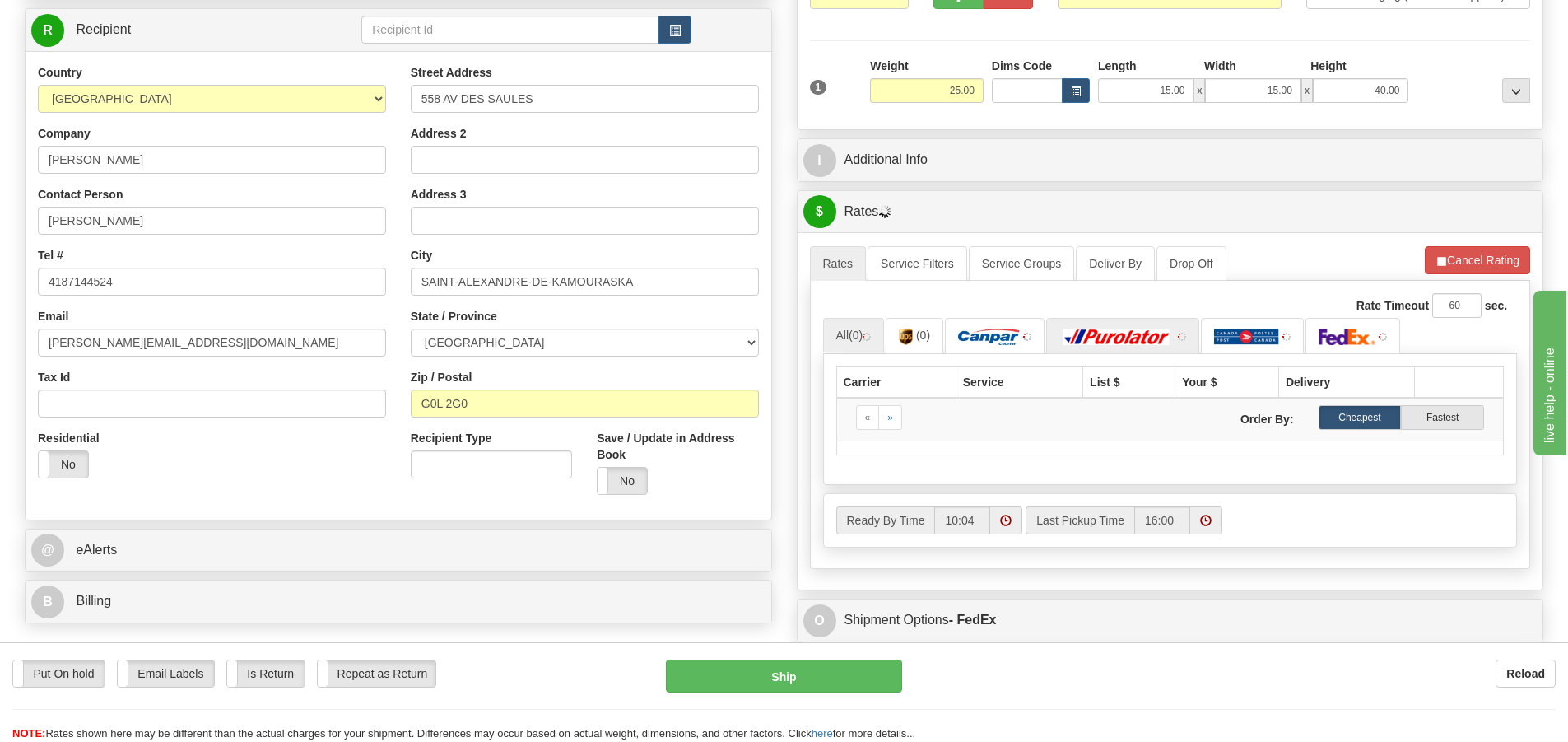
scroll to position [247, 0]
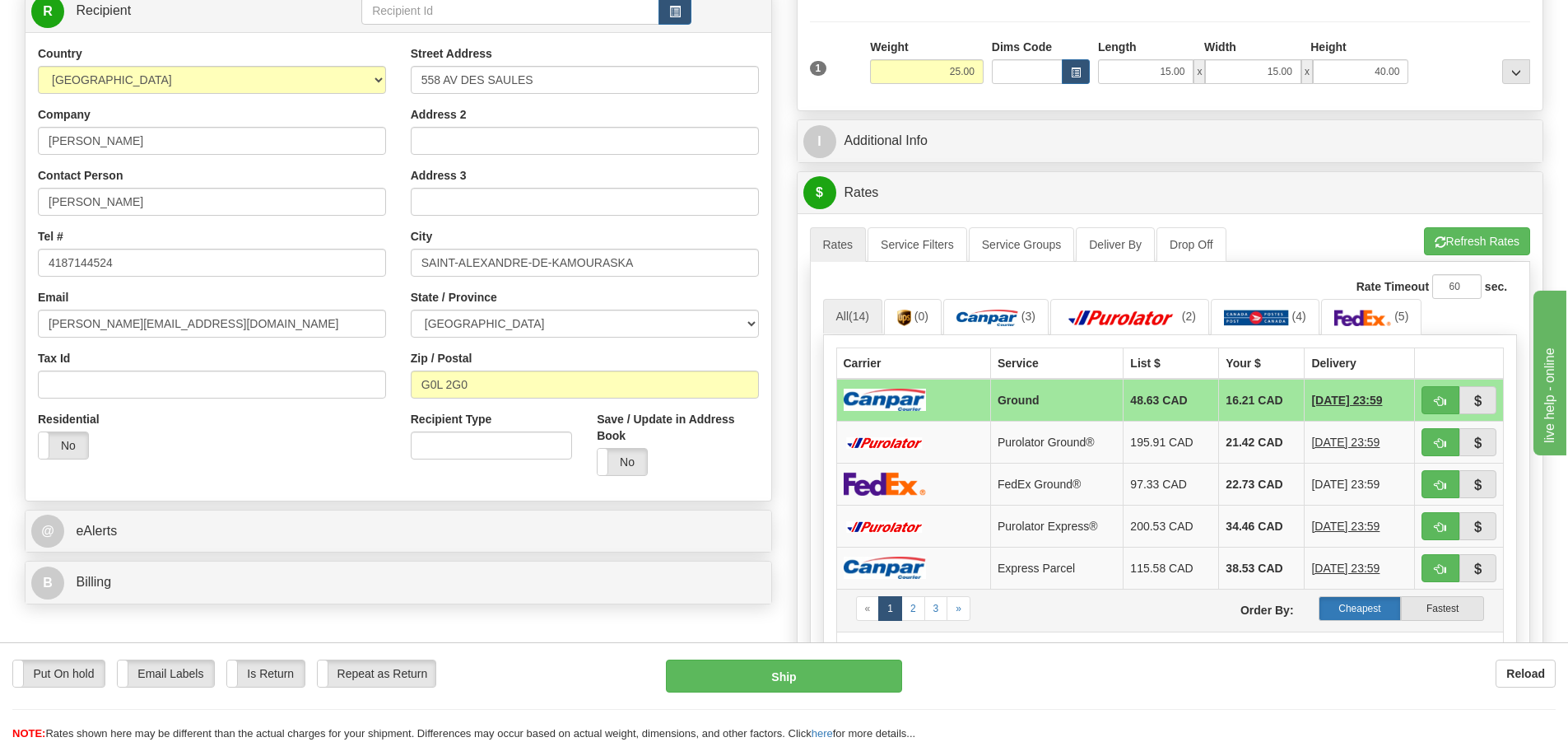
click at [1359, 605] on label "Cheapest" at bounding box center [1360, 608] width 83 height 24
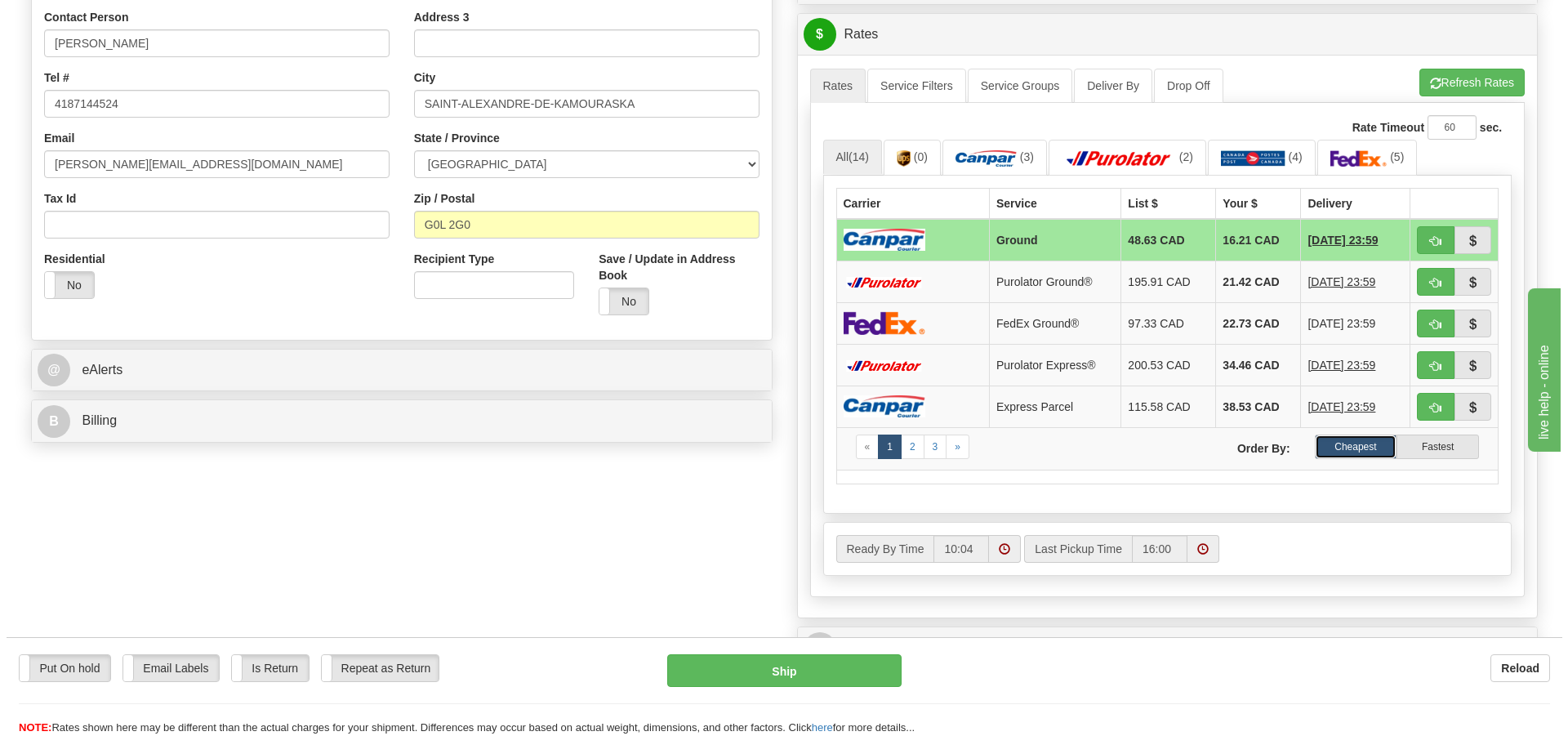
scroll to position [409, 0]
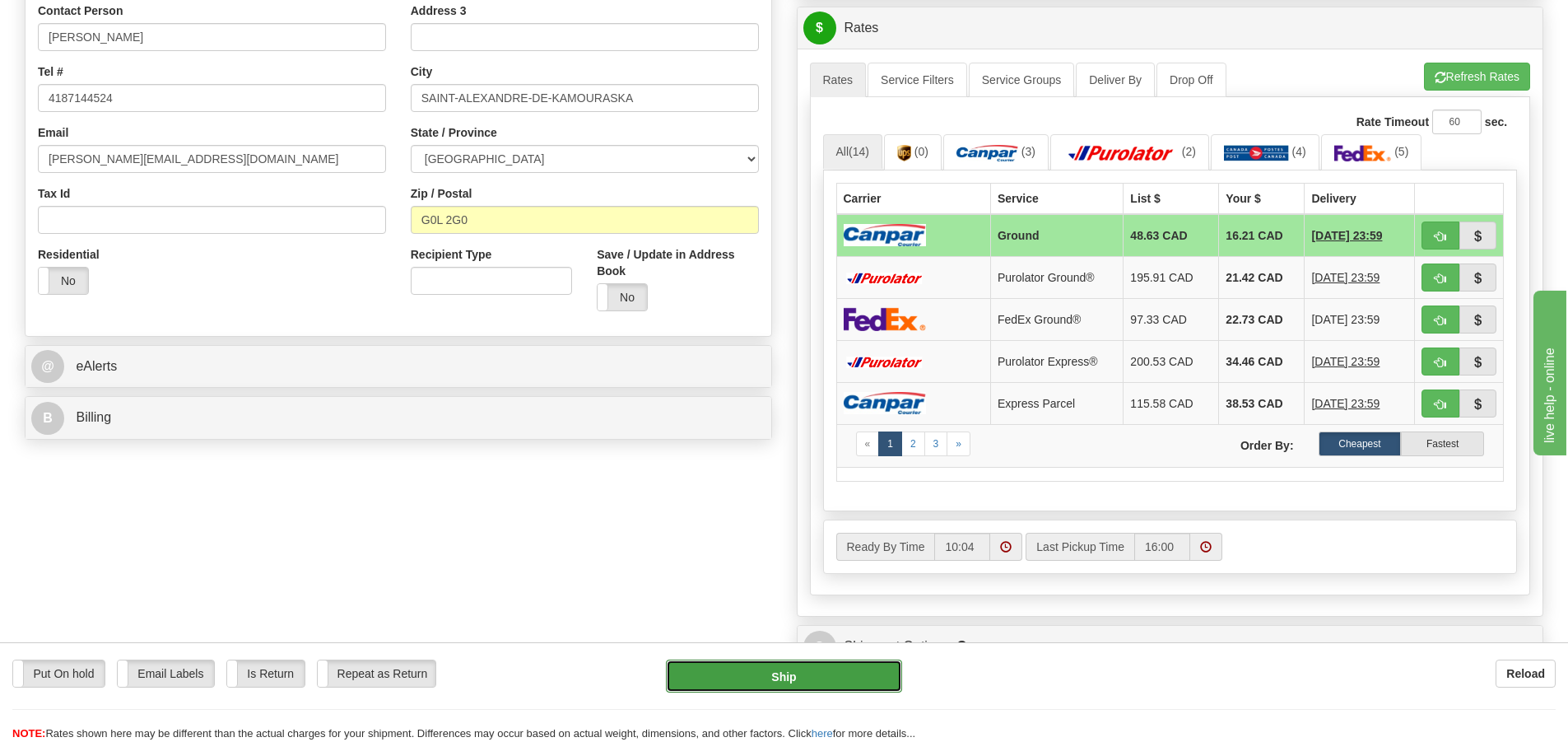
click at [800, 678] on button "Ship" at bounding box center [784, 675] width 236 height 33
type input "1"
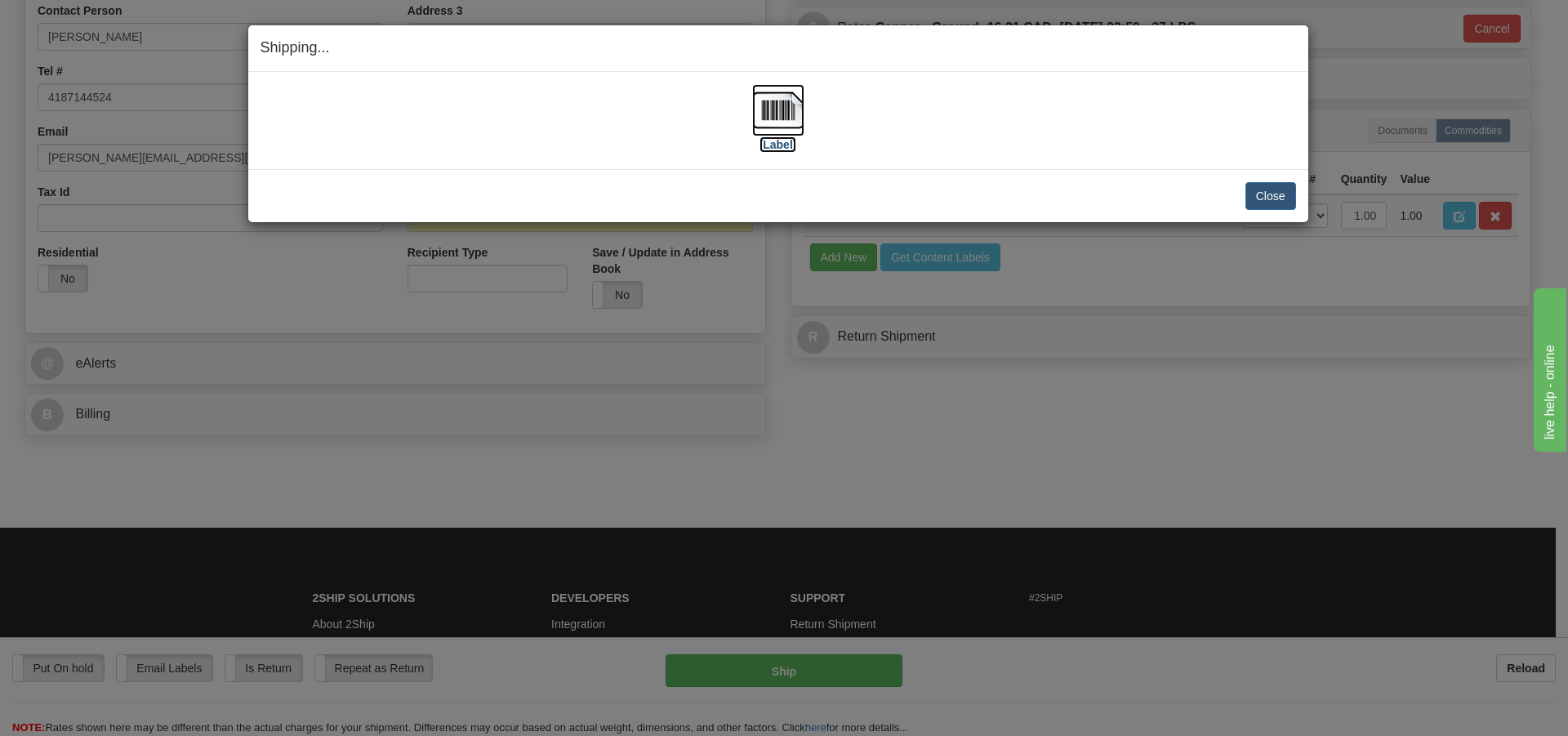
click at [778, 113] on img at bounding box center [778, 110] width 53 height 53
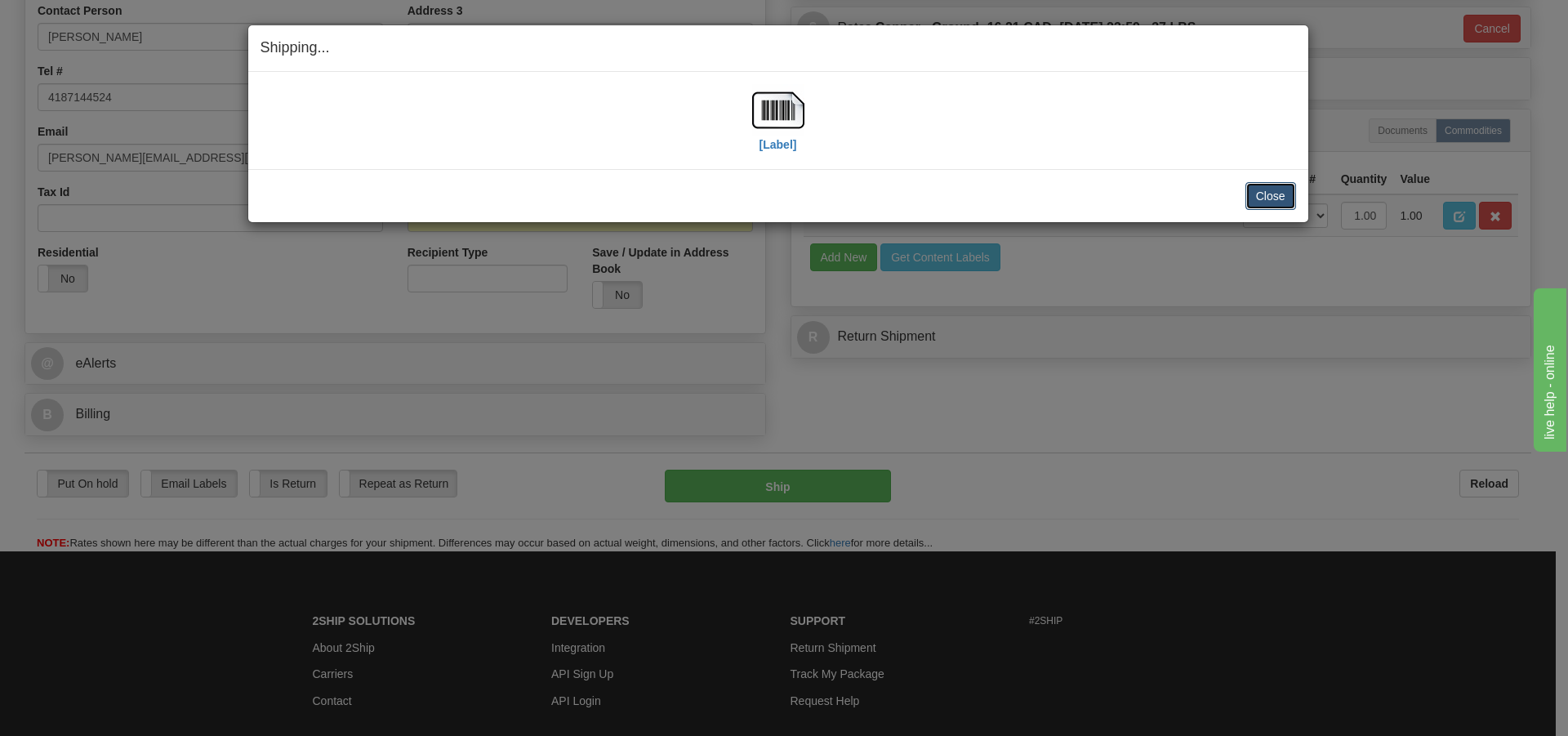
click at [1277, 190] on button "Close" at bounding box center [1270, 195] width 51 height 28
